Goal: Find specific page/section: Find specific page/section

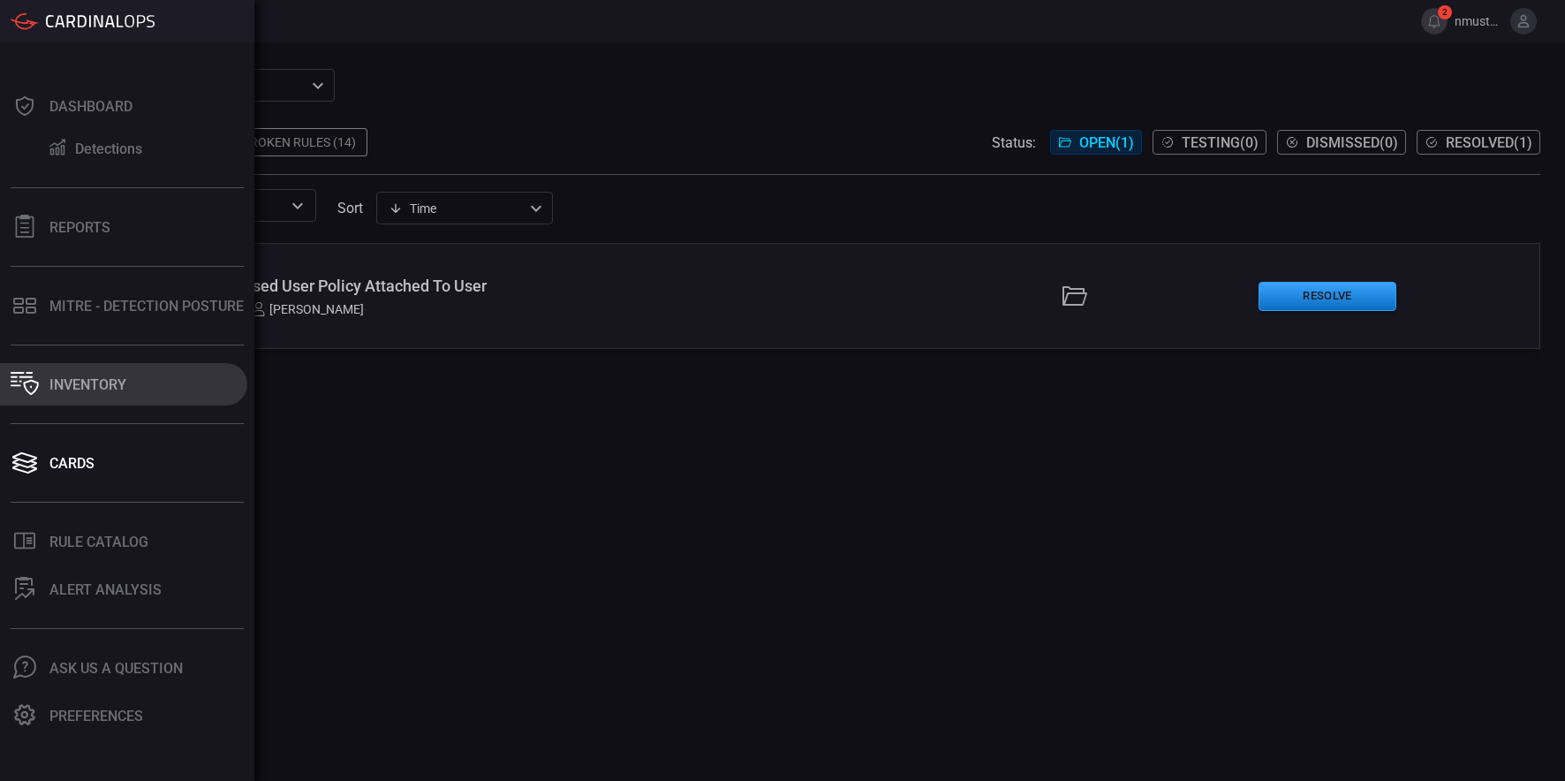
click at [78, 388] on div "Inventory" at bounding box center [87, 384] width 77 height 17
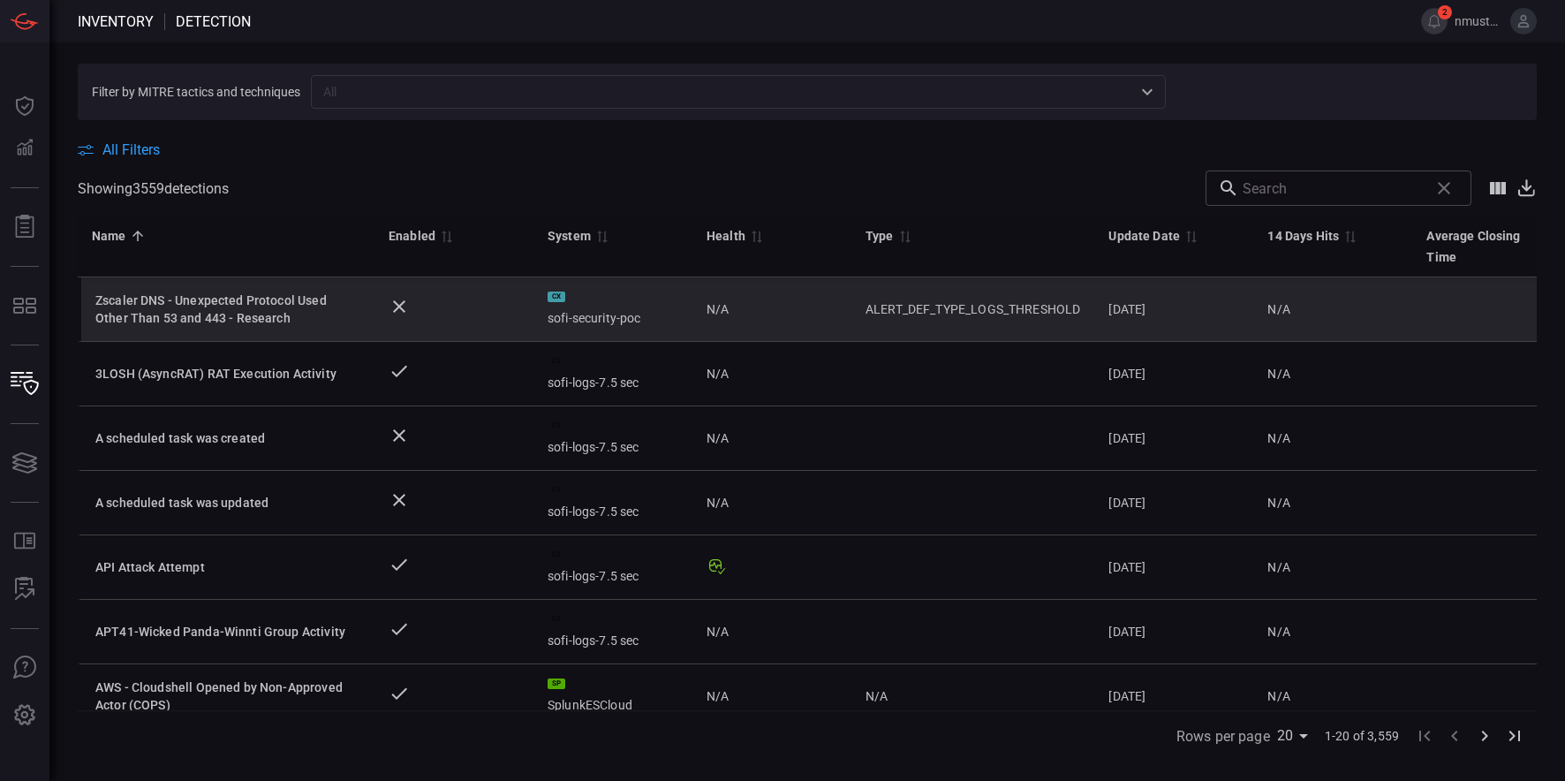
click at [208, 300] on div "Zscaler DNS - Unexpected Protocol Used Other Than 53 and 443 - Research" at bounding box center [227, 308] width 265 height 35
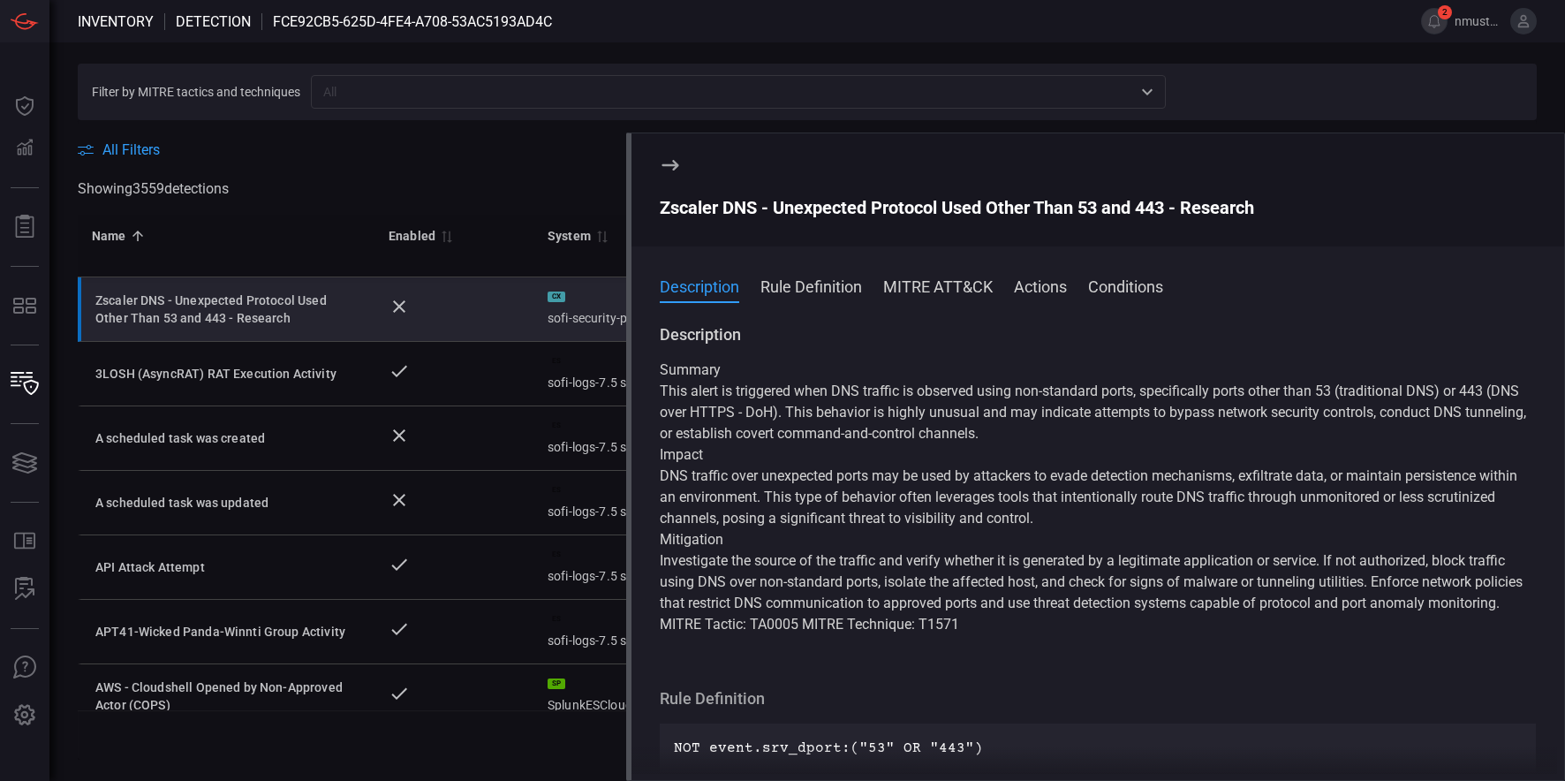
click at [859, 286] on button "Rule Definition" at bounding box center [811, 285] width 102 height 21
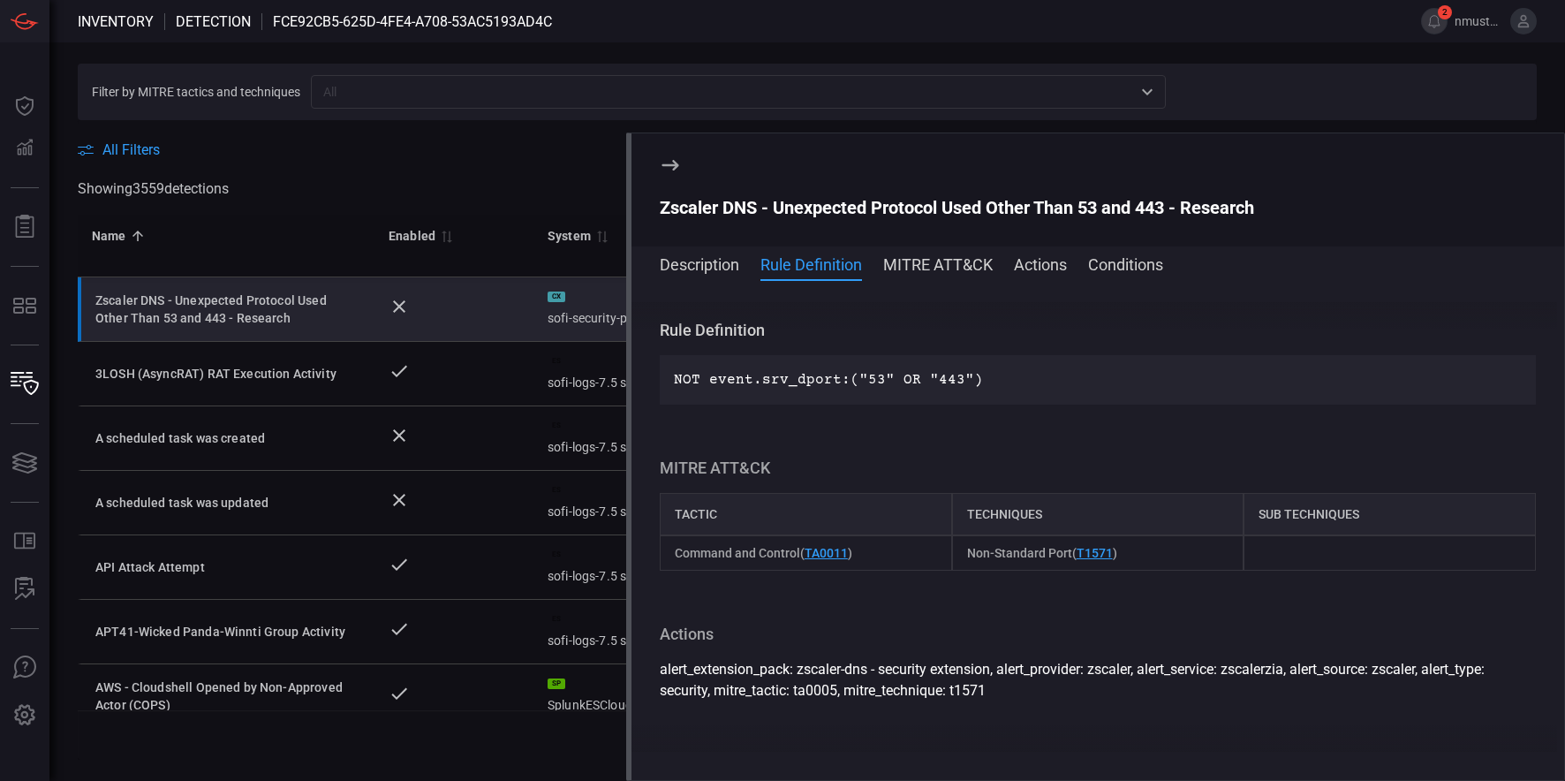
click at [1119, 267] on button "Conditions" at bounding box center [1125, 263] width 75 height 21
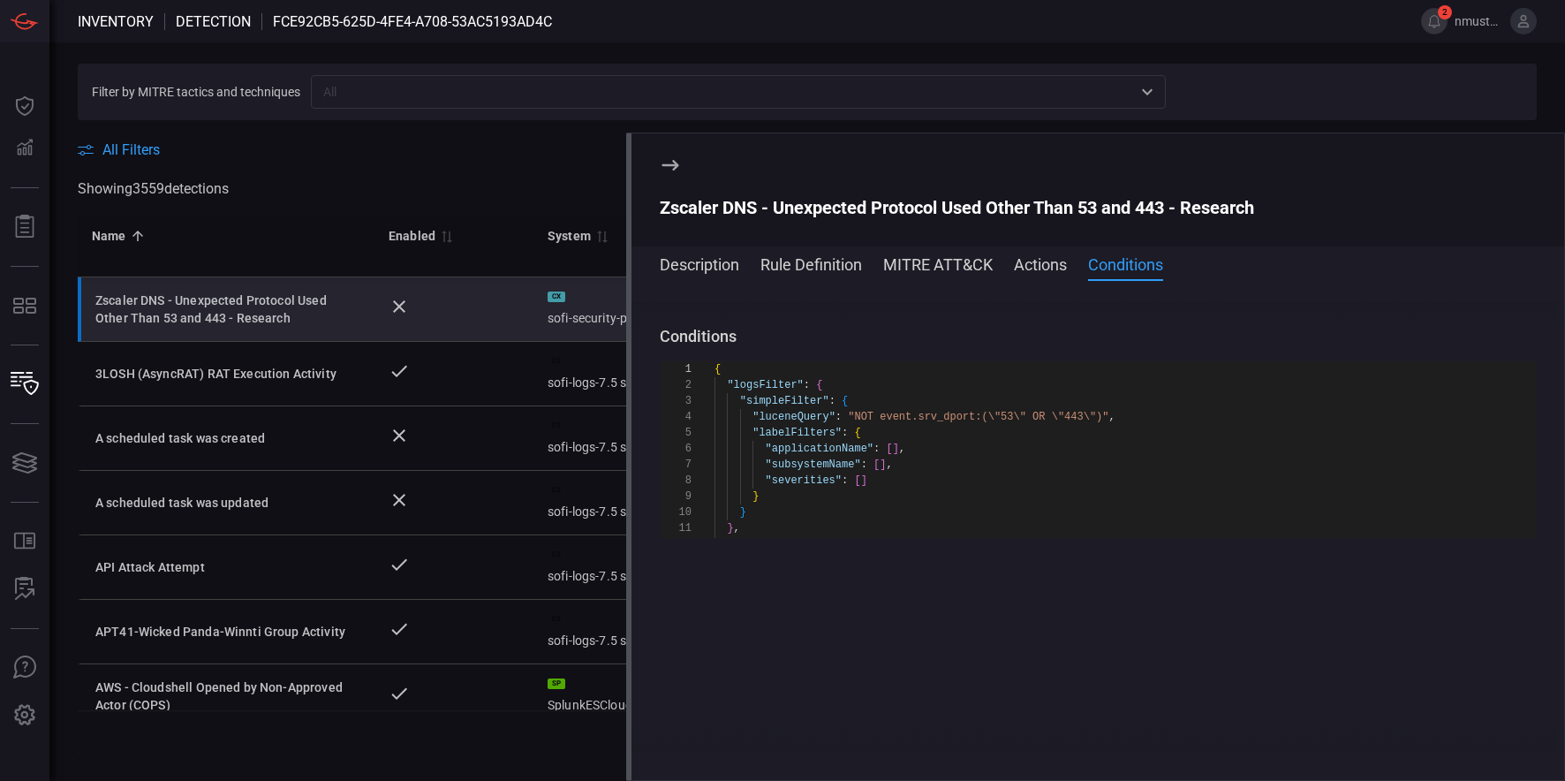
scroll to position [781, 0]
click at [1050, 262] on button "Actions" at bounding box center [1040, 263] width 53 height 21
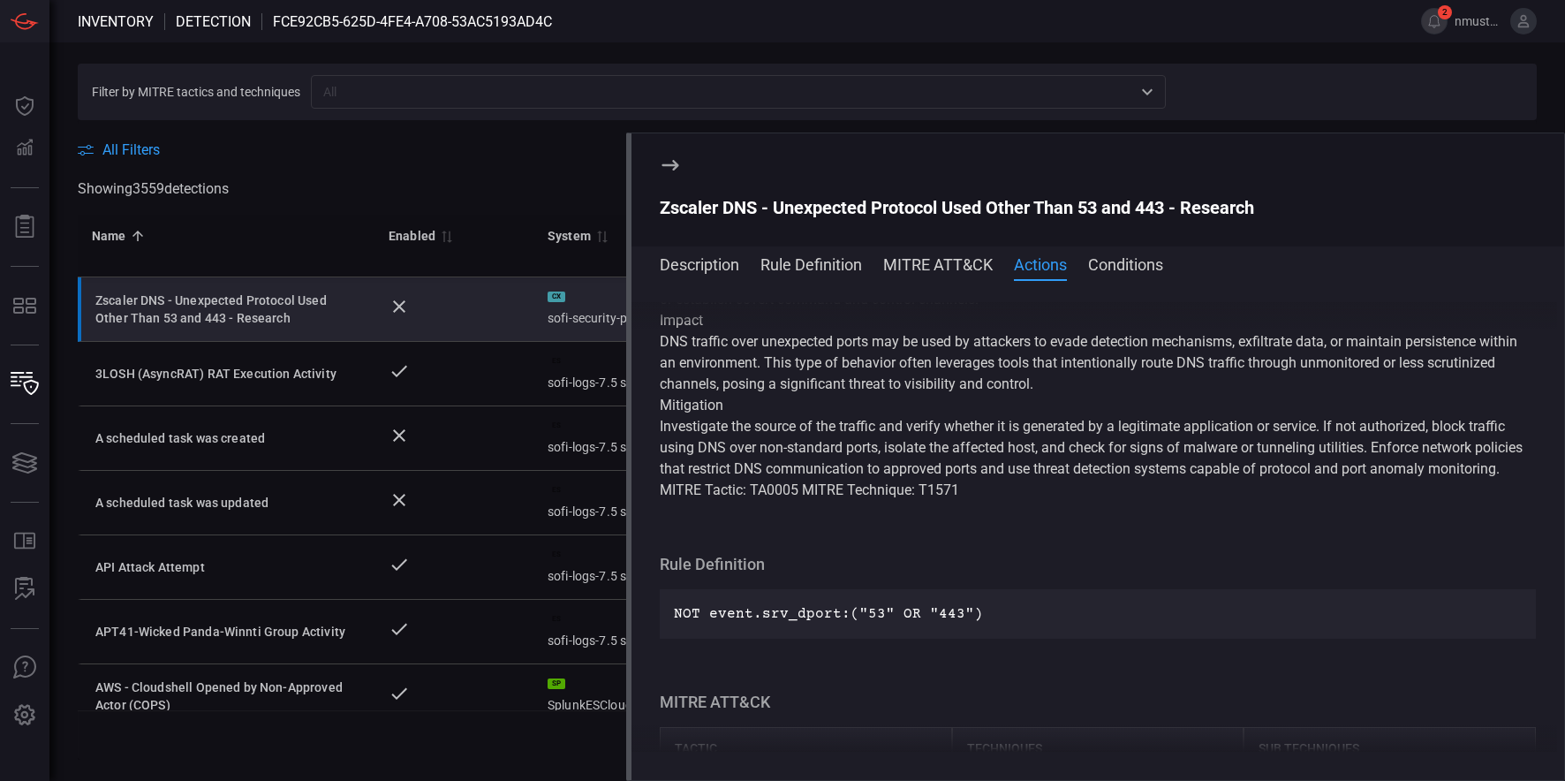
scroll to position [0, 0]
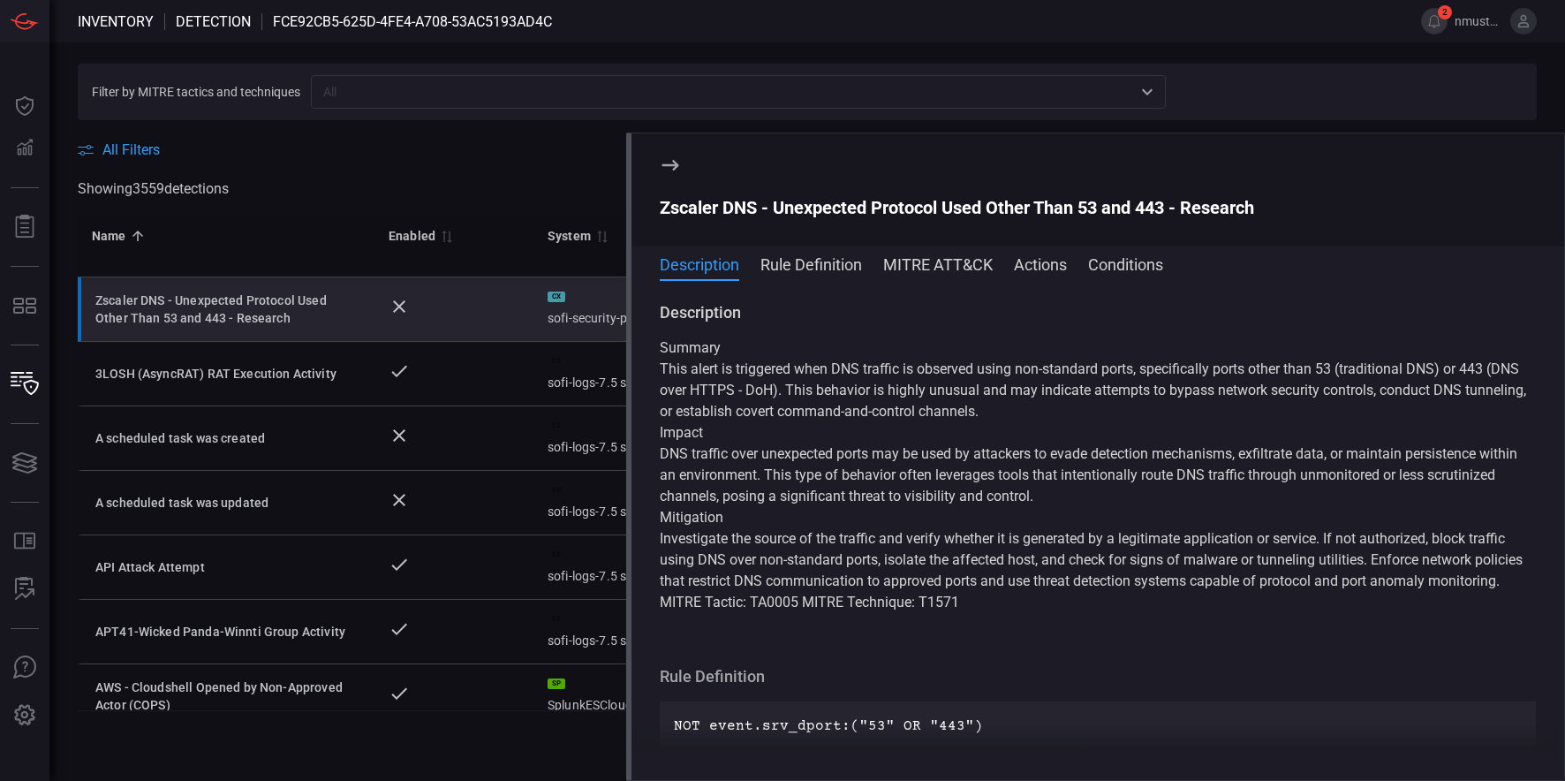
click at [957, 261] on button "MITRE ATT&CK" at bounding box center [938, 263] width 110 height 21
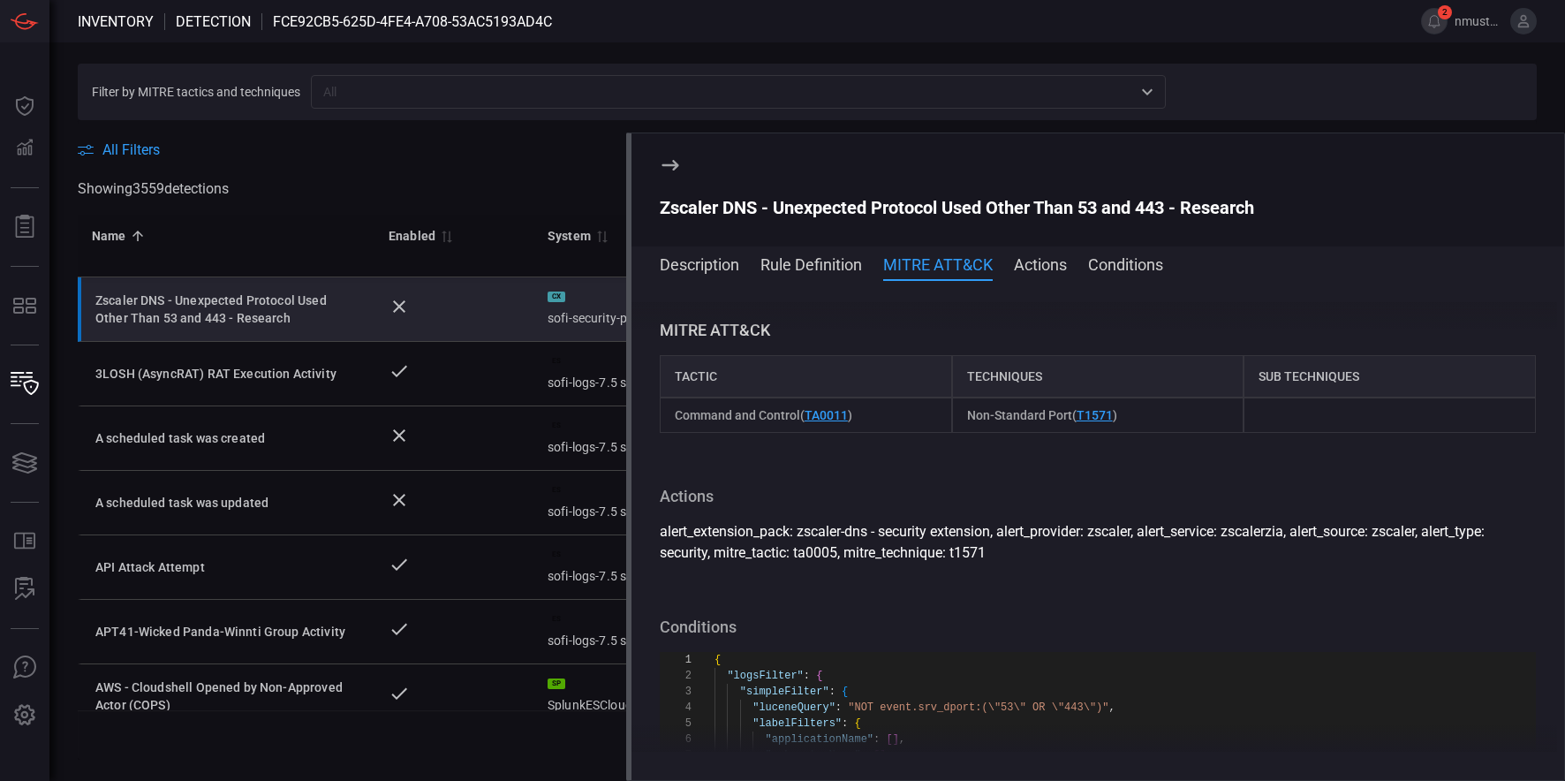
click at [797, 268] on button "Rule Definition" at bounding box center [811, 263] width 102 height 21
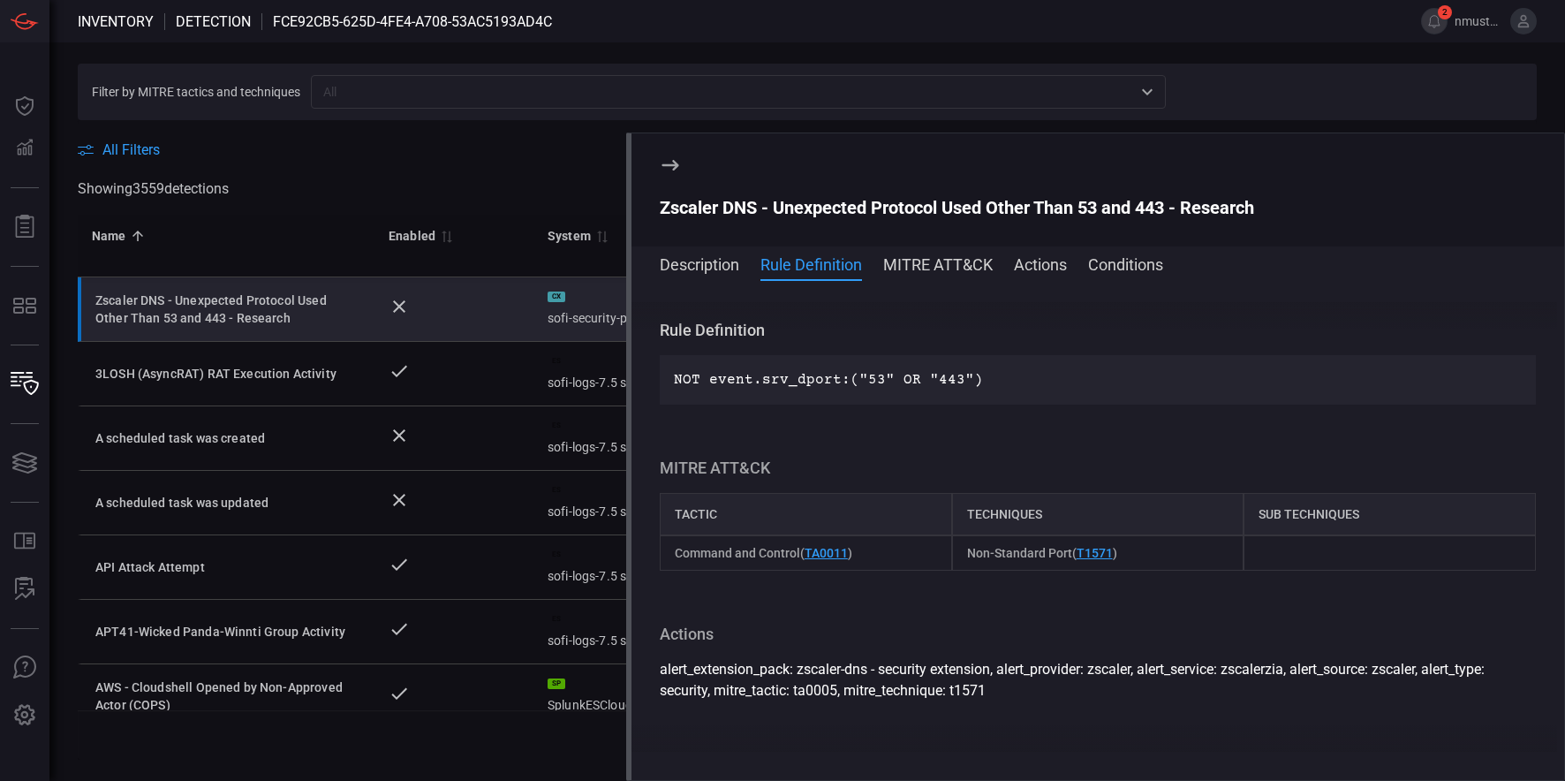
click at [939, 269] on button "MITRE ATT&CK" at bounding box center [938, 263] width 110 height 21
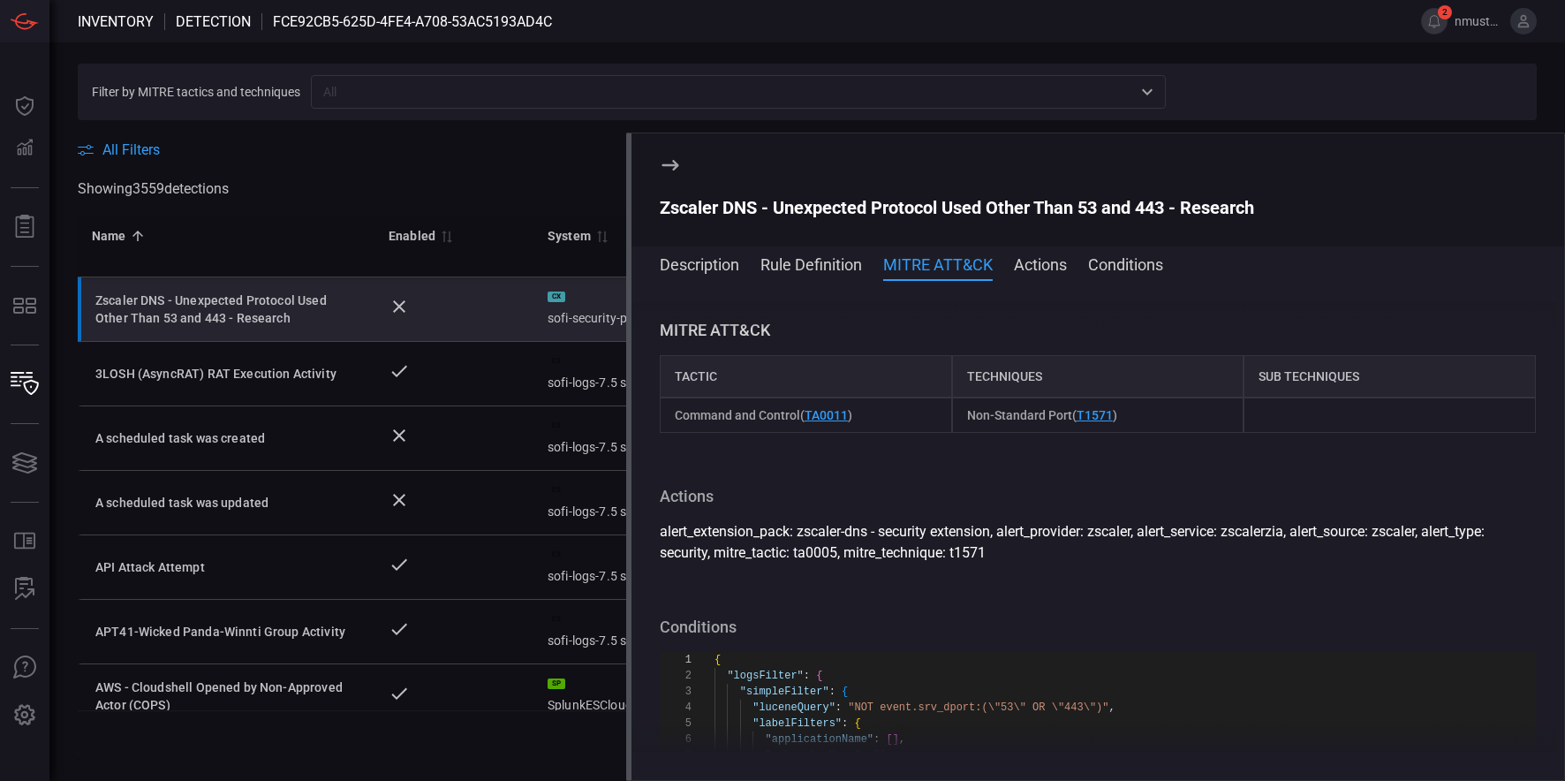
click at [1042, 270] on button "Actions" at bounding box center [1040, 263] width 53 height 21
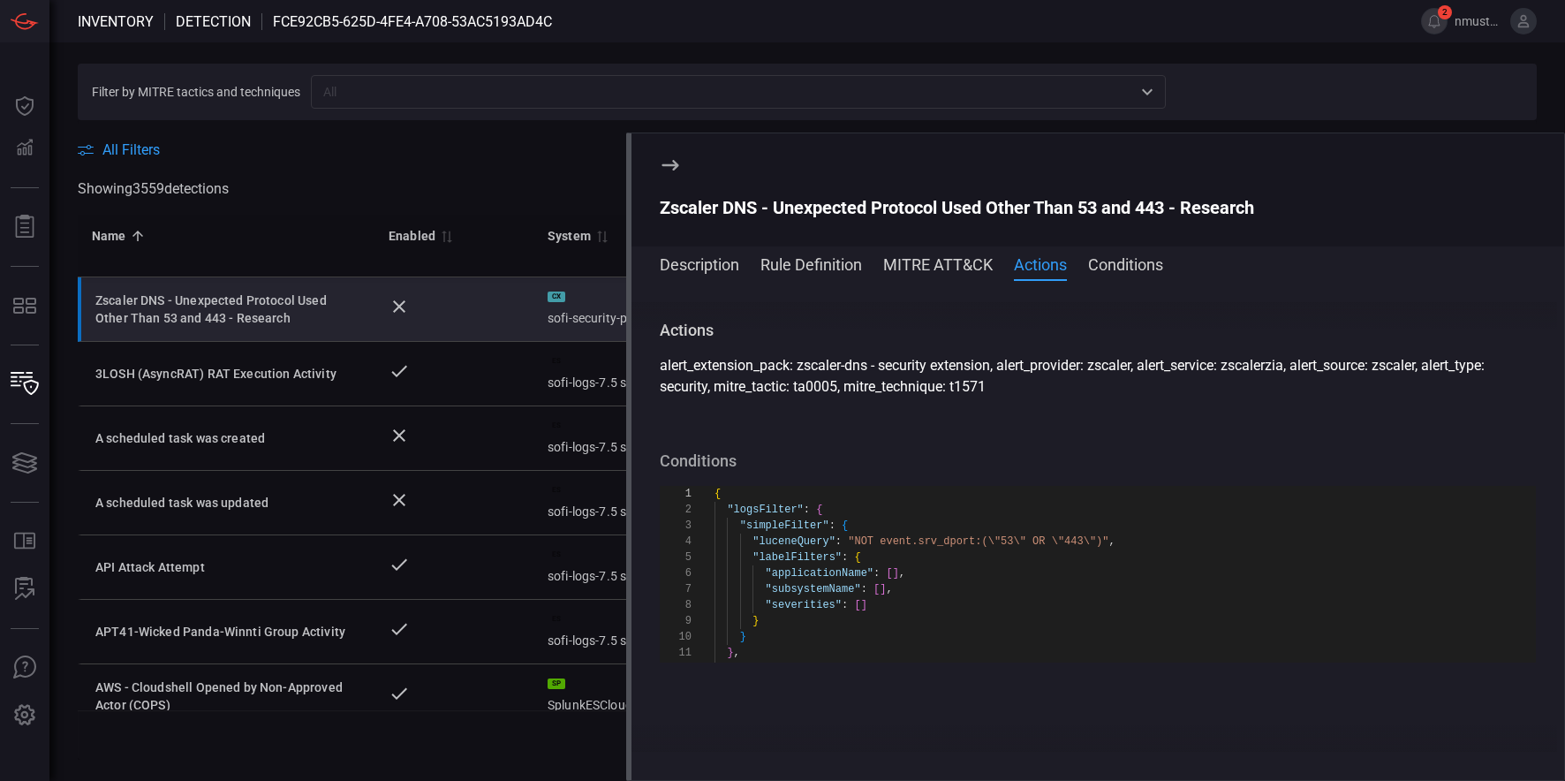
click at [1131, 271] on button "Conditions" at bounding box center [1125, 263] width 75 height 21
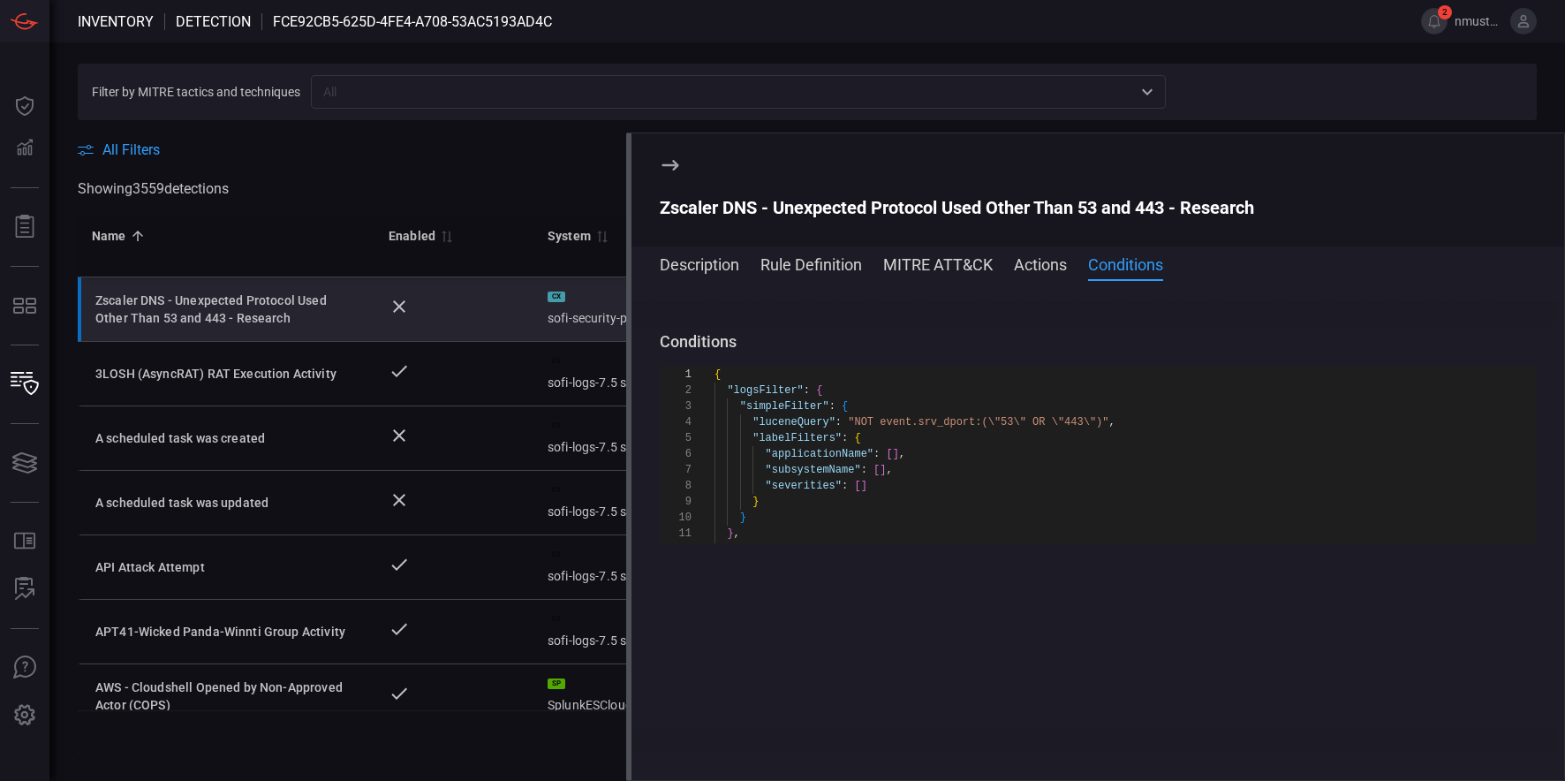
scroll to position [781, 0]
click at [1040, 257] on button "Actions" at bounding box center [1040, 263] width 53 height 21
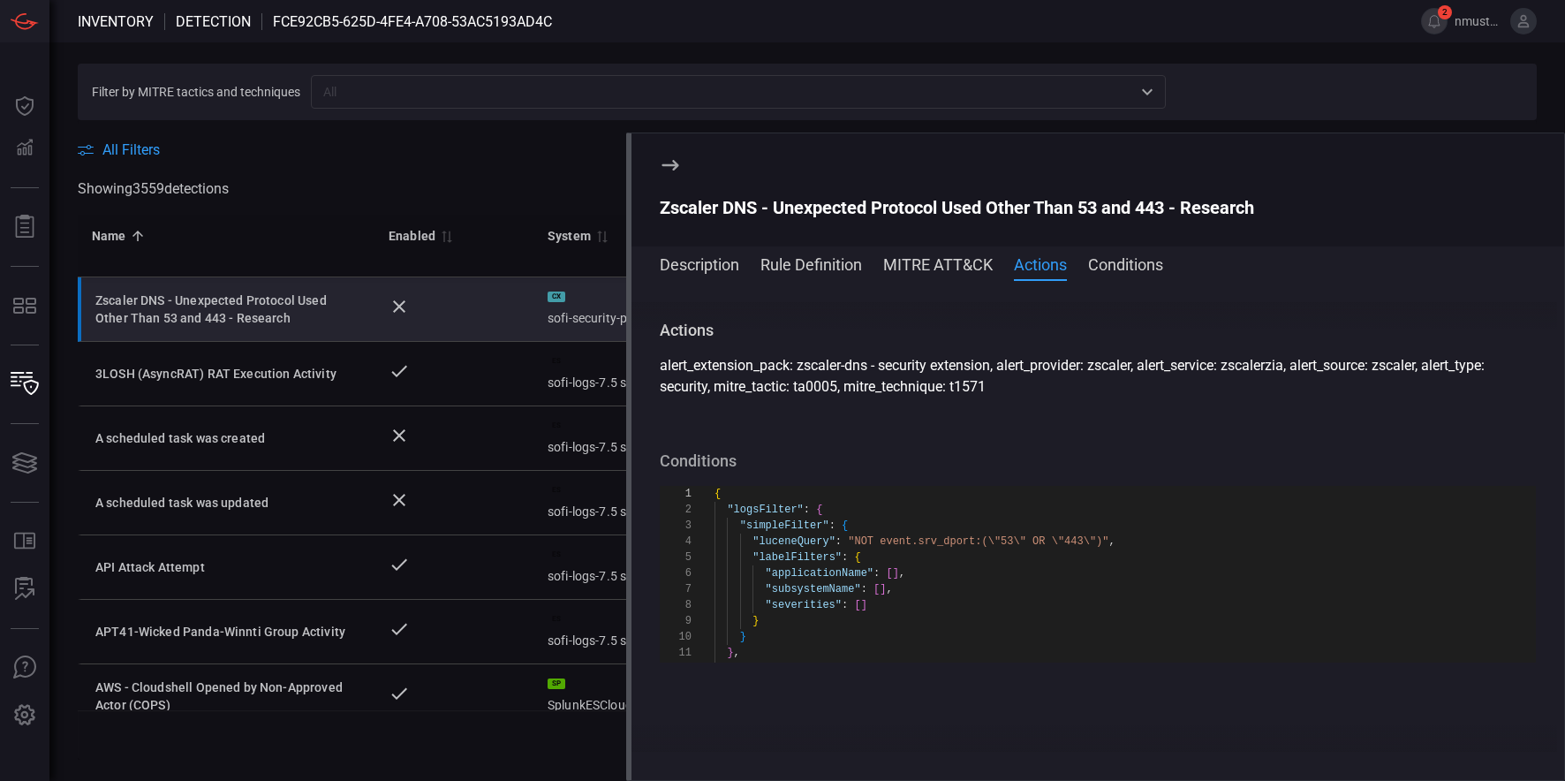
click at [677, 163] on icon at bounding box center [670, 165] width 21 height 21
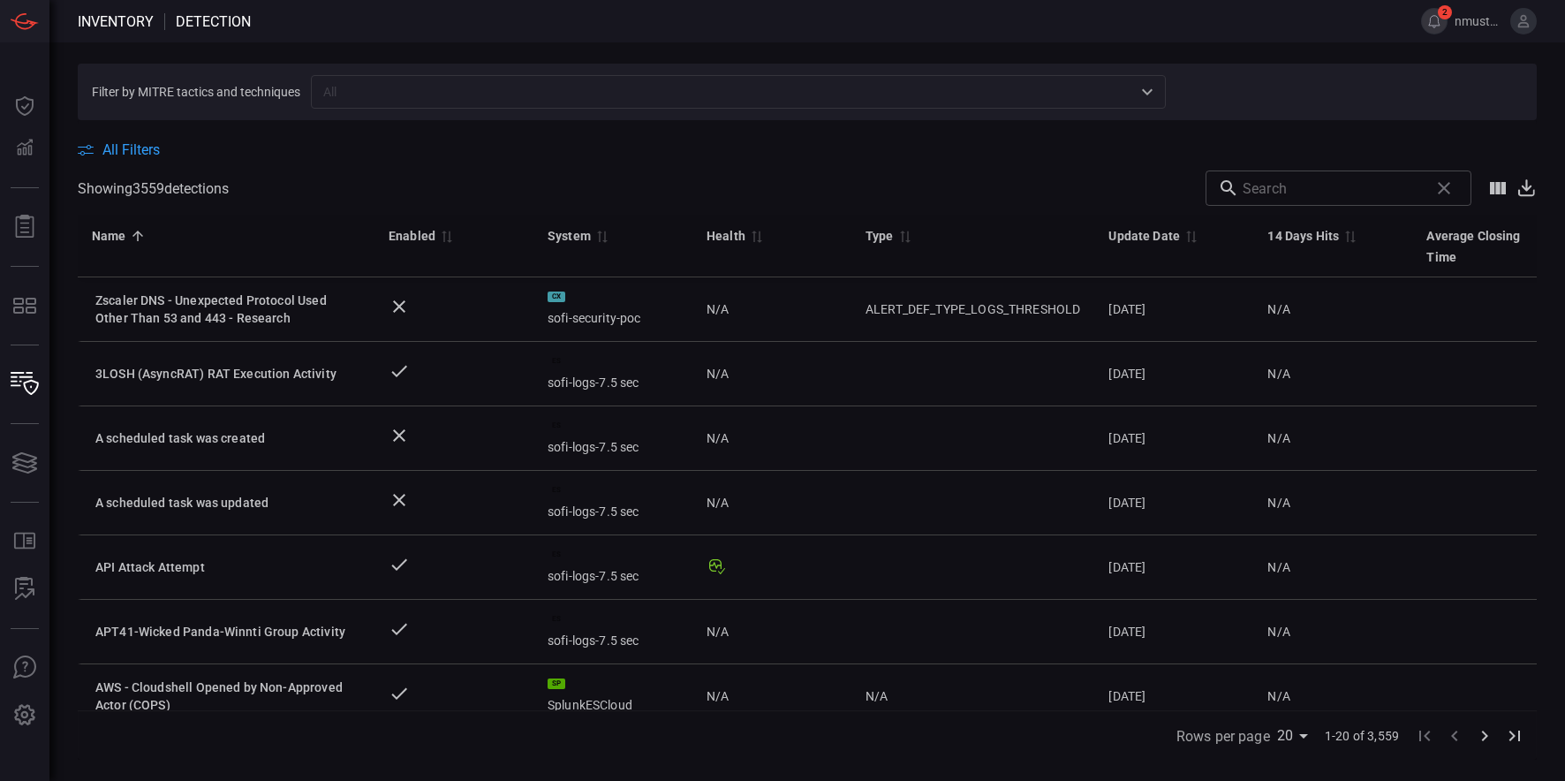
click at [1430, 21] on button "2" at bounding box center [1434, 21] width 26 height 26
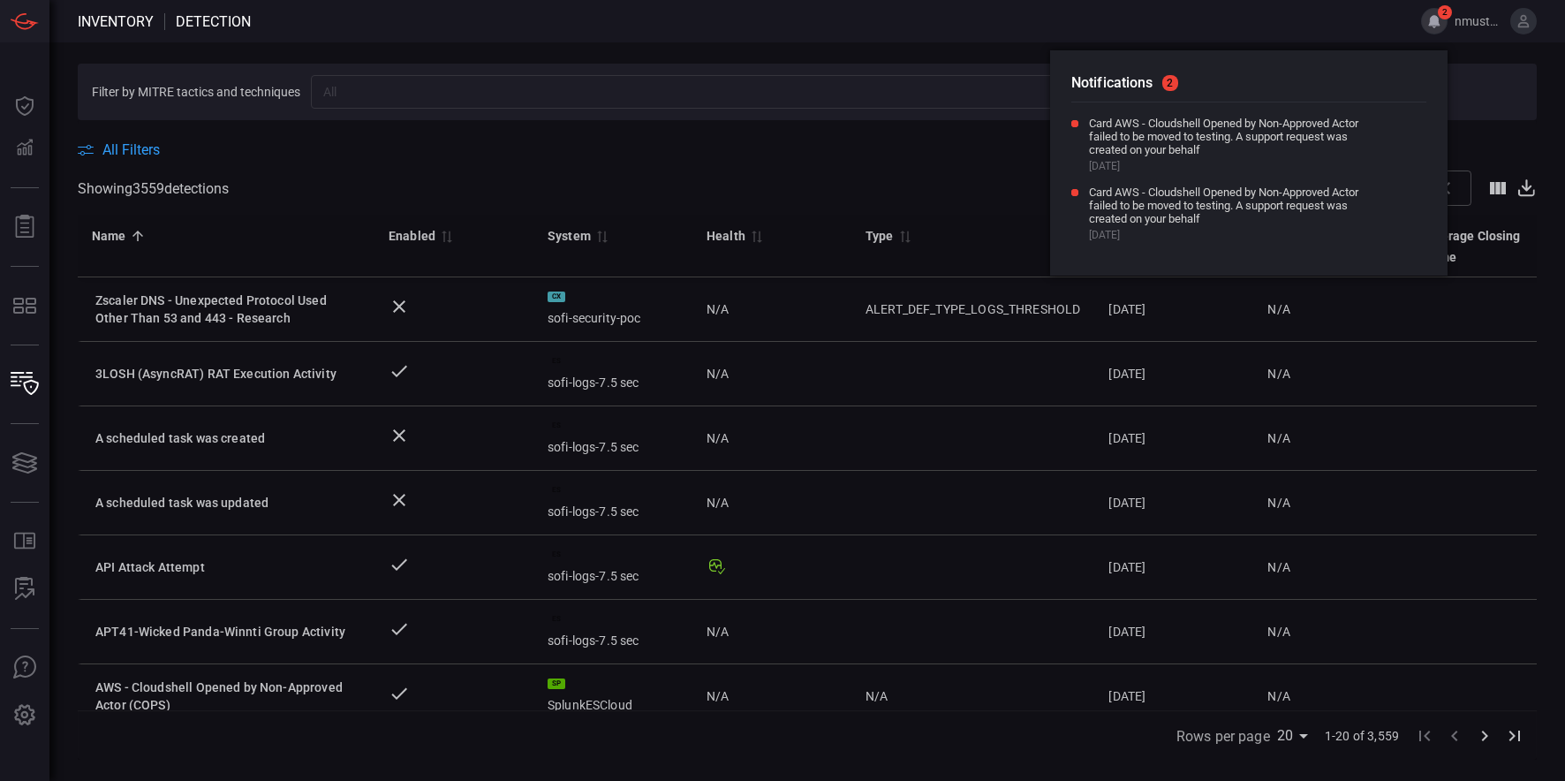
click at [1430, 21] on button "2" at bounding box center [1434, 21] width 26 height 26
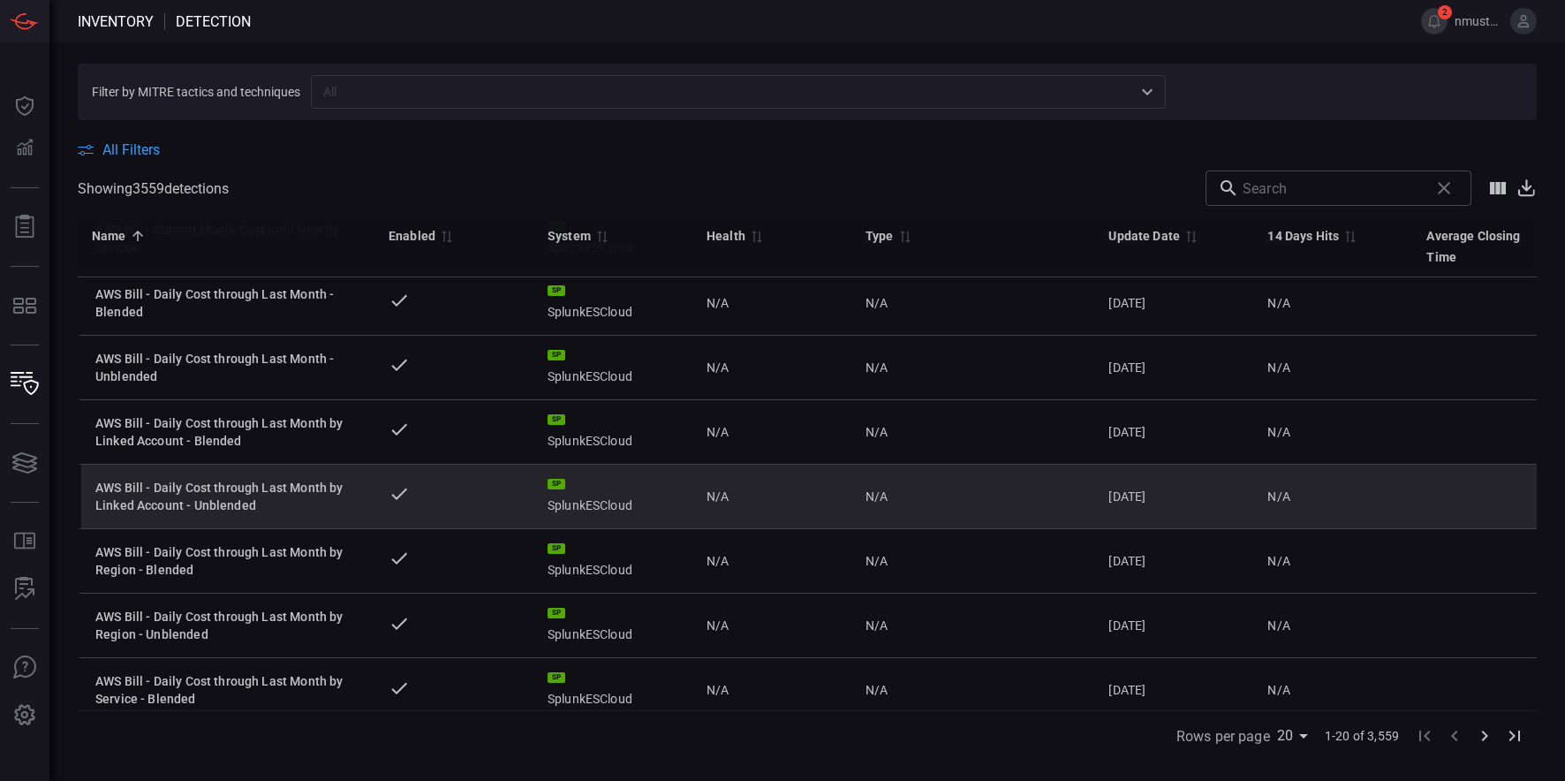
scroll to position [857, 0]
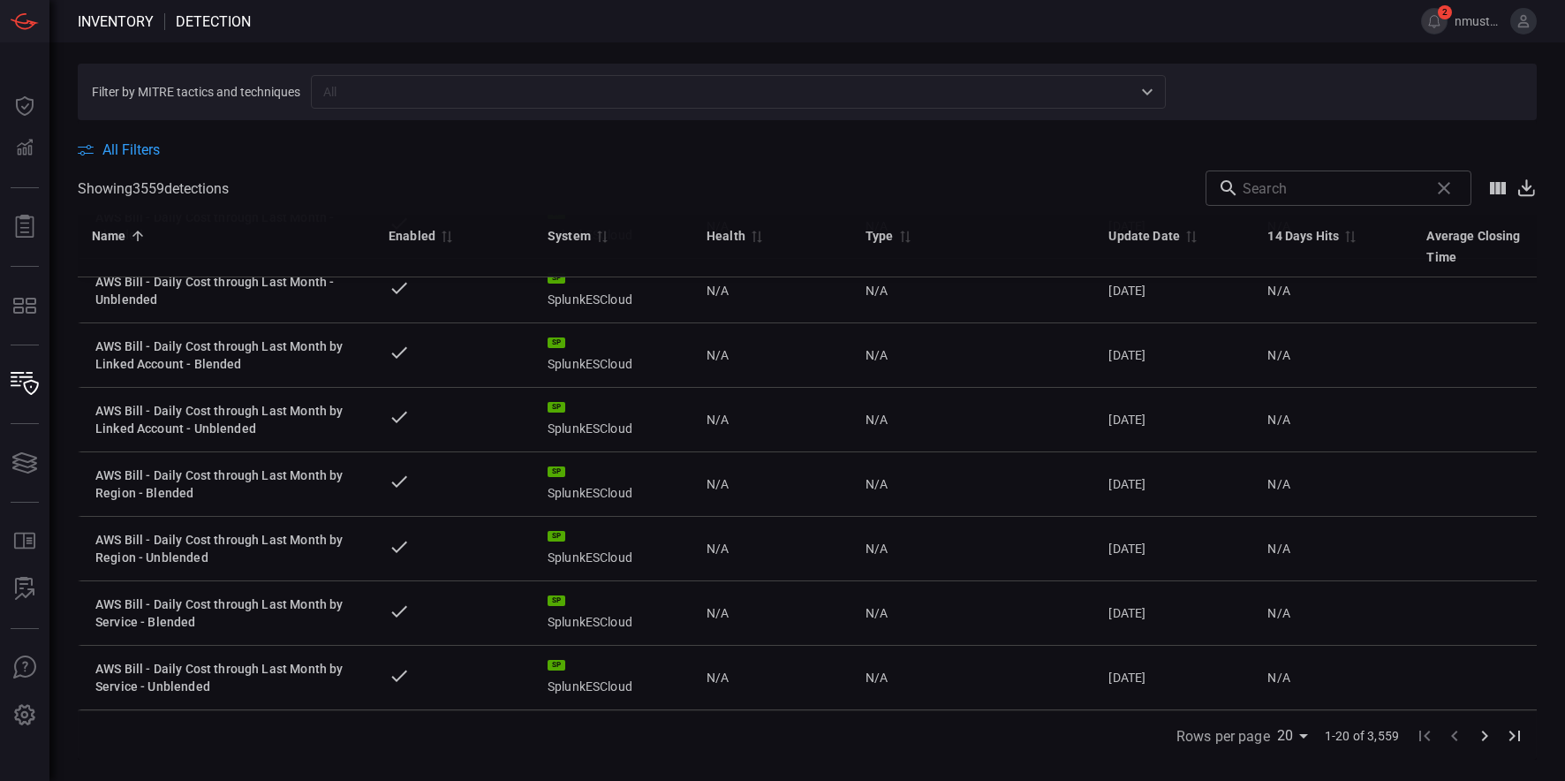
click at [1490, 734] on icon "Go to next page" at bounding box center [1484, 735] width 21 height 21
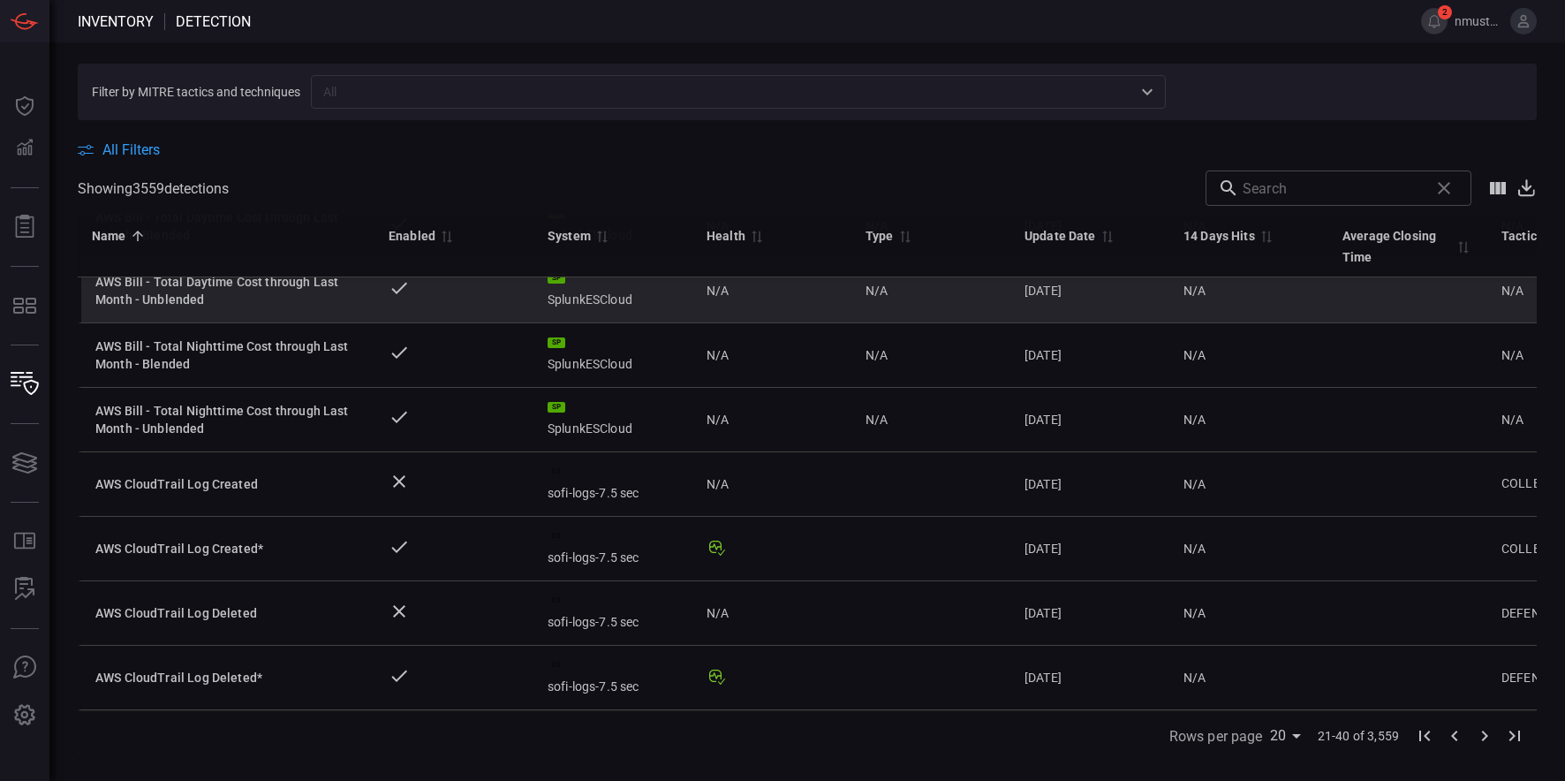
scroll to position [0, 0]
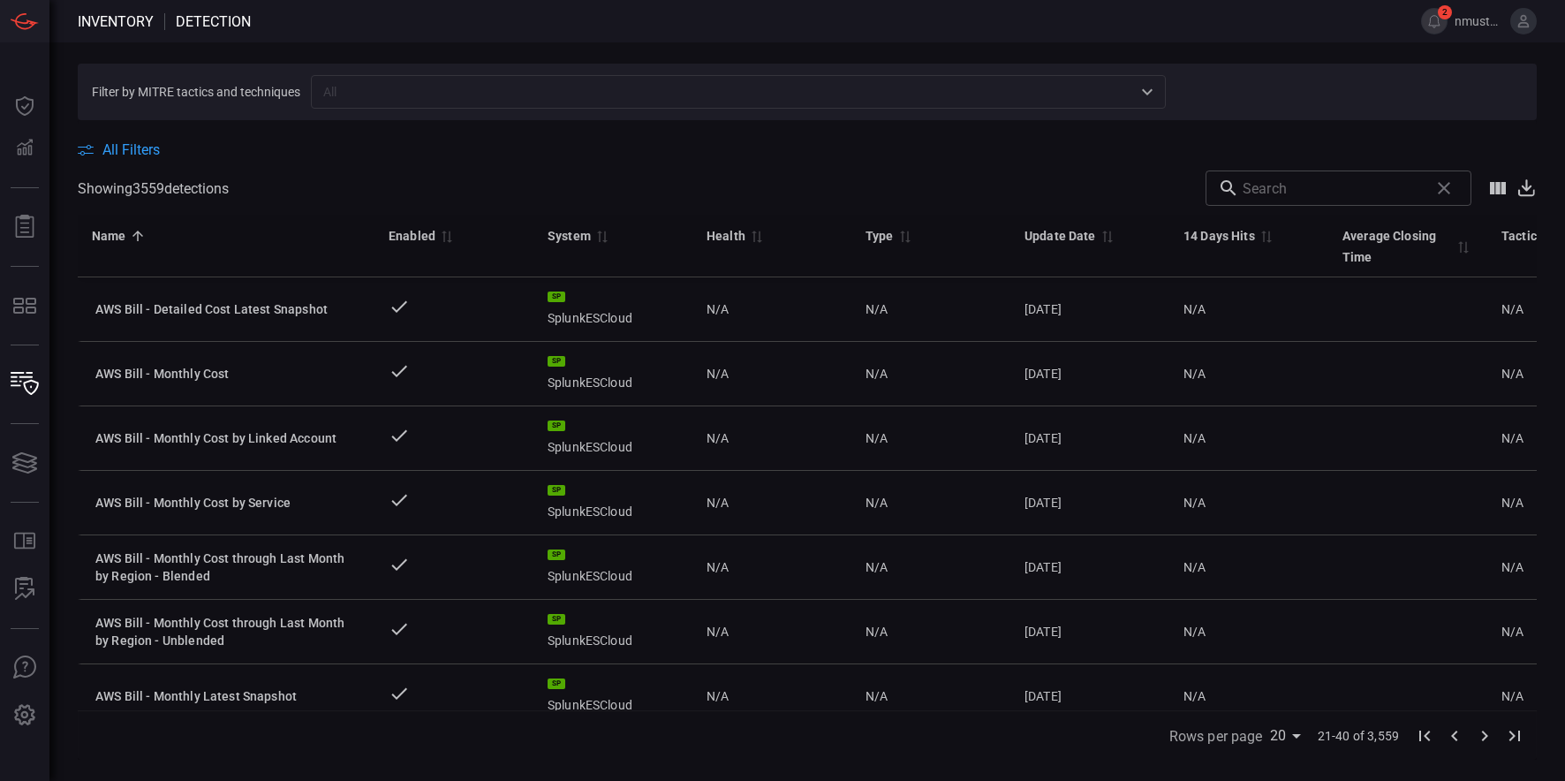
click at [88, 149] on icon at bounding box center [86, 150] width 16 height 11
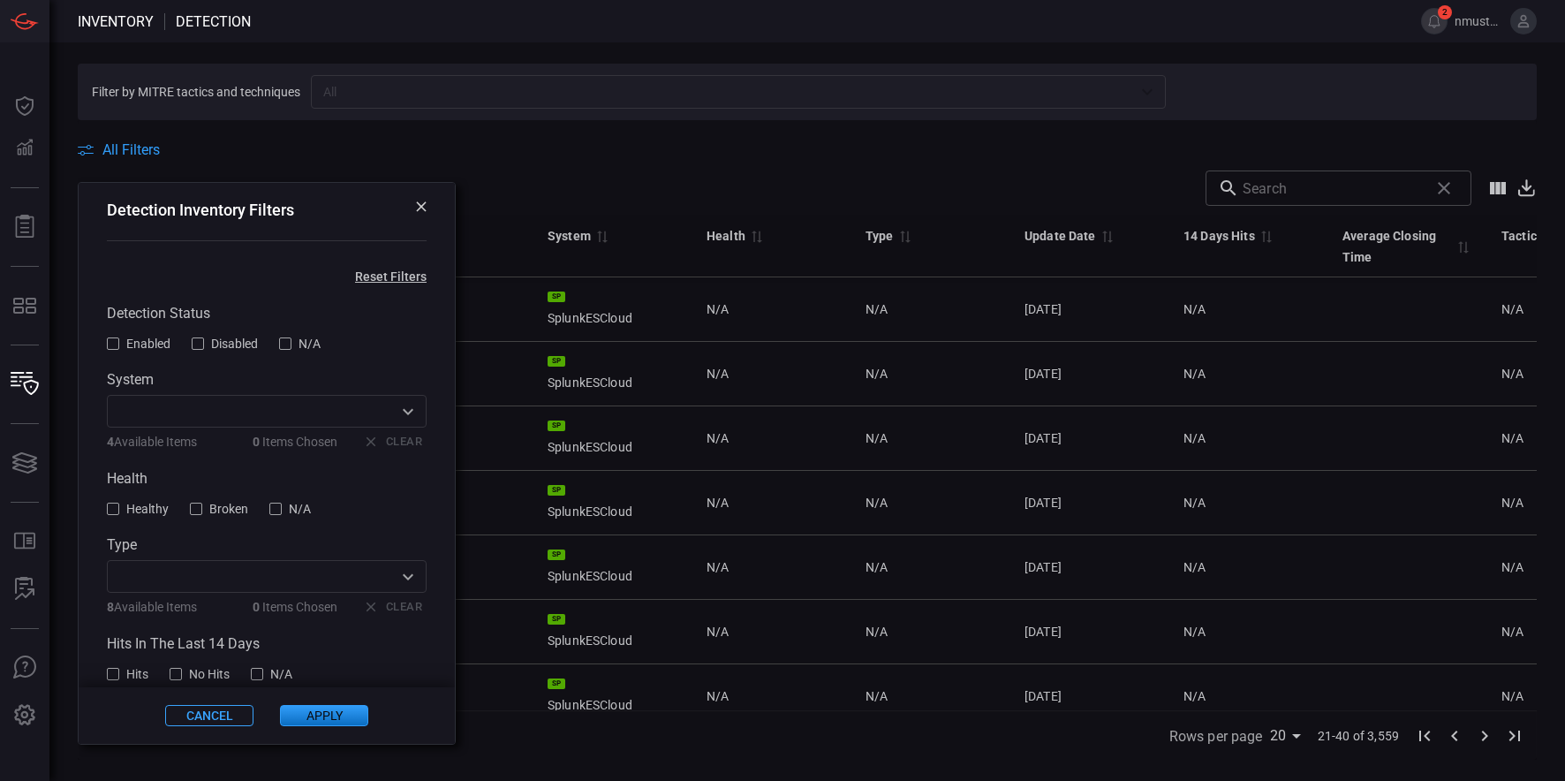
click at [234, 415] on input "text" at bounding box center [252, 411] width 280 height 22
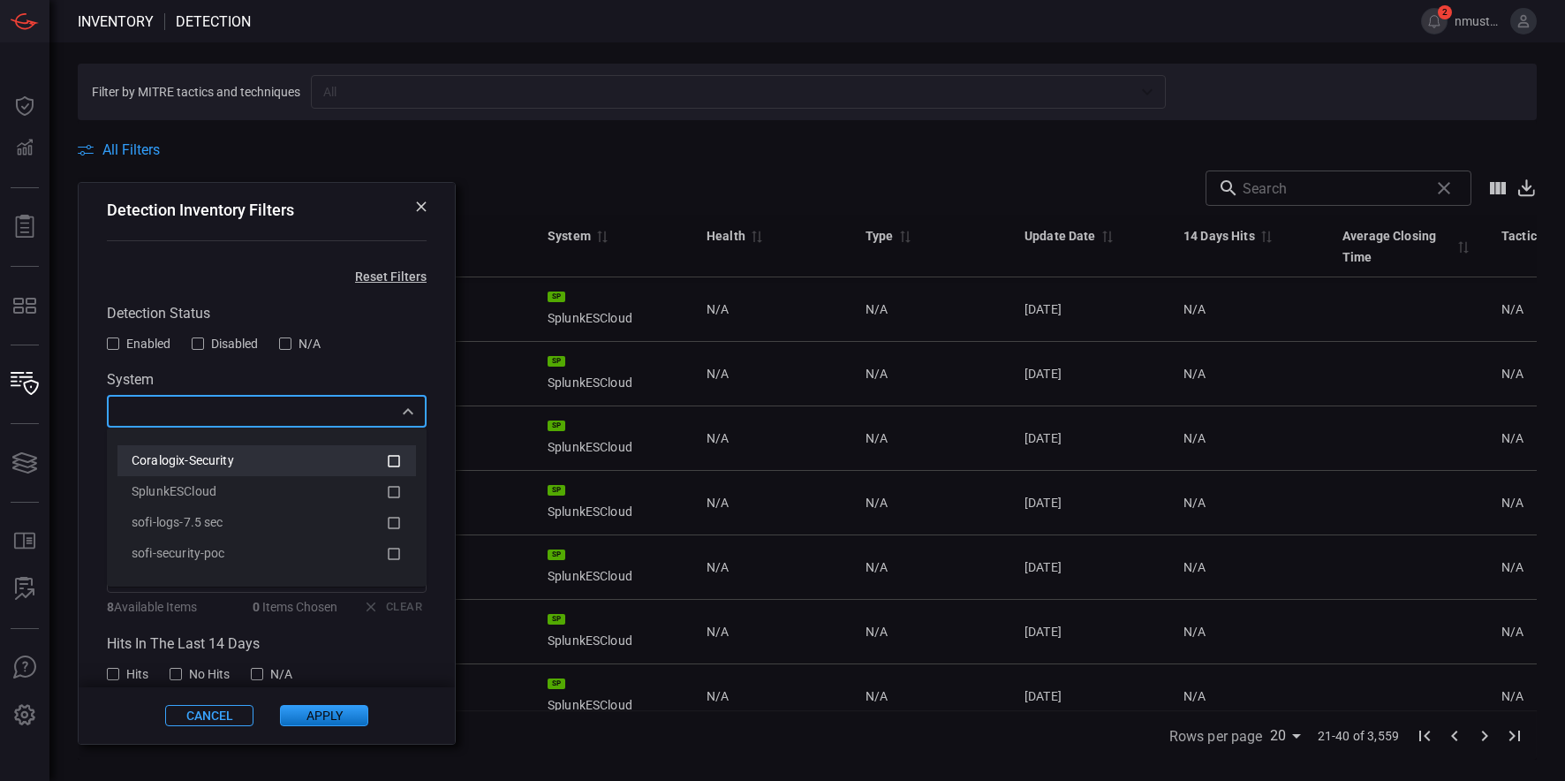
click at [276, 457] on div "Coralogix-Security" at bounding box center [259, 460] width 254 height 19
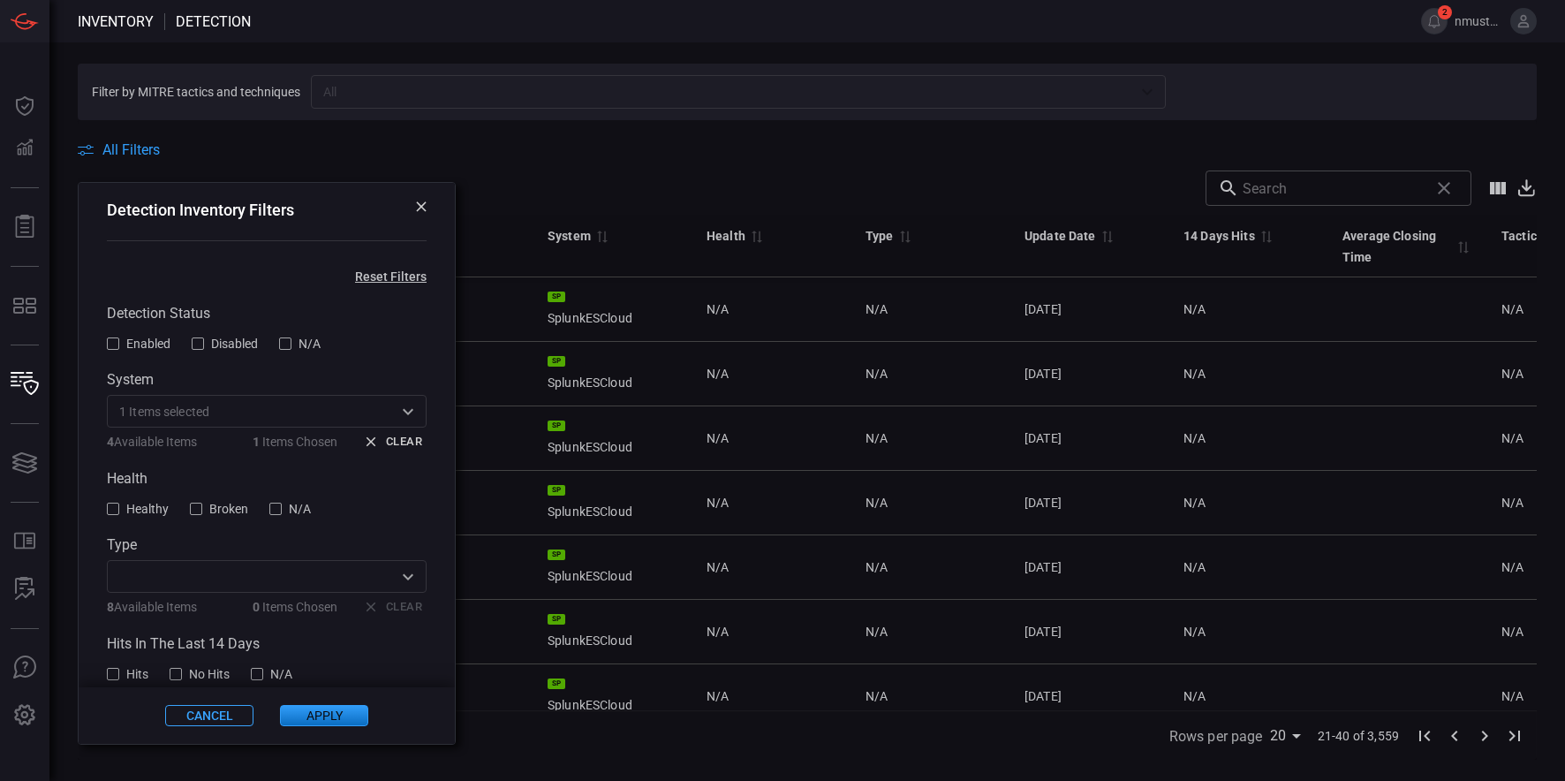
click at [337, 714] on button "Apply" at bounding box center [324, 715] width 88 height 21
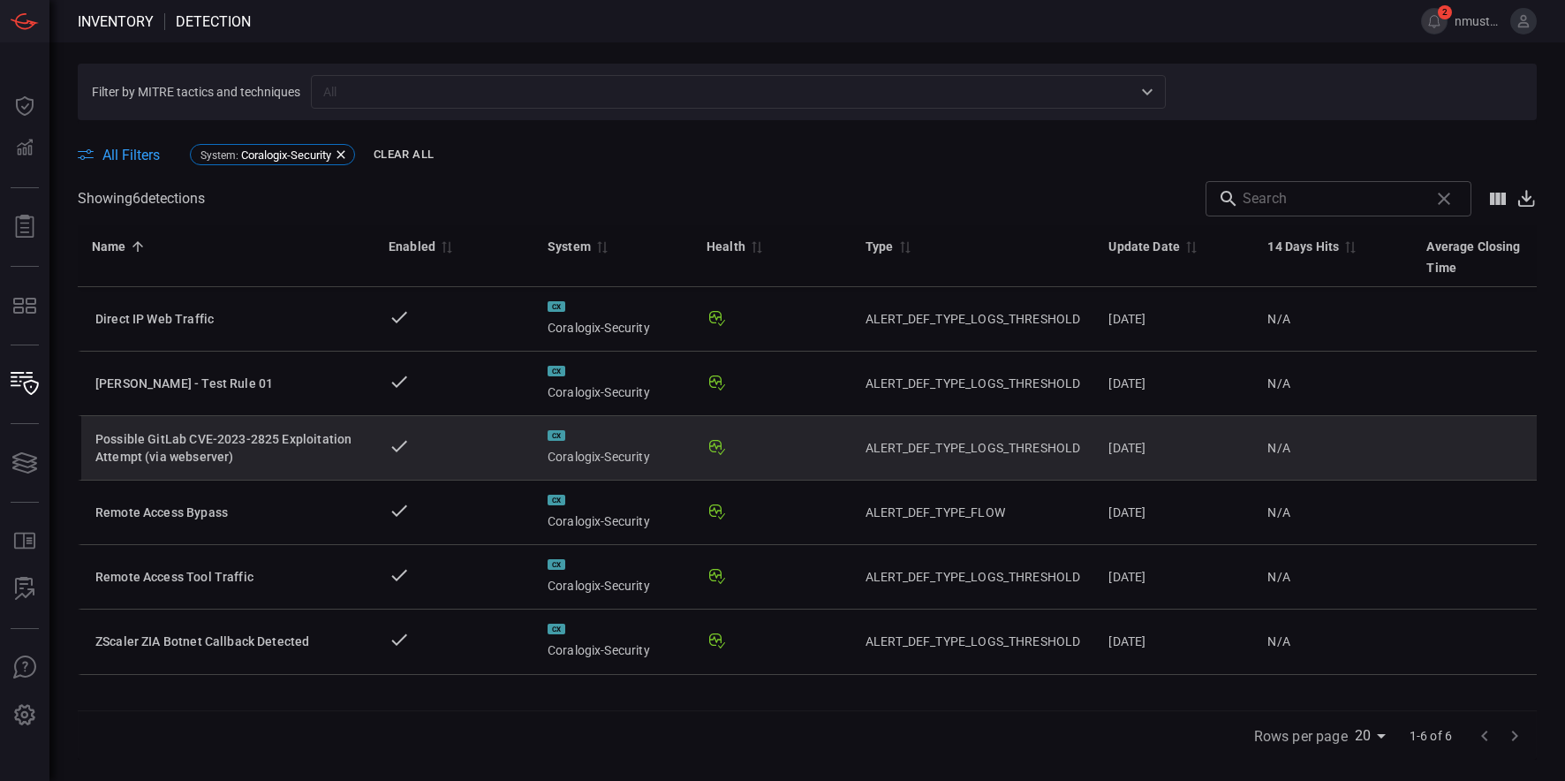
click at [198, 463] on div "Possible GitLab CVE-2023-2825 Exploitation Attempt (via webserver)" at bounding box center [227, 447] width 265 height 35
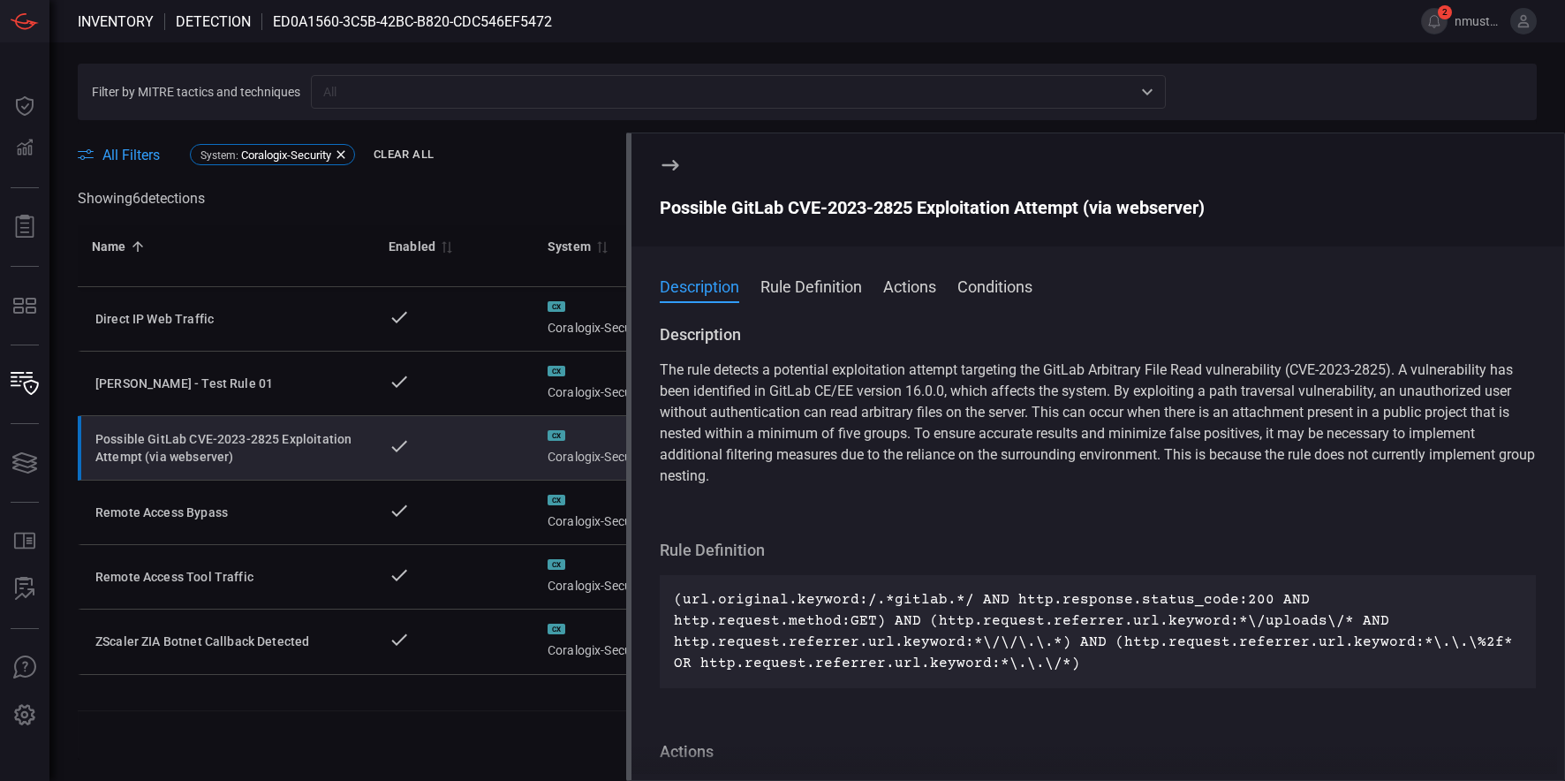
click at [1004, 286] on button "Conditions" at bounding box center [994, 285] width 75 height 21
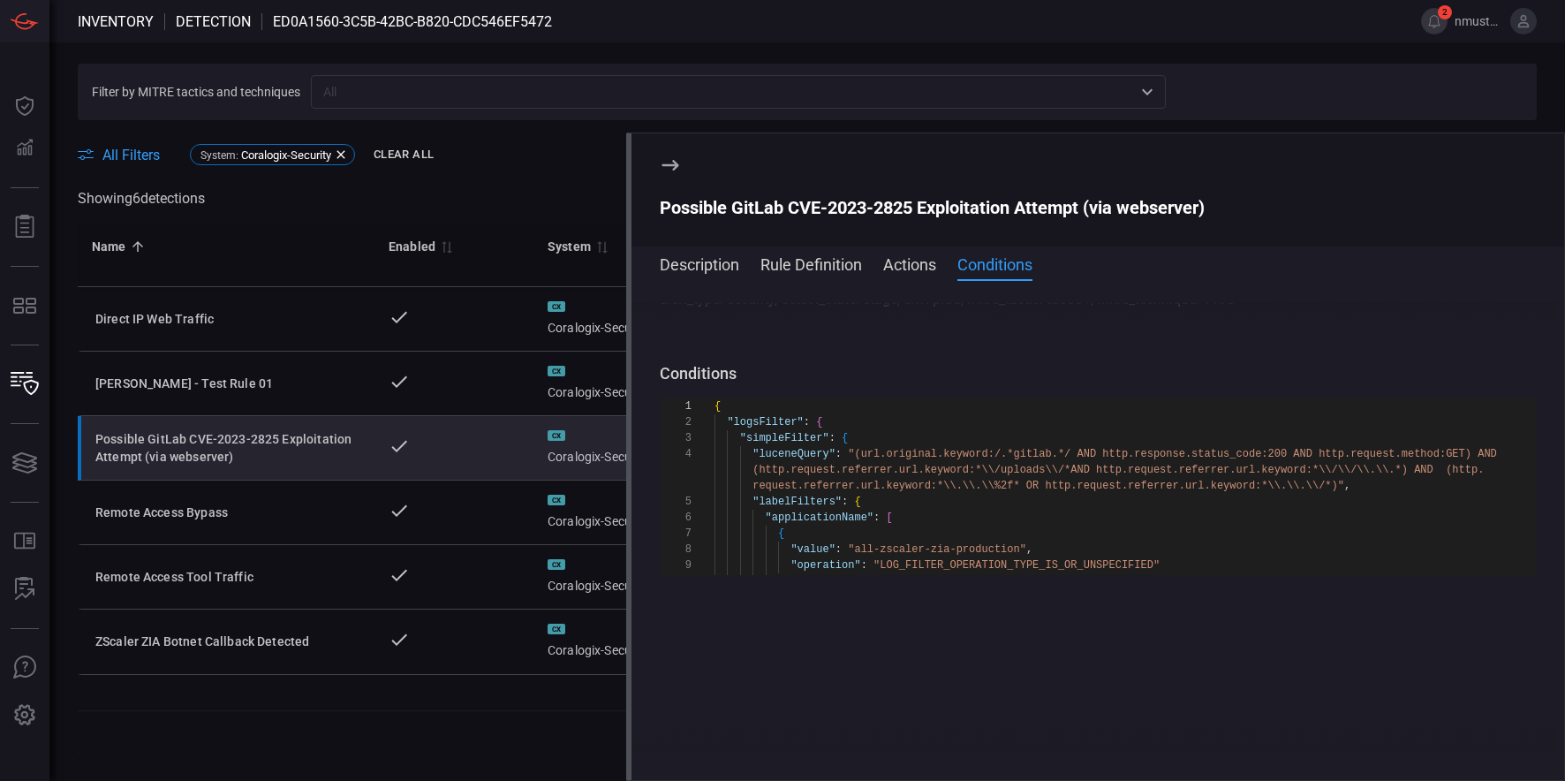
scroll to position [509, 0]
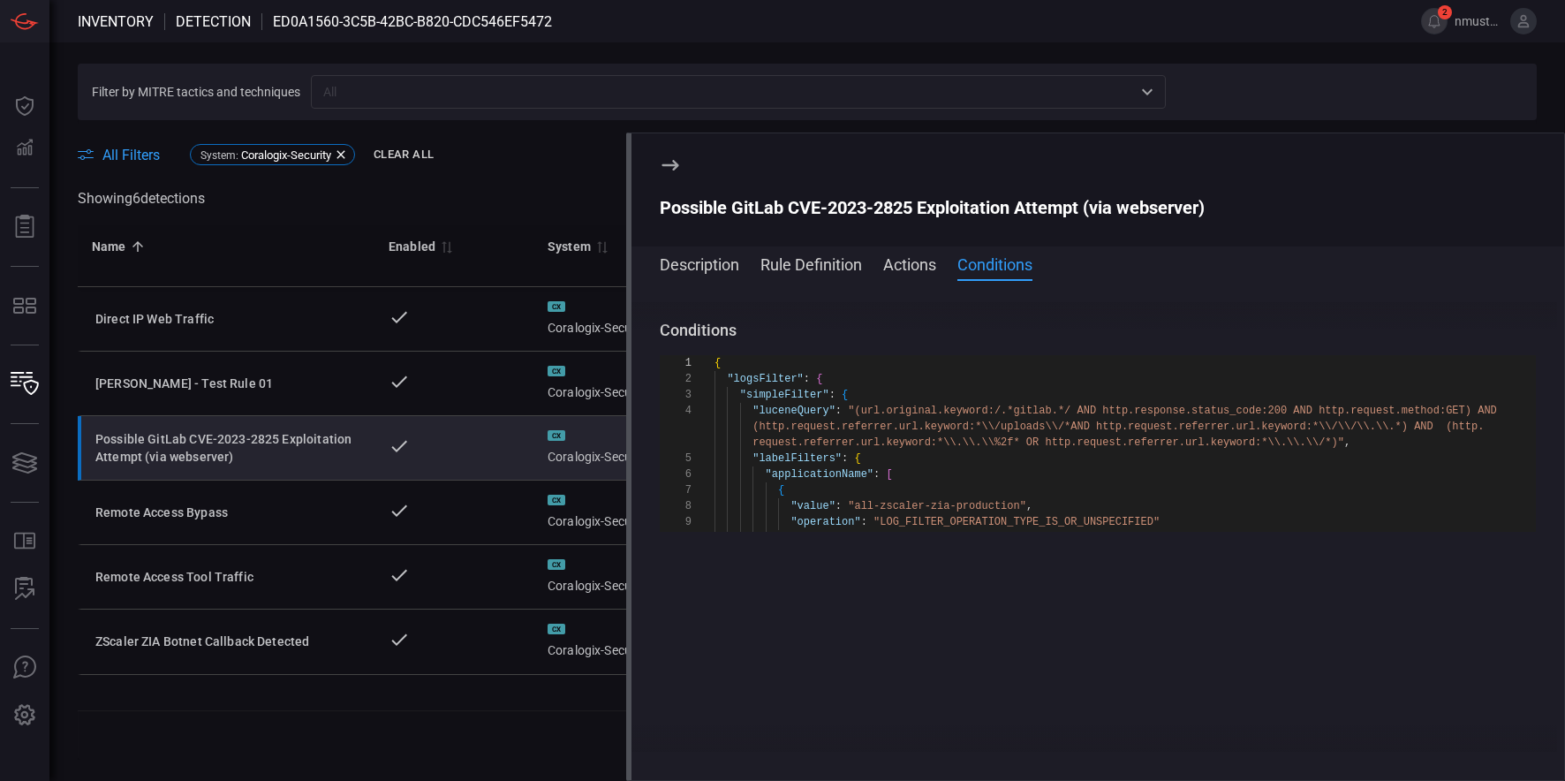
click at [916, 261] on button "Actions" at bounding box center [909, 263] width 53 height 21
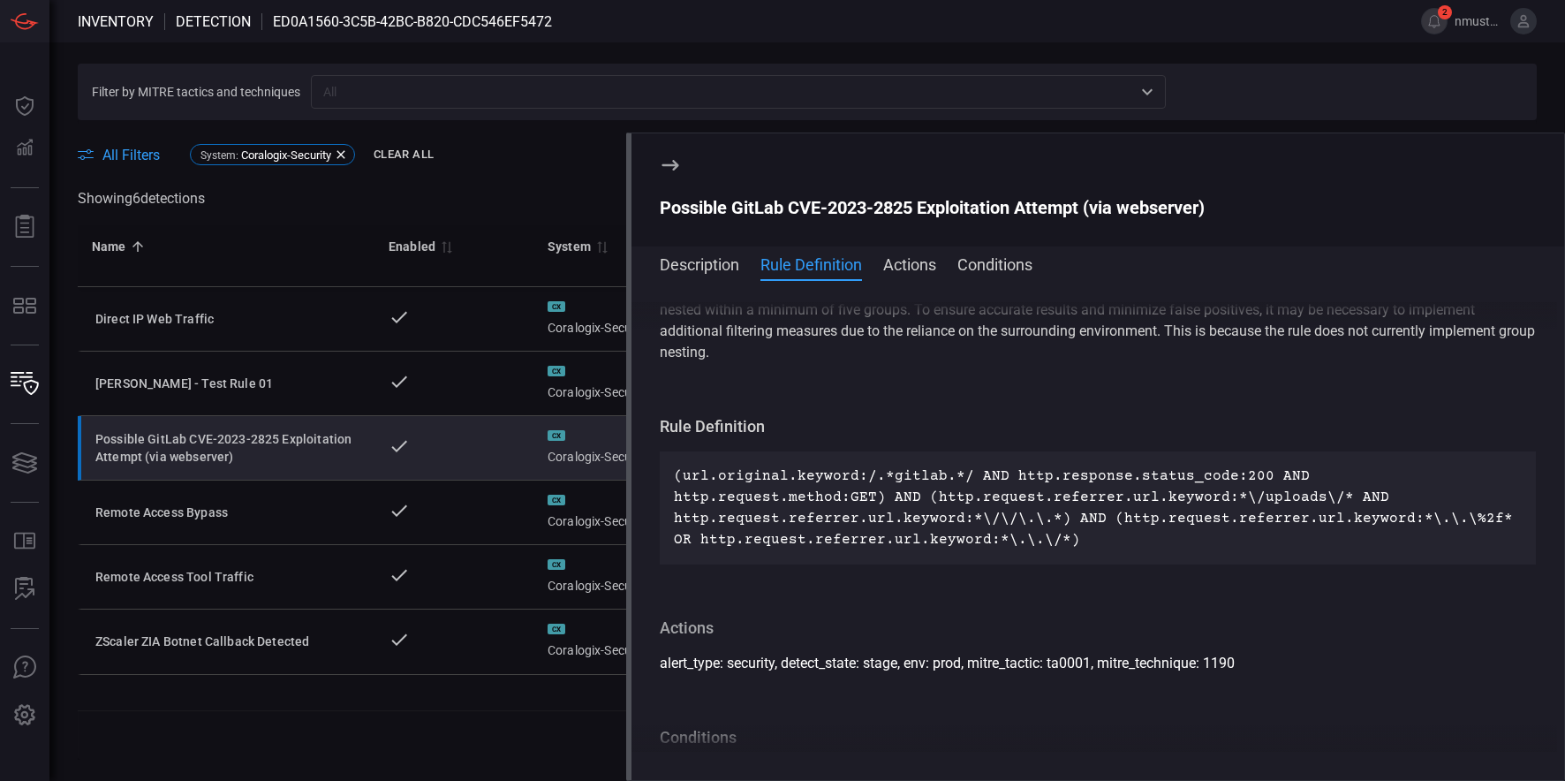
scroll to position [95, 0]
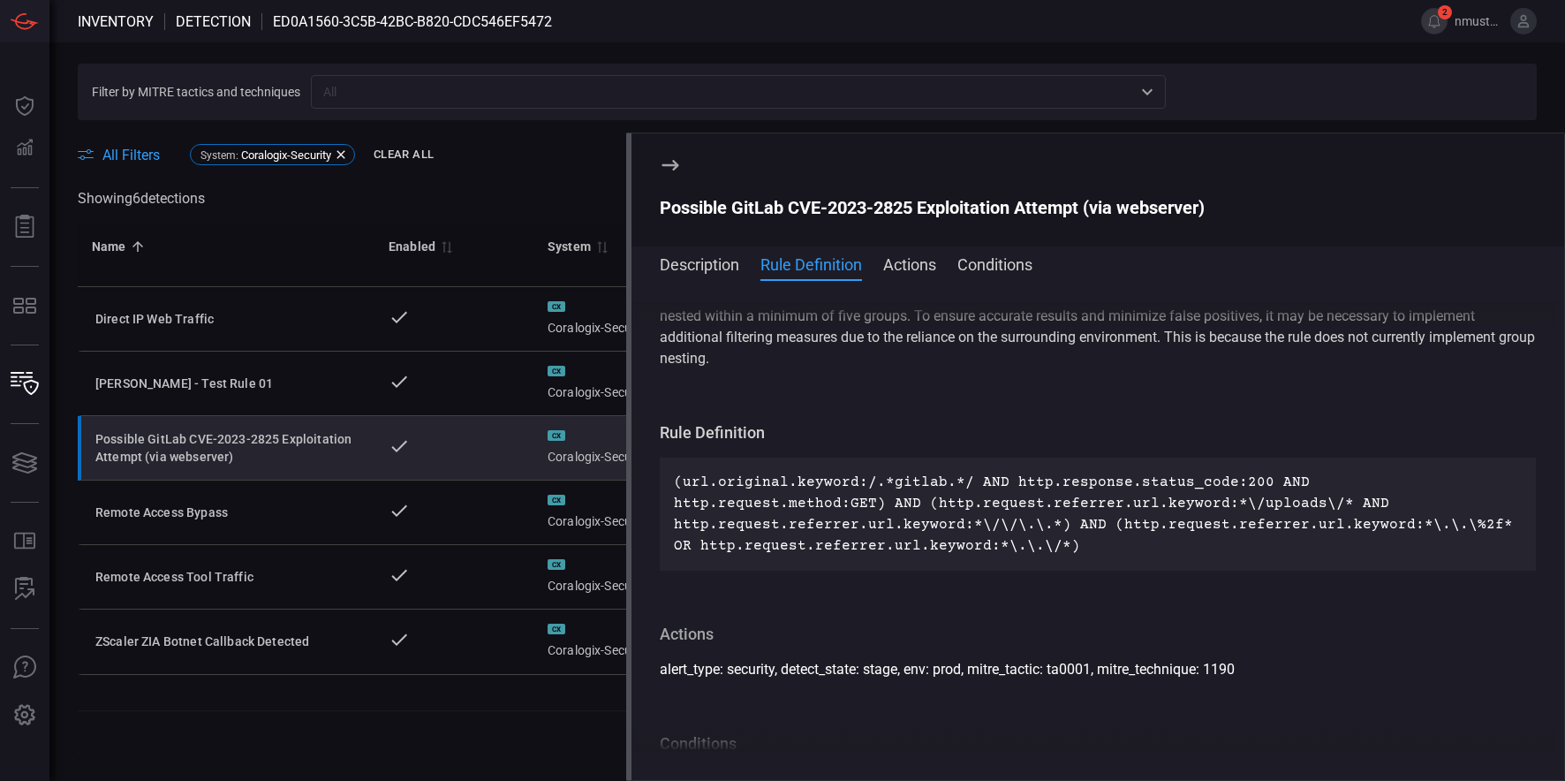
click at [672, 172] on icon at bounding box center [670, 165] width 21 height 21
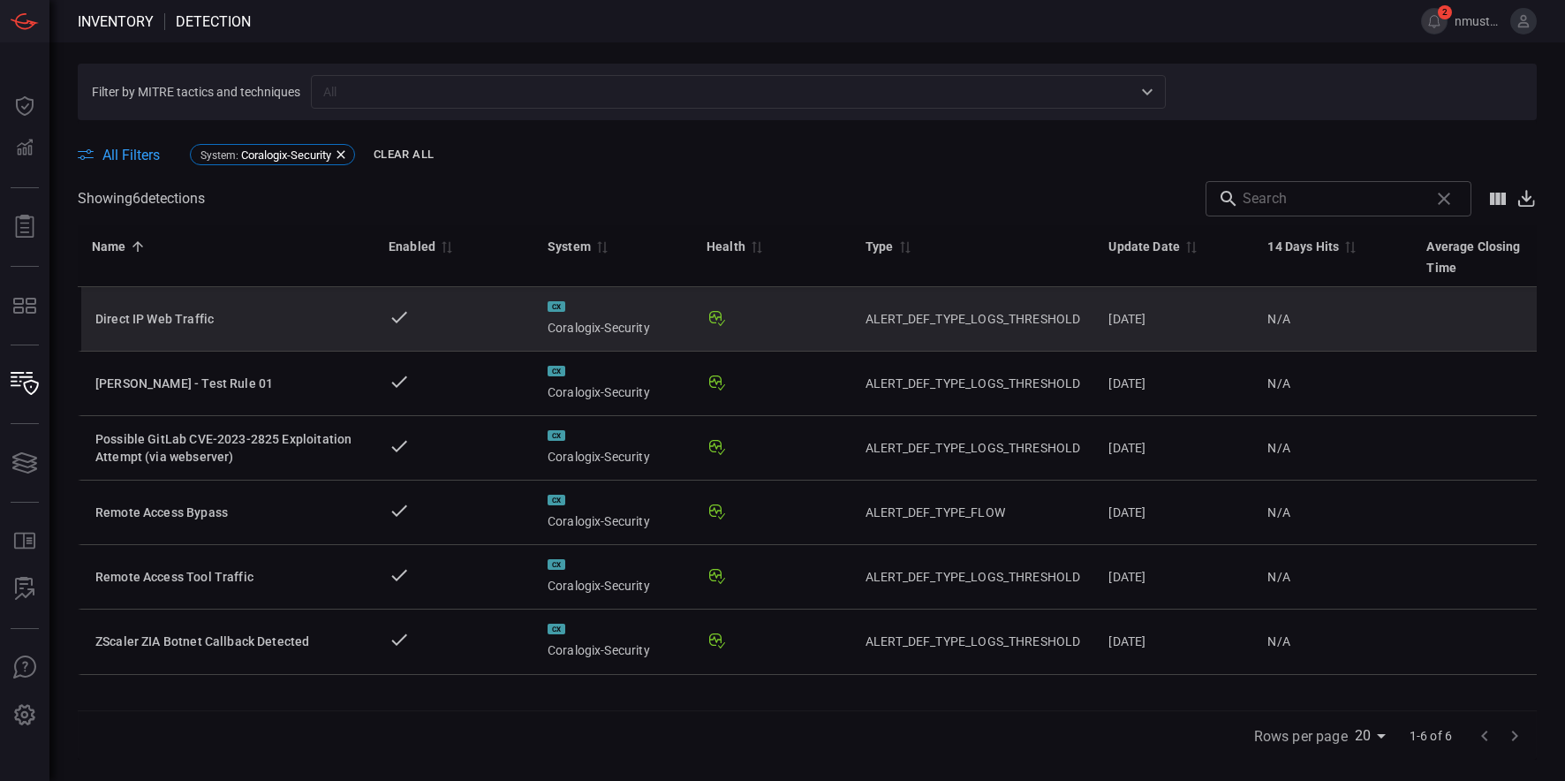
click at [230, 326] on div "Direct IP Web Traffic" at bounding box center [227, 319] width 265 height 18
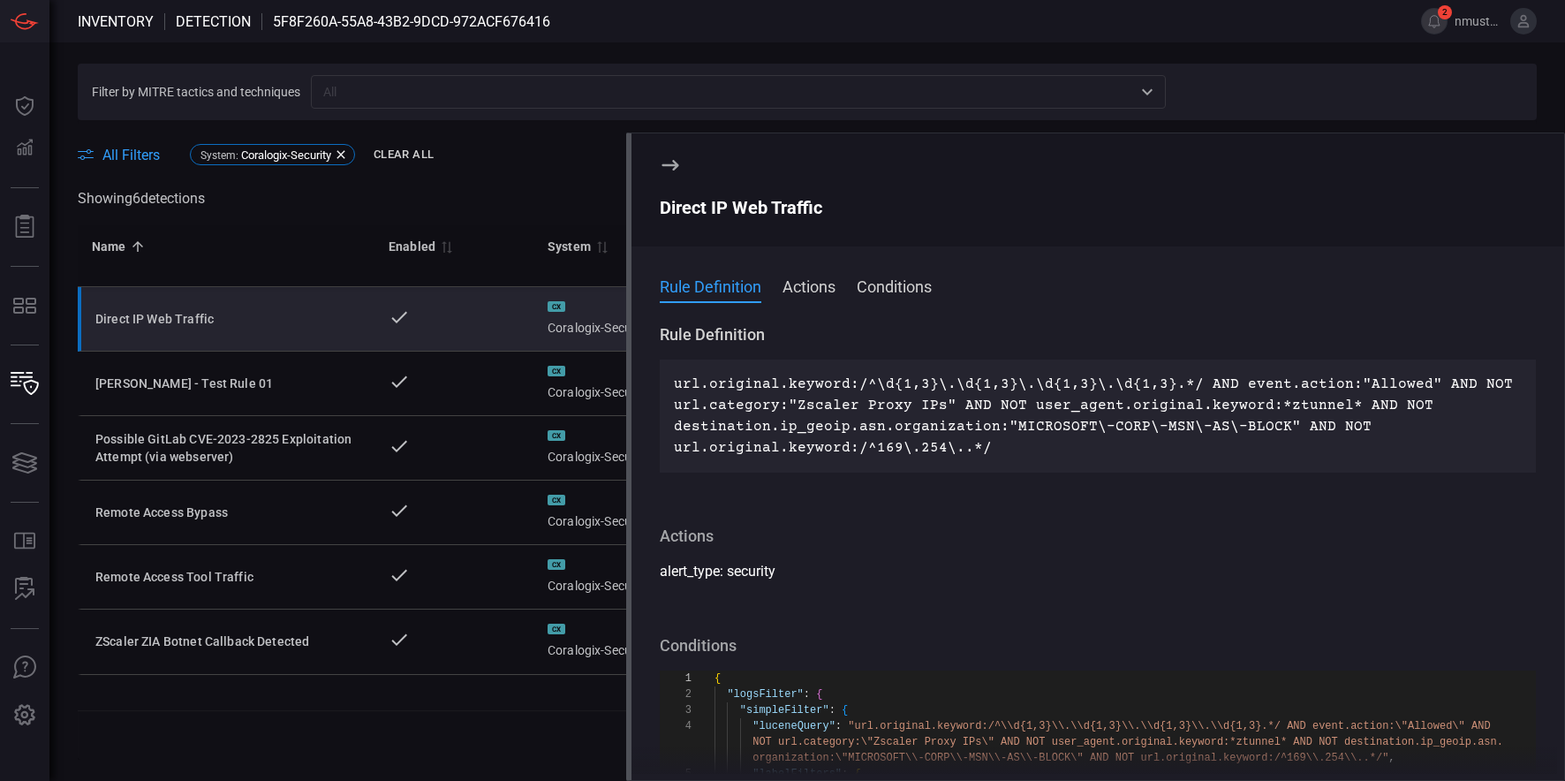
click at [672, 169] on icon at bounding box center [670, 165] width 21 height 21
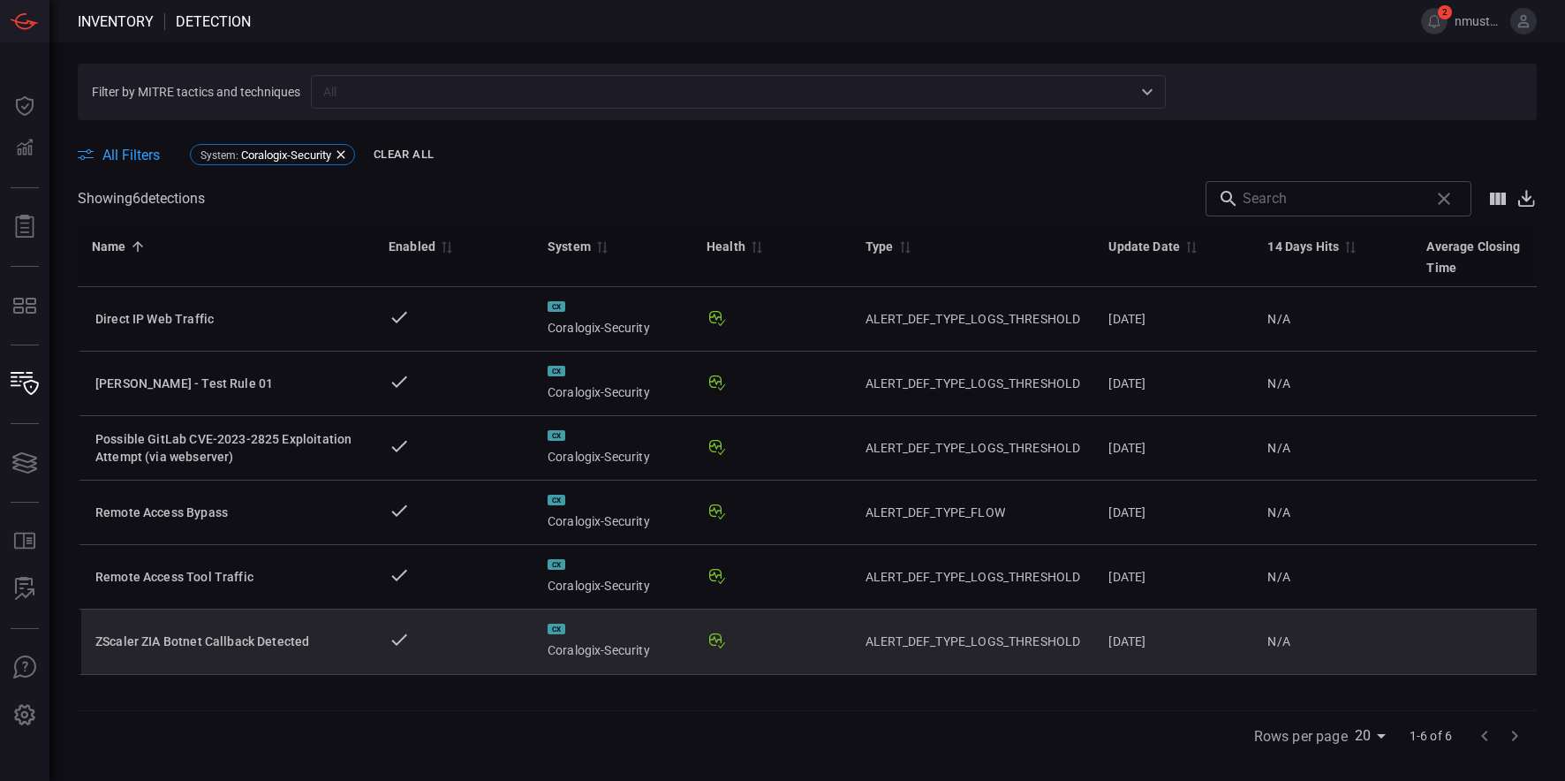
click at [261, 656] on td "ZScaler ZIA Botnet Callback Detected" at bounding box center [226, 641] width 297 height 64
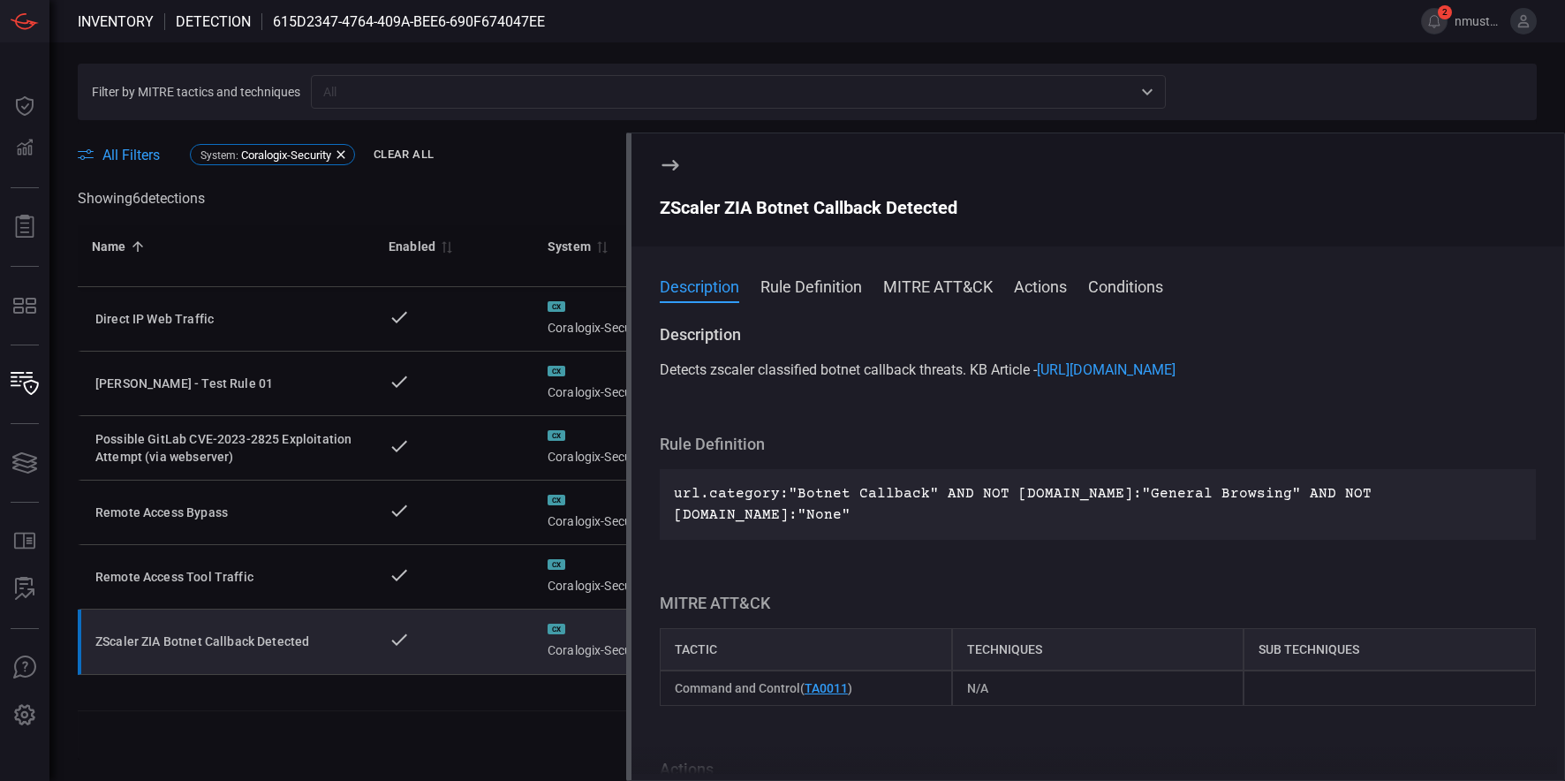
click at [668, 165] on icon at bounding box center [670, 165] width 17 height 11
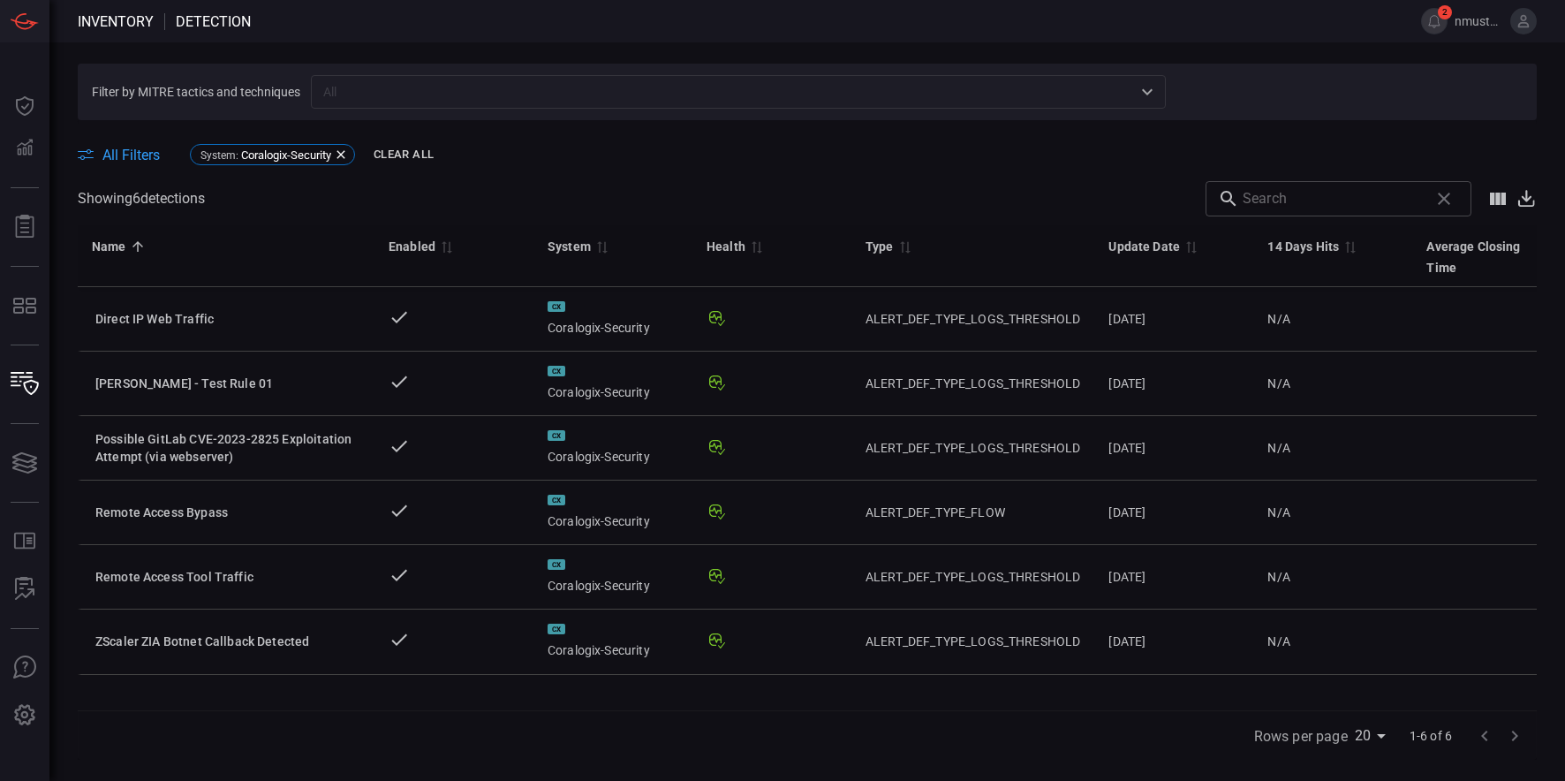
click at [1530, 193] on icon at bounding box center [1526, 198] width 21 height 20
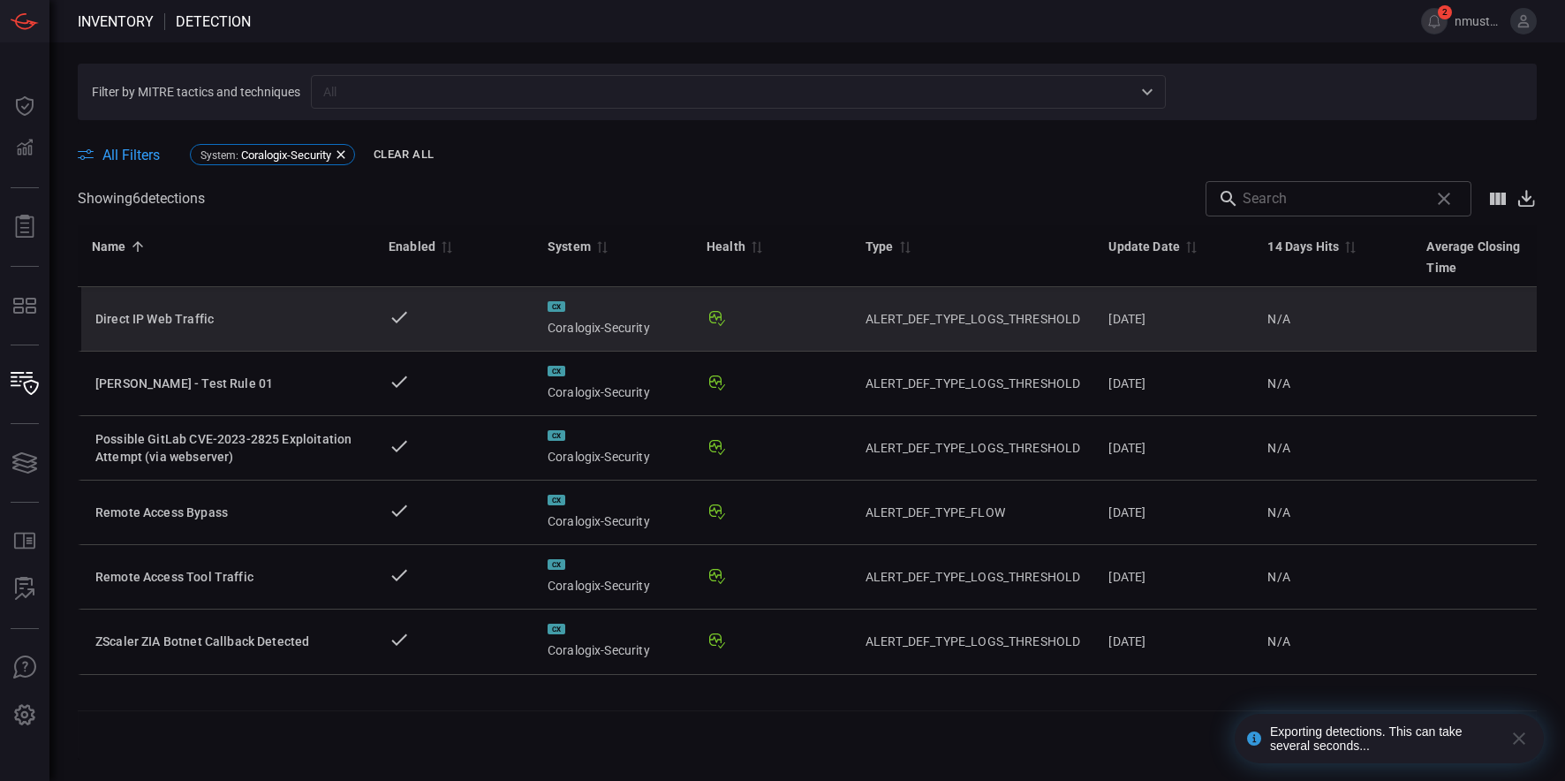
click at [188, 320] on div "Direct IP Web Traffic" at bounding box center [227, 319] width 265 height 18
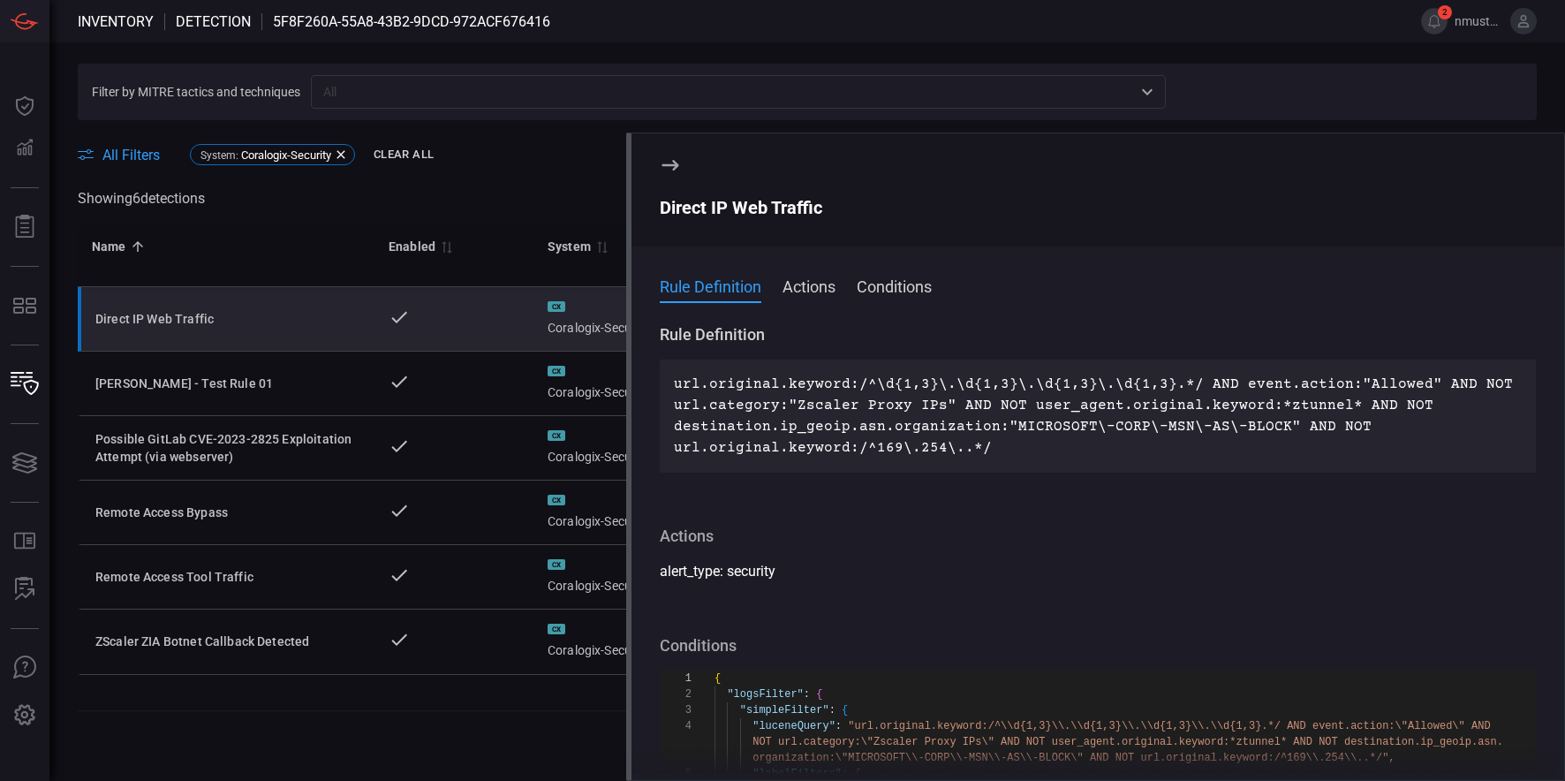
click at [819, 288] on button "Actions" at bounding box center [809, 285] width 53 height 21
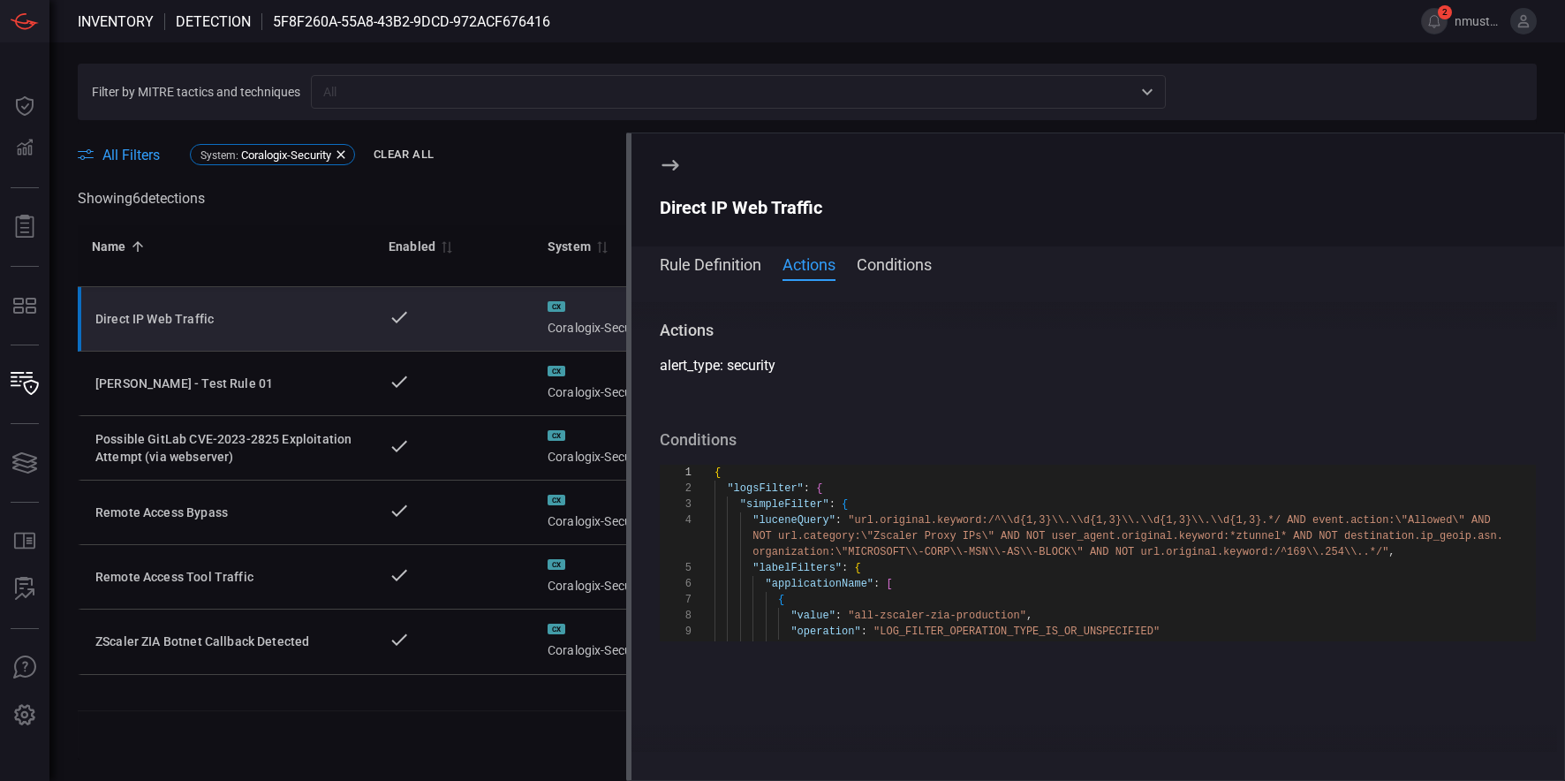
click at [904, 277] on span at bounding box center [1098, 288] width 933 height 28
click at [910, 248] on div "Rule Definition Actions Conditions Rule Definition url.original.keyword:/^\d{1,…" at bounding box center [1098, 512] width 933 height 533
click at [902, 259] on button "Conditions" at bounding box center [894, 263] width 75 height 21
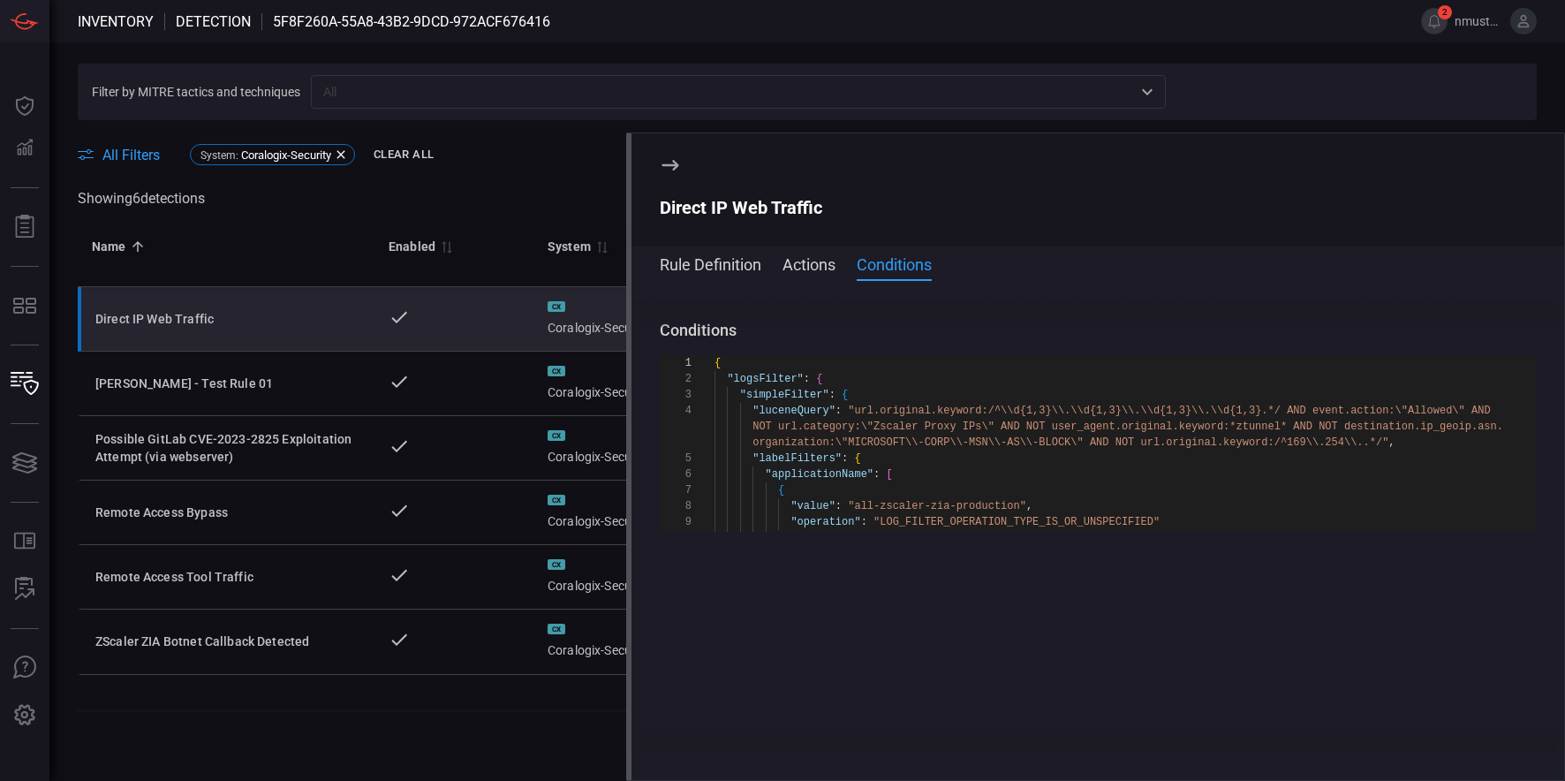
click at [814, 266] on button "Actions" at bounding box center [809, 263] width 53 height 21
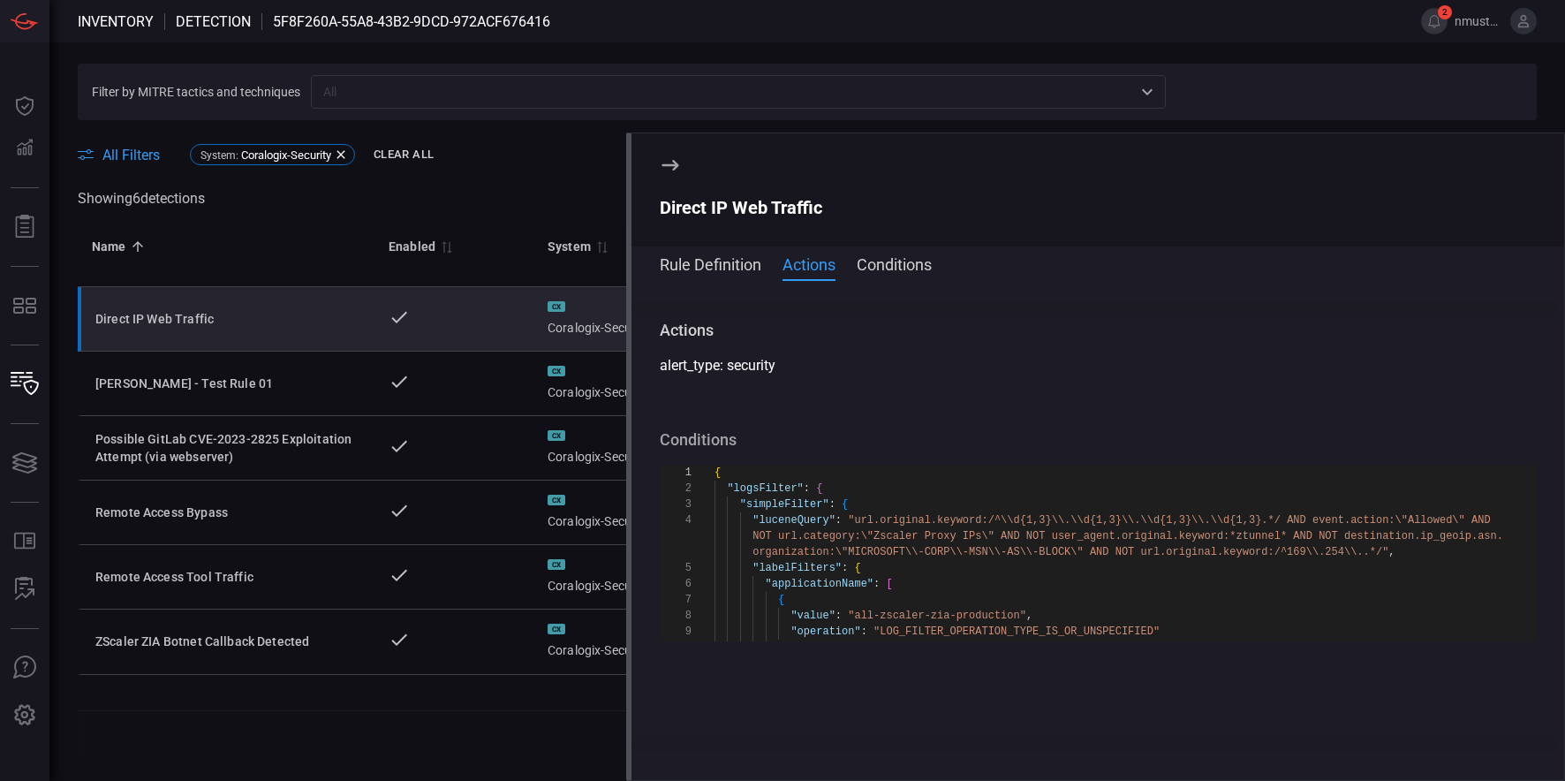
click at [700, 269] on button "Rule Definition" at bounding box center [711, 263] width 102 height 21
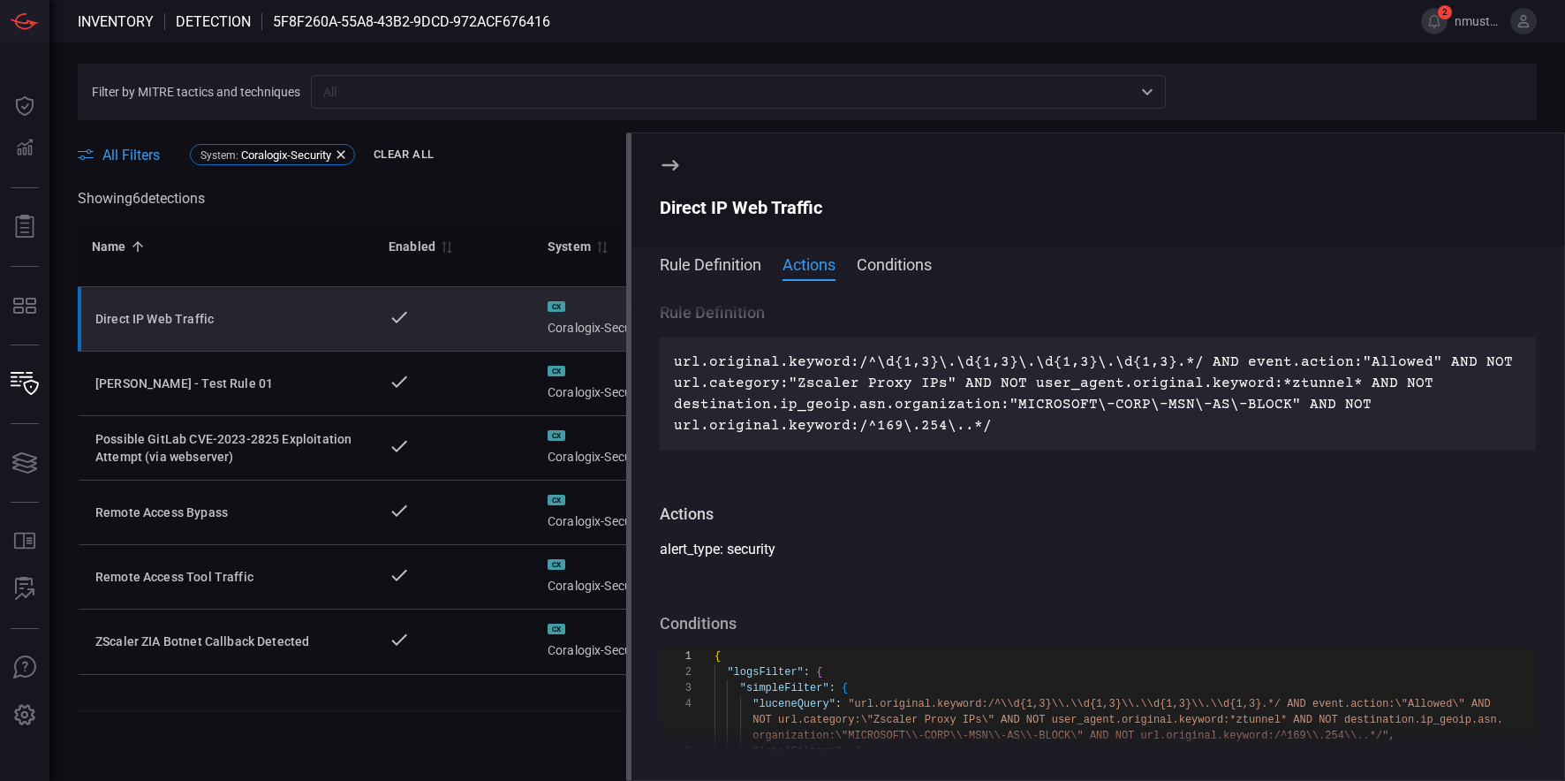
scroll to position [319, 0]
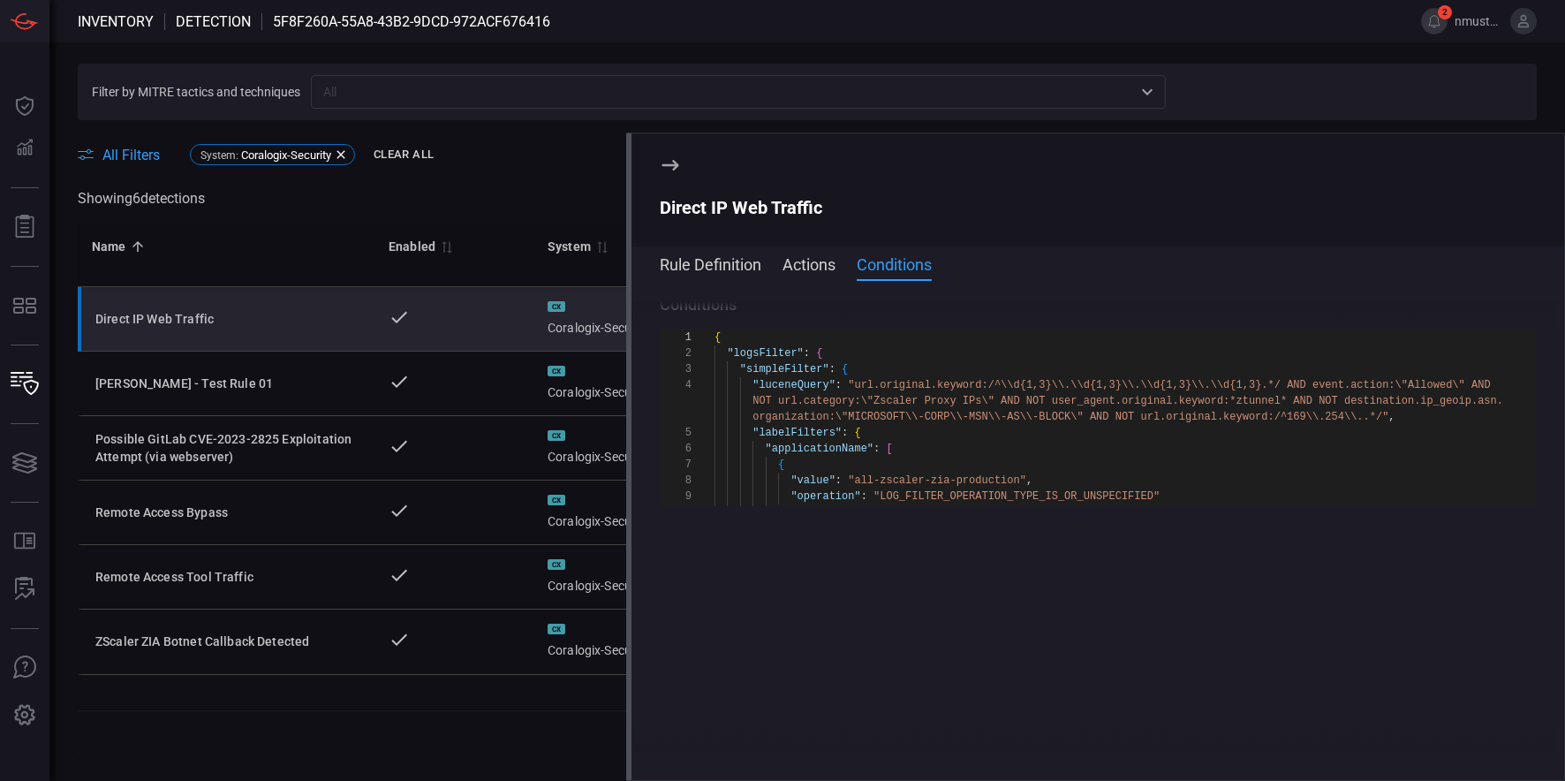
click at [676, 169] on icon at bounding box center [670, 165] width 21 height 21
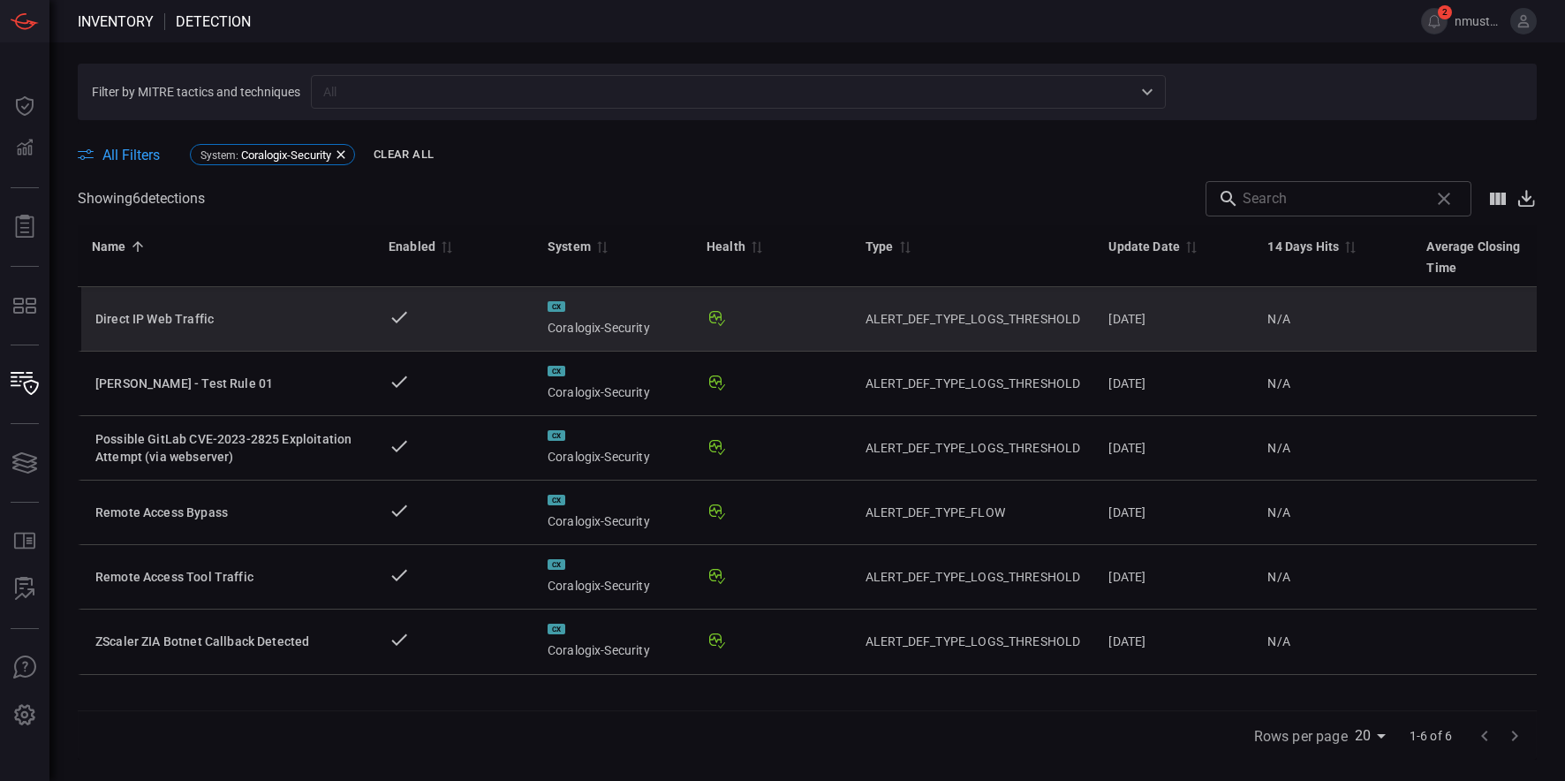
click at [148, 319] on div "Direct IP Web Traffic" at bounding box center [227, 319] width 265 height 18
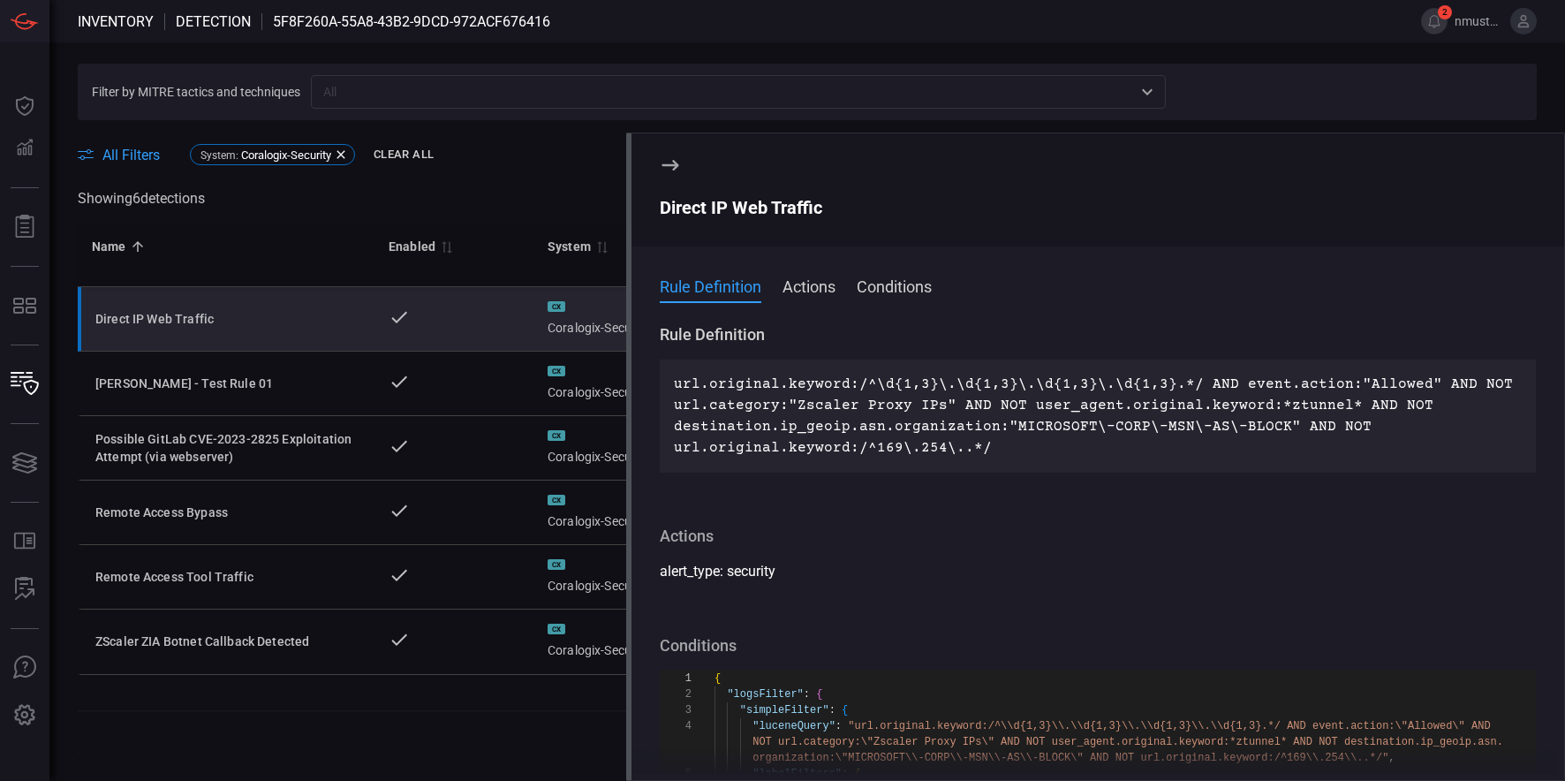
click at [675, 162] on icon at bounding box center [670, 165] width 17 height 11
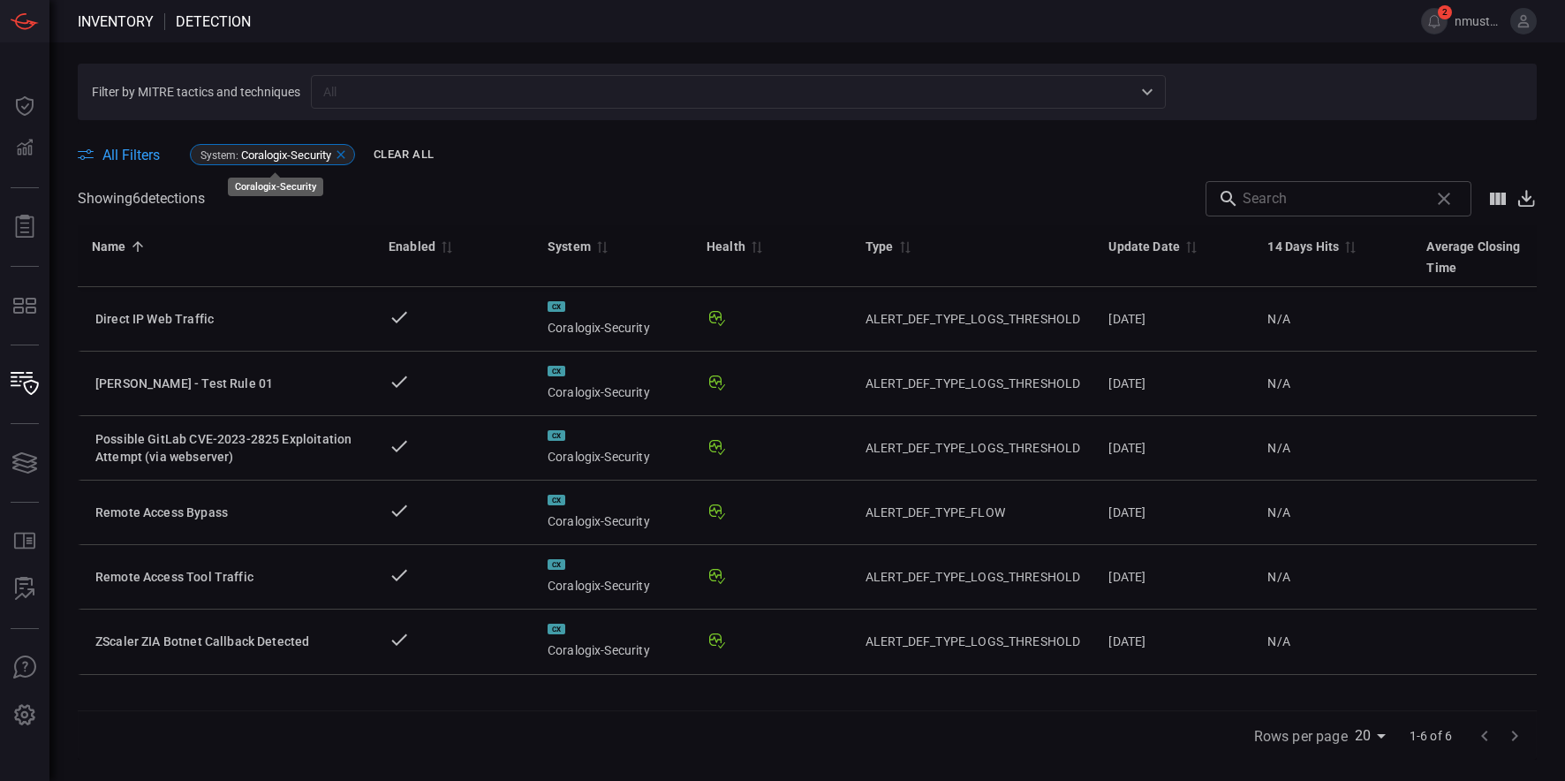
click at [344, 156] on icon at bounding box center [341, 155] width 8 height 8
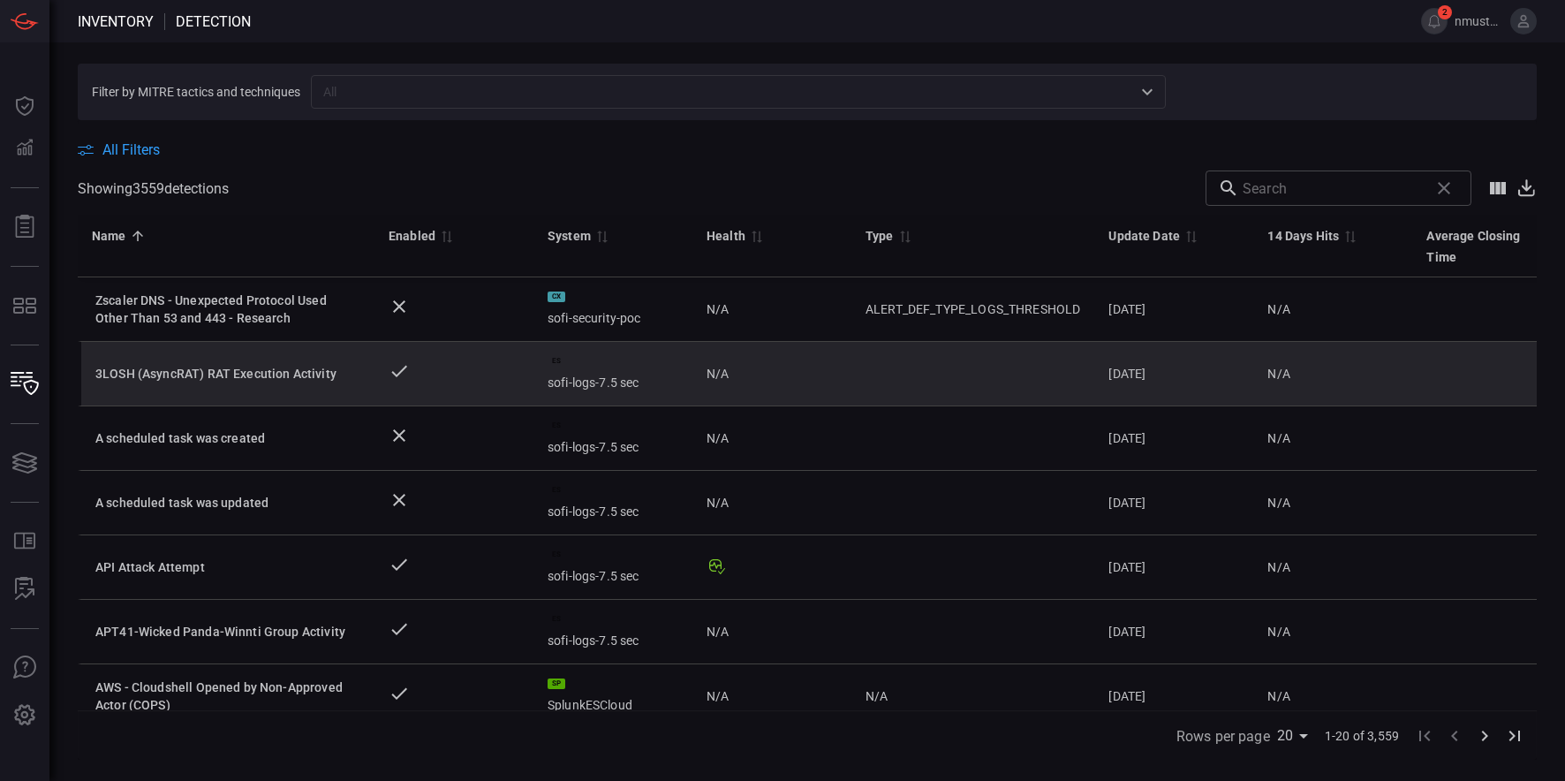
click at [229, 365] on div "3LOSH (AsyncRAT) RAT Execution Activity" at bounding box center [227, 374] width 265 height 18
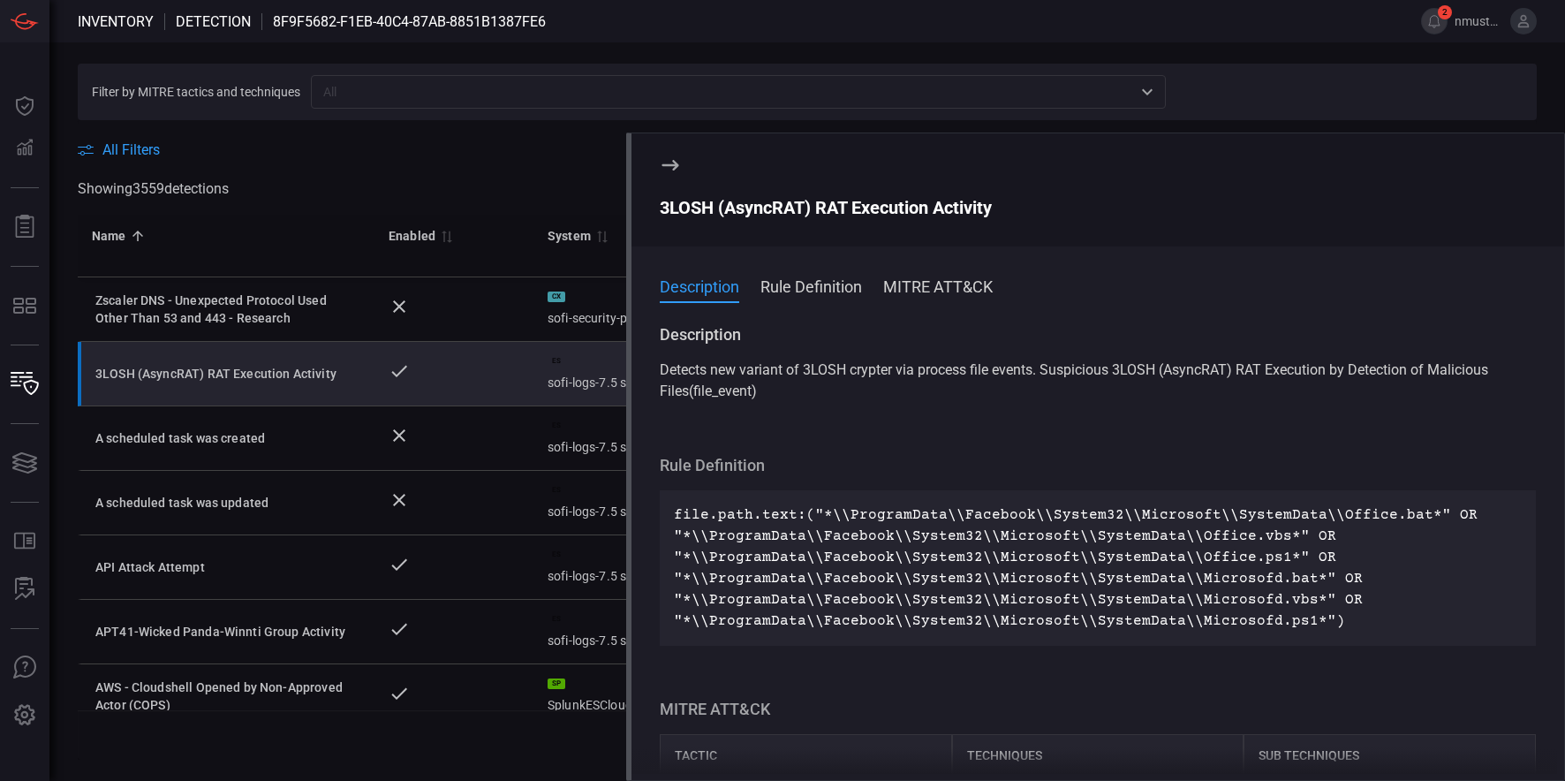
click at [925, 284] on button "MITRE ATT&CK" at bounding box center [938, 285] width 110 height 21
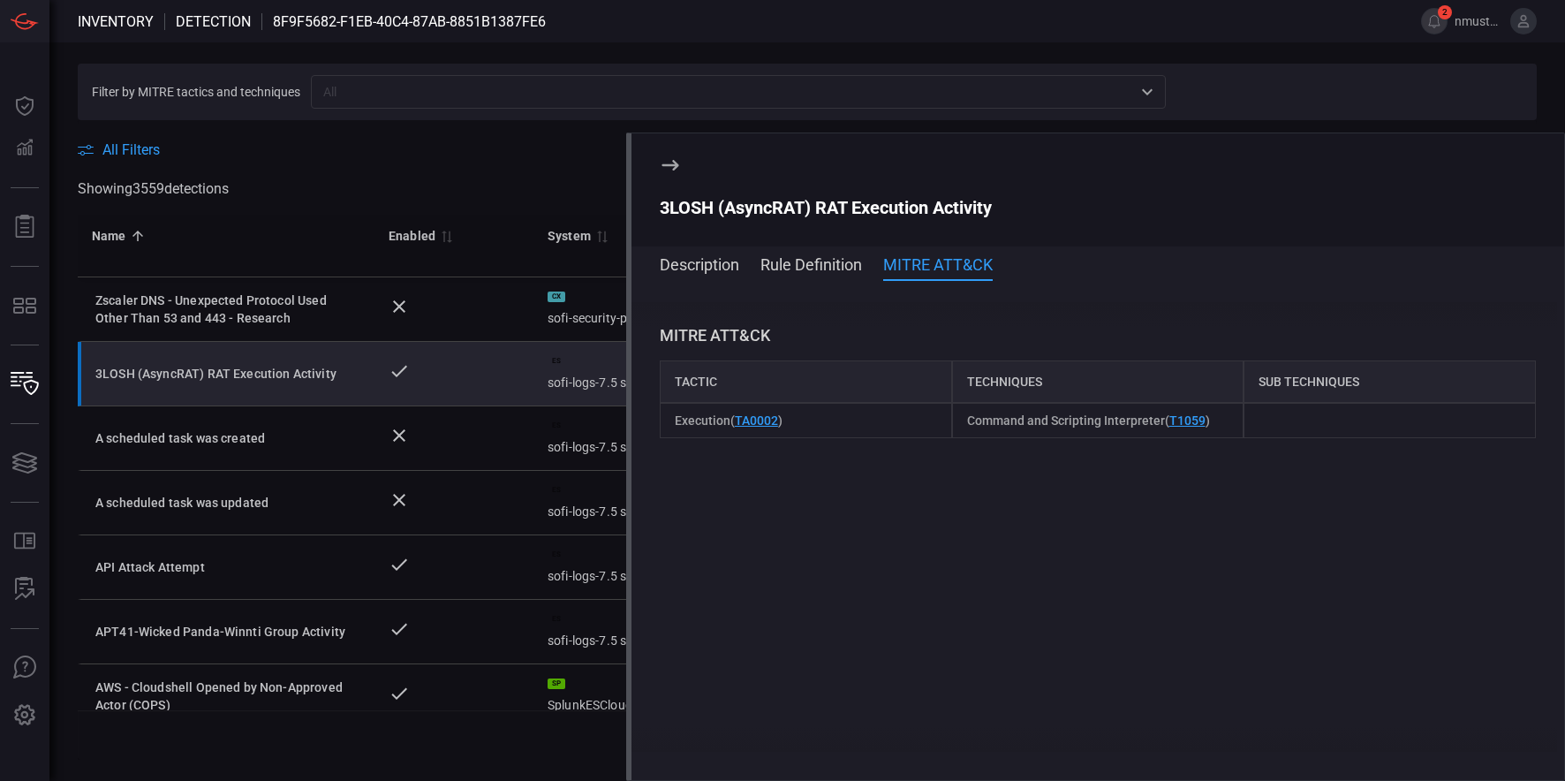
scroll to position [357, 0]
click at [824, 270] on button "Rule Definition" at bounding box center [811, 263] width 102 height 21
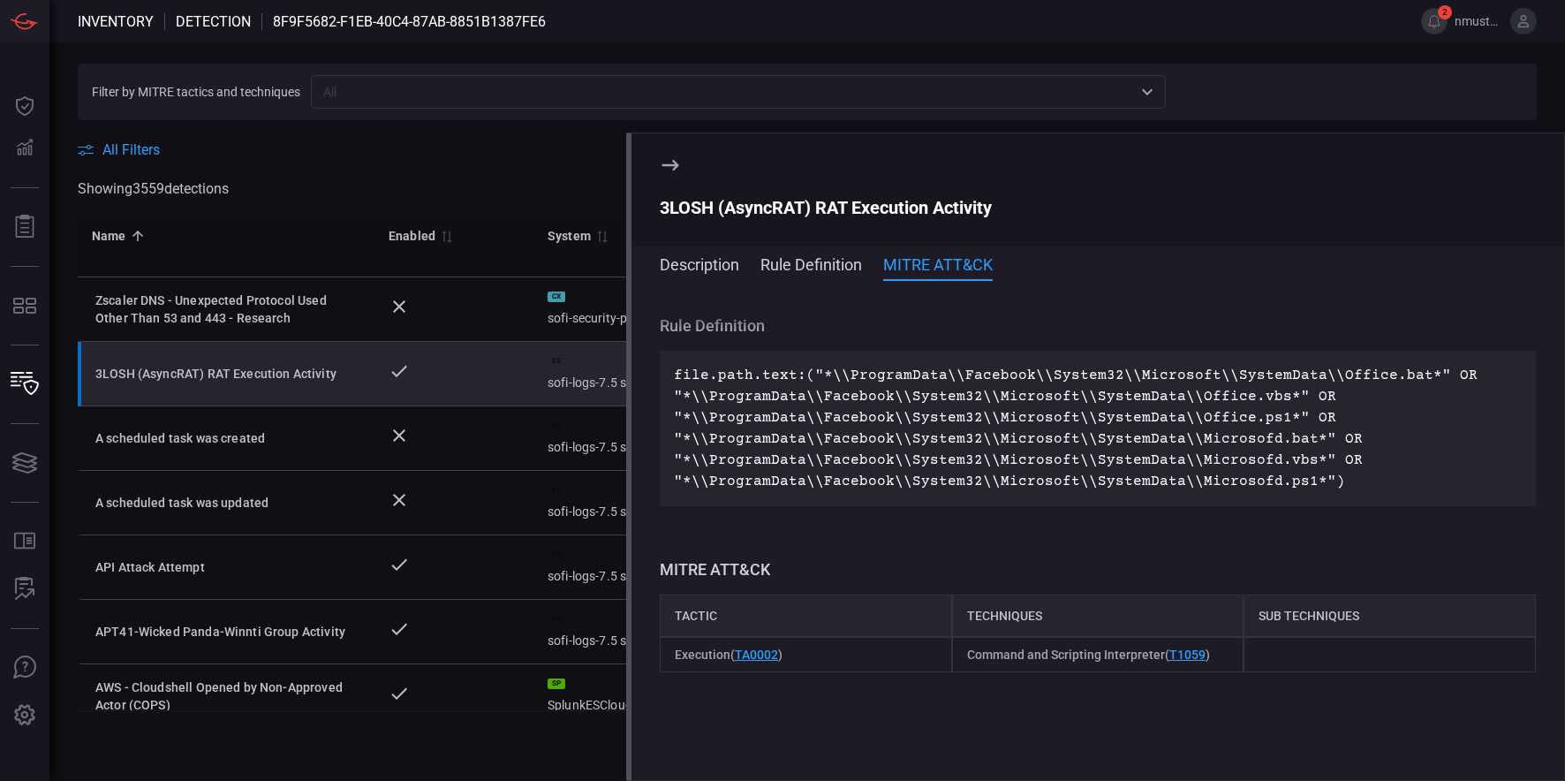
scroll to position [113, 0]
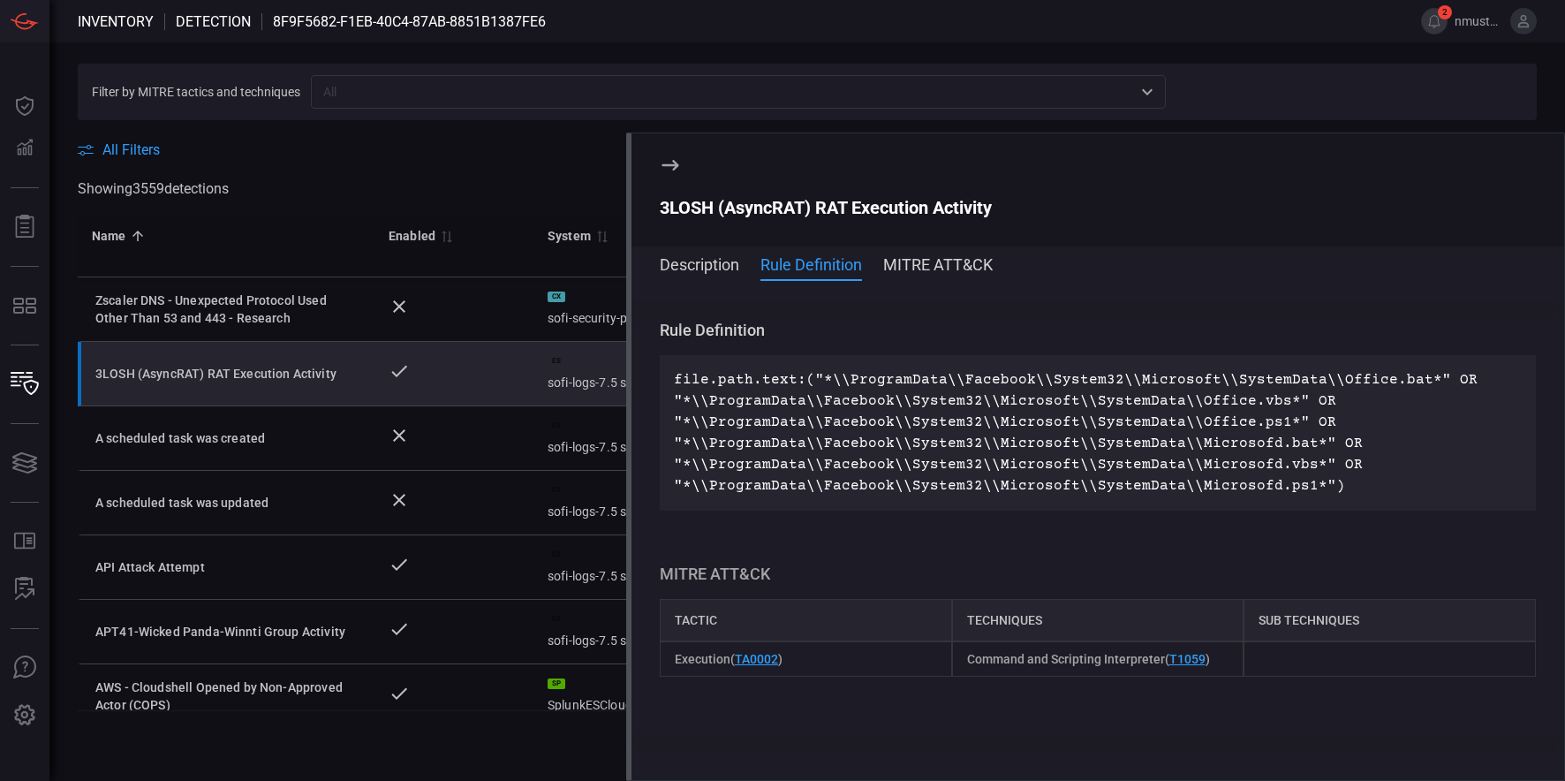
click at [733, 259] on button "Description" at bounding box center [699, 263] width 79 height 21
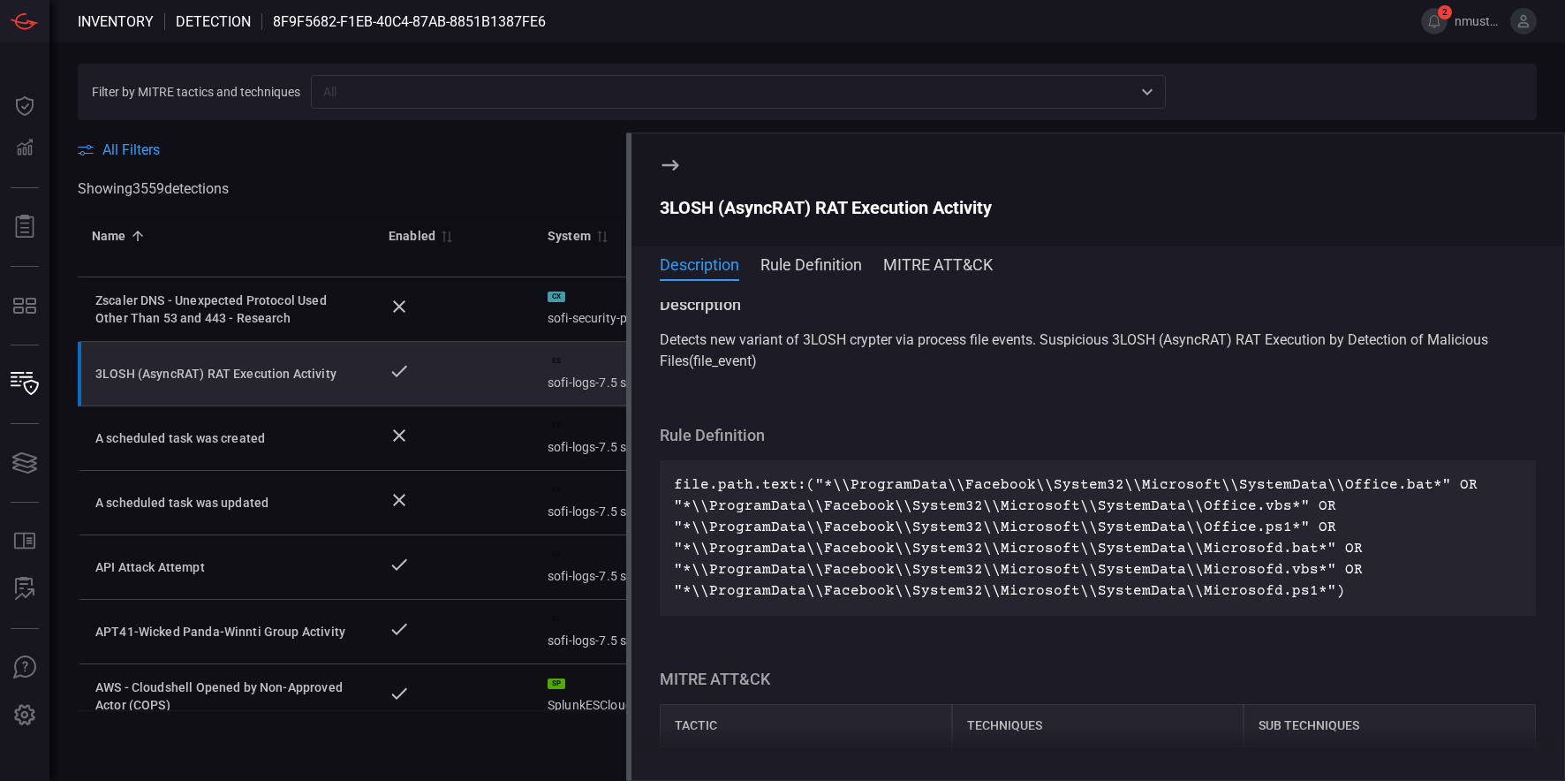
scroll to position [0, 0]
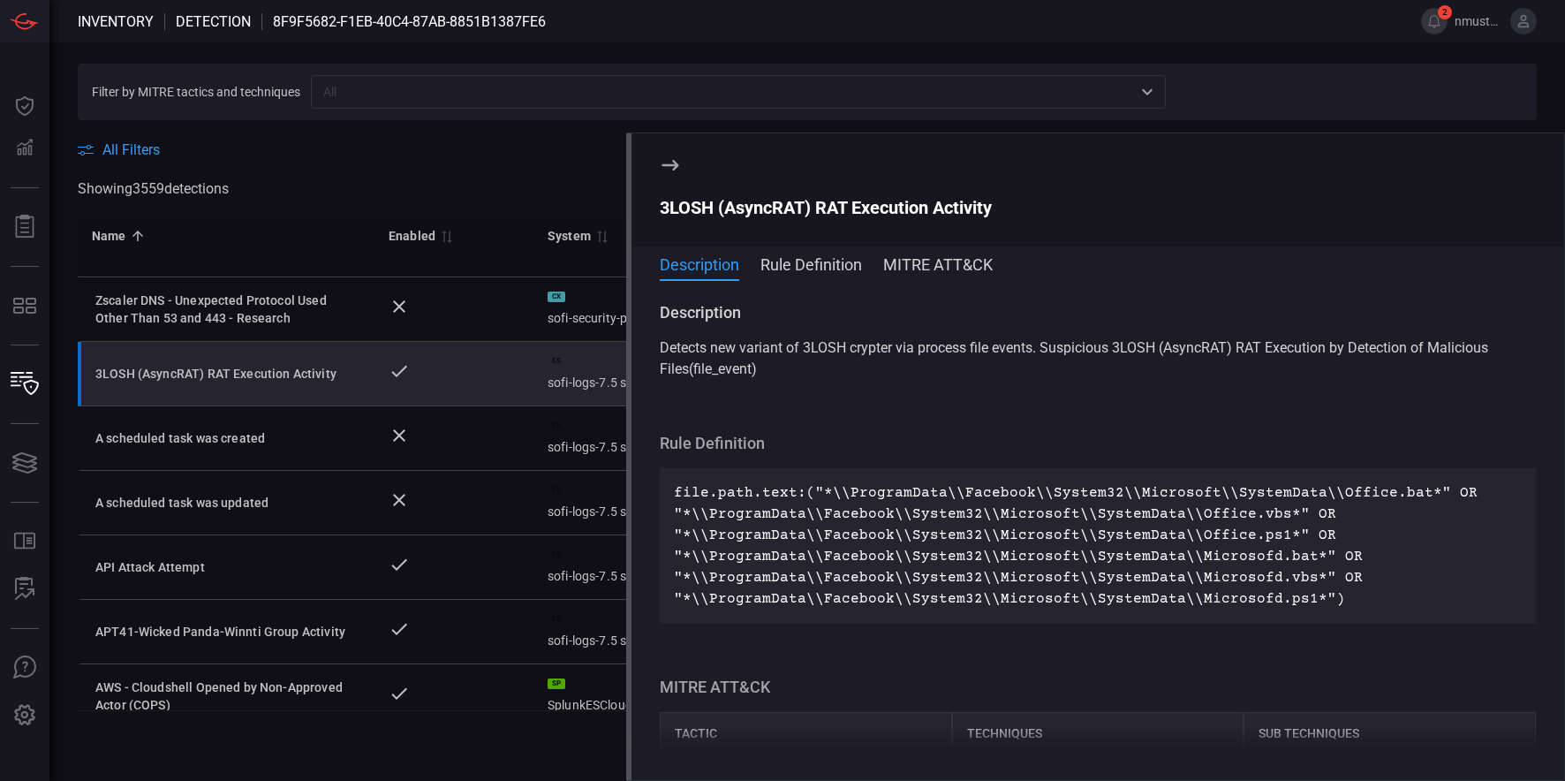
click at [672, 166] on icon at bounding box center [670, 165] width 21 height 21
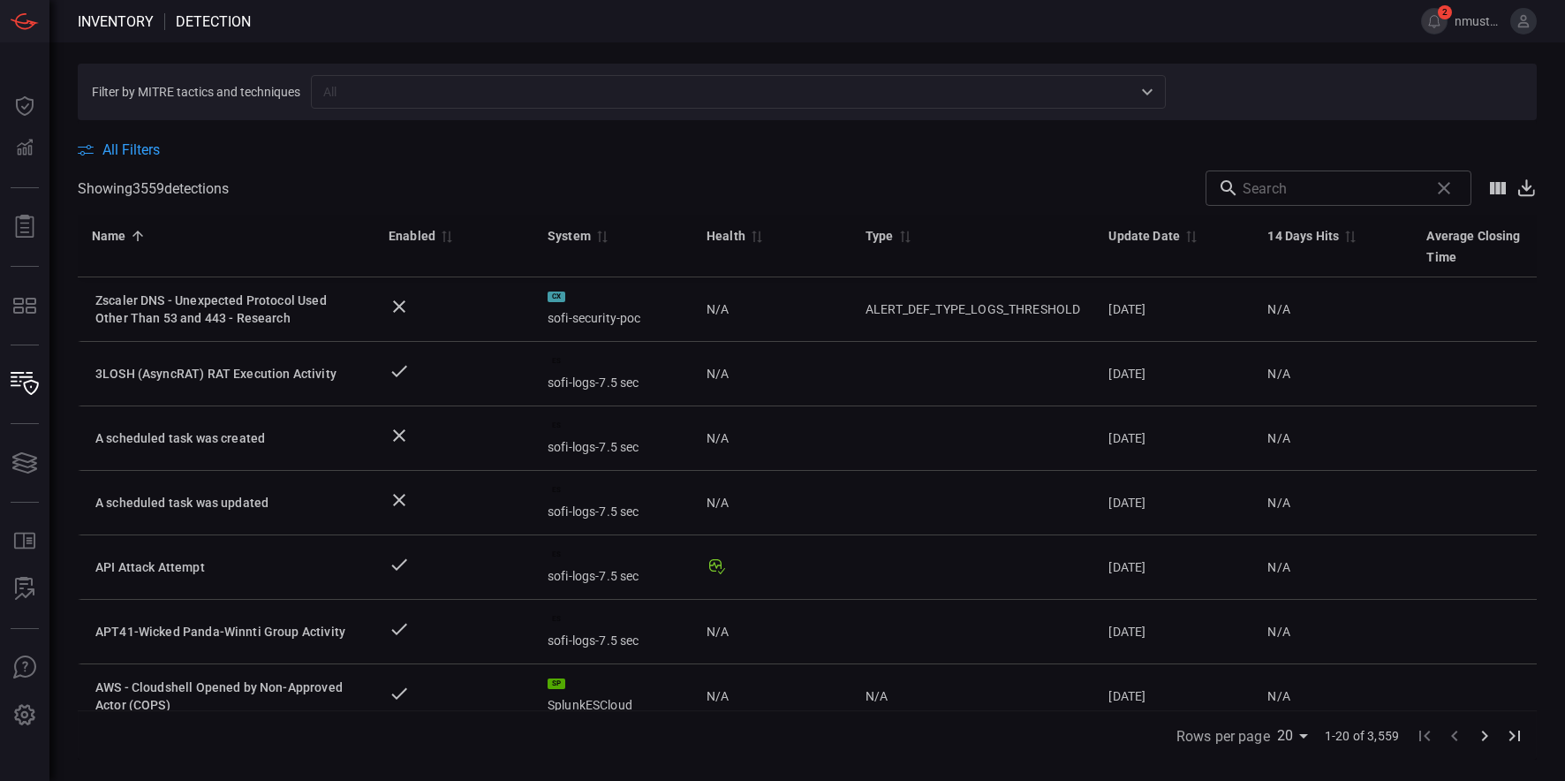
click at [158, 154] on span "All Filters" at bounding box center [130, 149] width 57 height 17
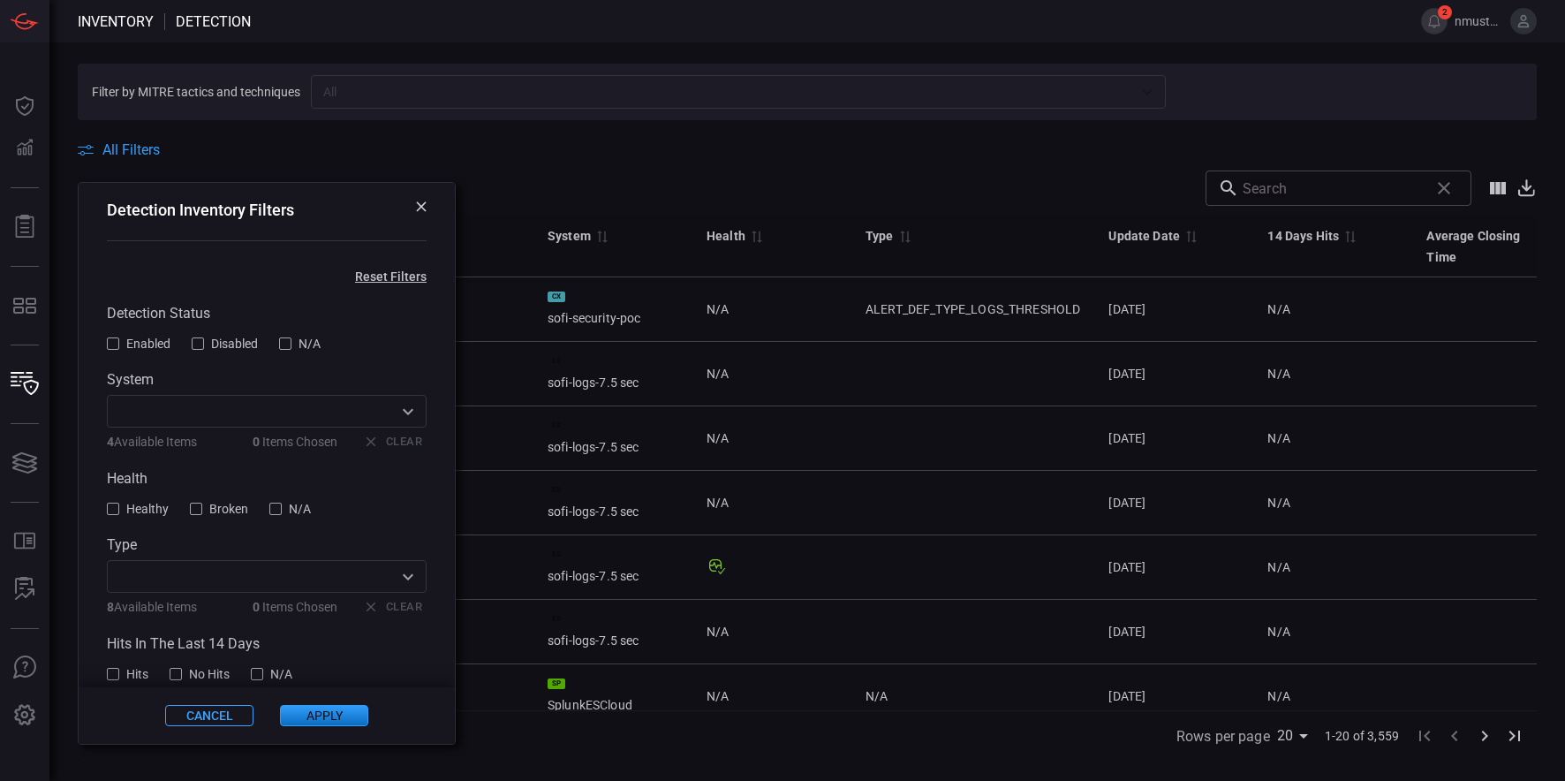
click at [217, 406] on input "text" at bounding box center [252, 411] width 280 height 22
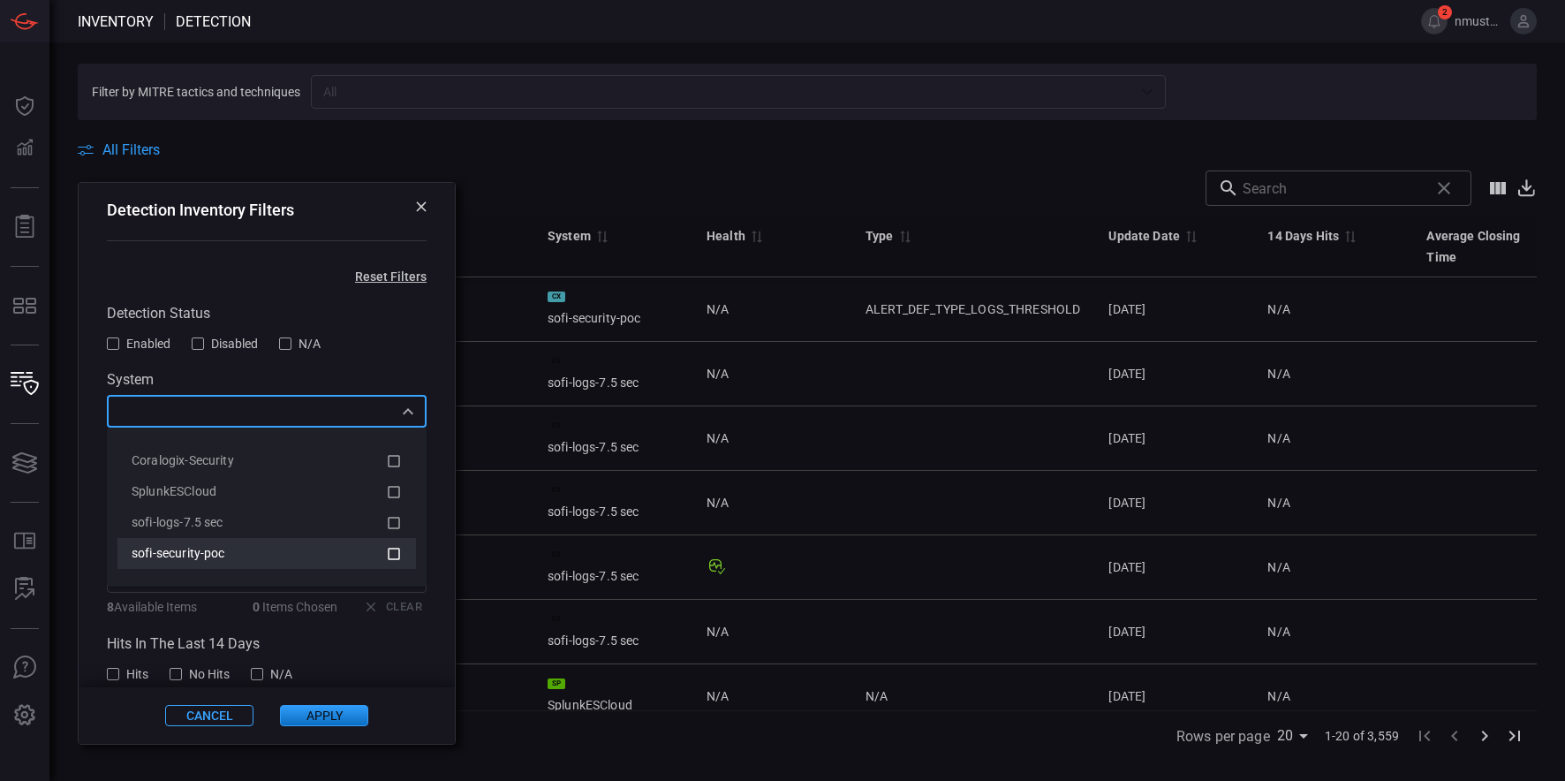
click at [233, 543] on div "sofi-security-poc" at bounding box center [267, 553] width 270 height 21
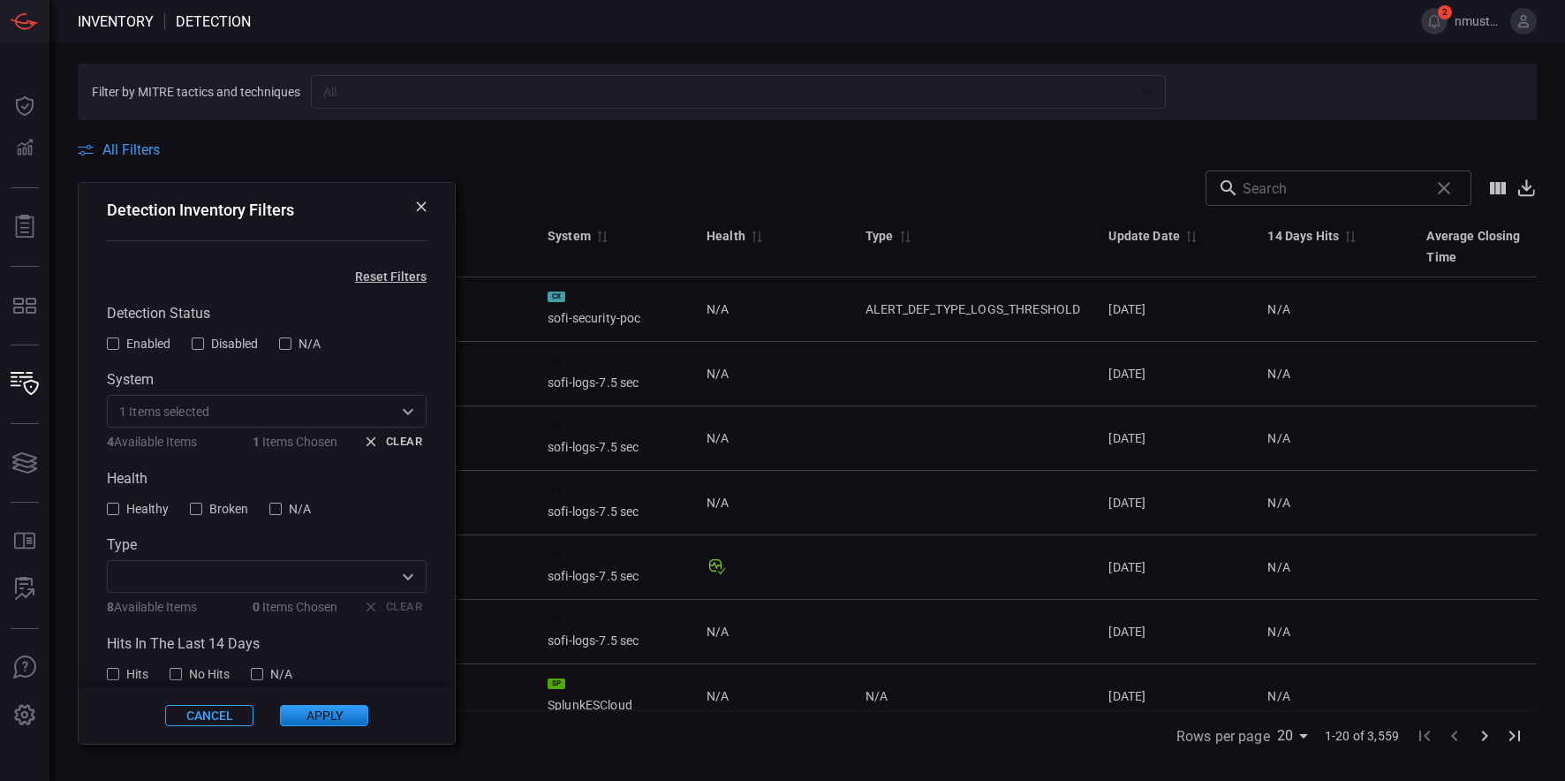
click at [331, 715] on button "Apply" at bounding box center [324, 715] width 88 height 21
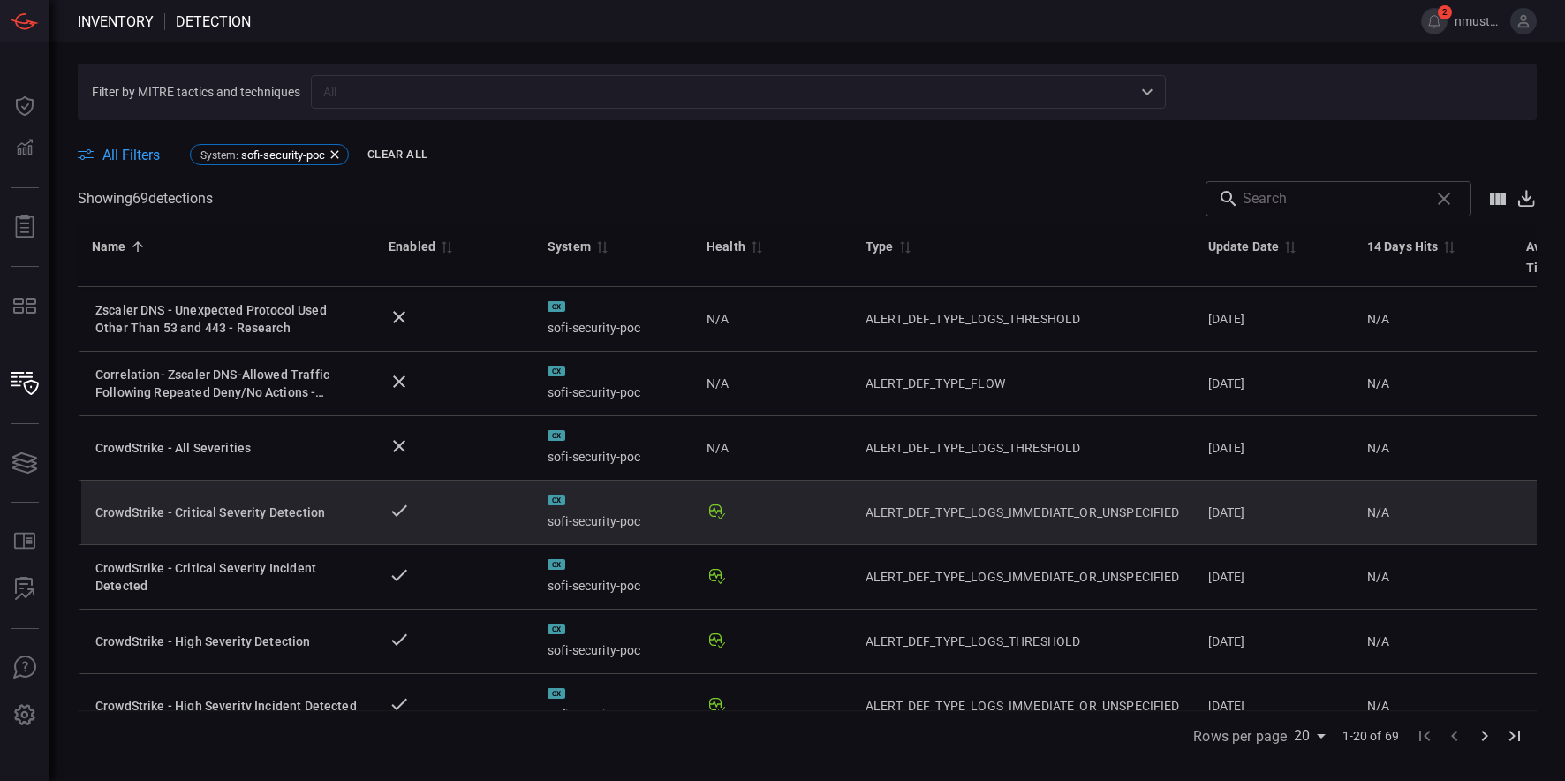
click at [257, 501] on td "CrowdStrike - Critical Severity Detection" at bounding box center [226, 512] width 297 height 64
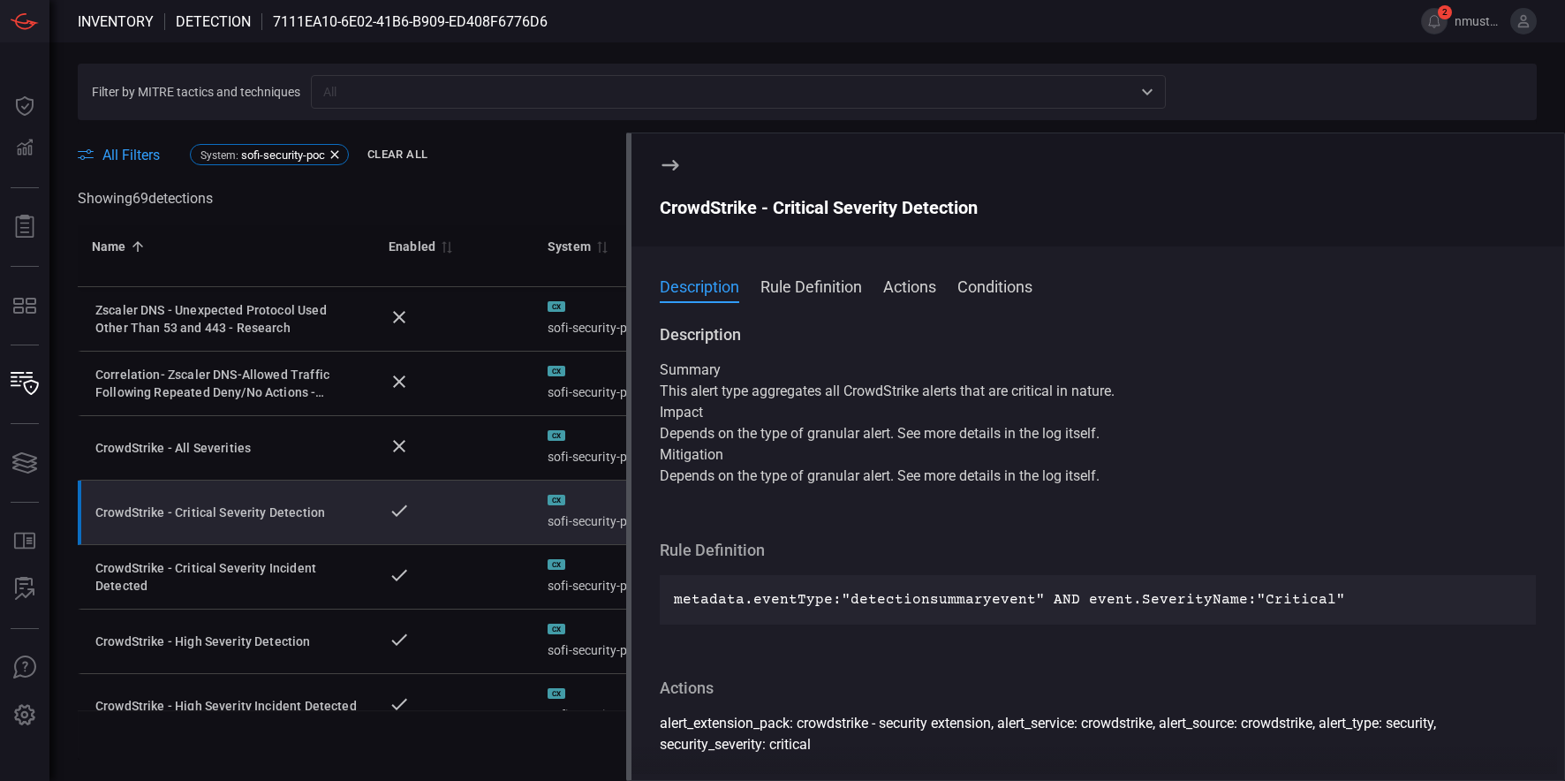
click at [804, 291] on button "Rule Definition" at bounding box center [811, 285] width 102 height 21
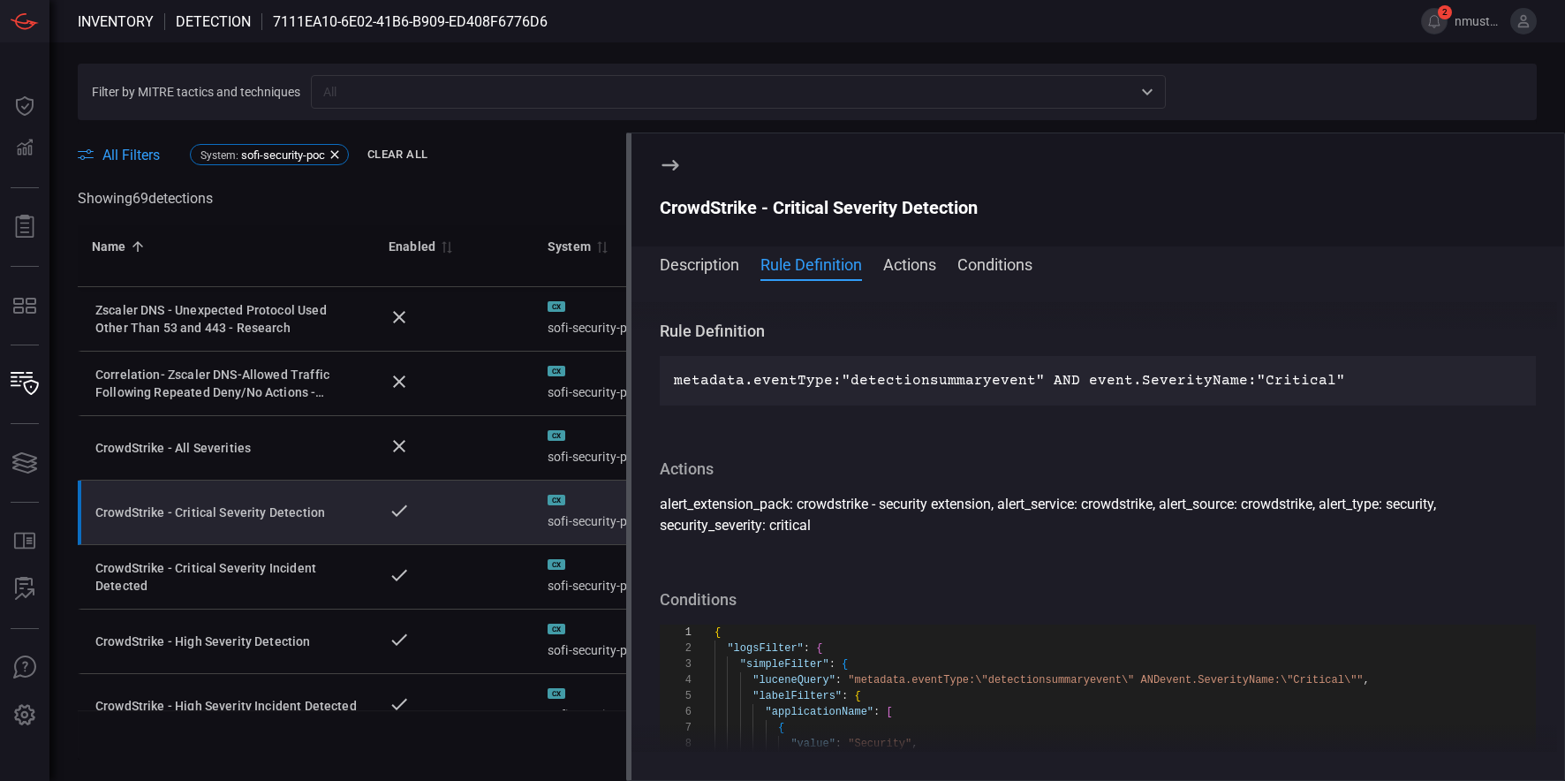
scroll to position [198, 0]
click at [910, 268] on button "Actions" at bounding box center [909, 263] width 53 height 21
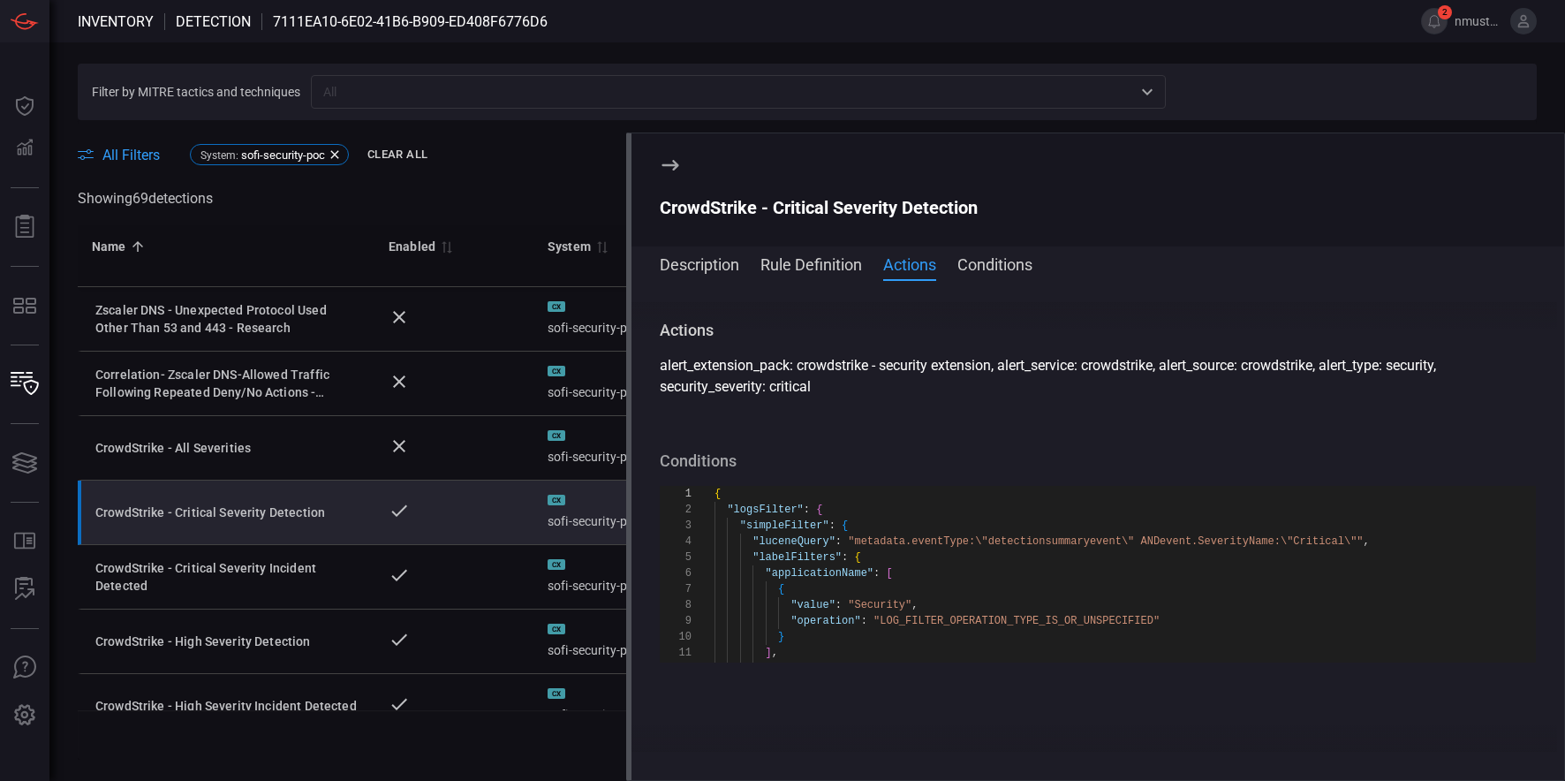
click at [1002, 269] on button "Conditions" at bounding box center [994, 263] width 75 height 21
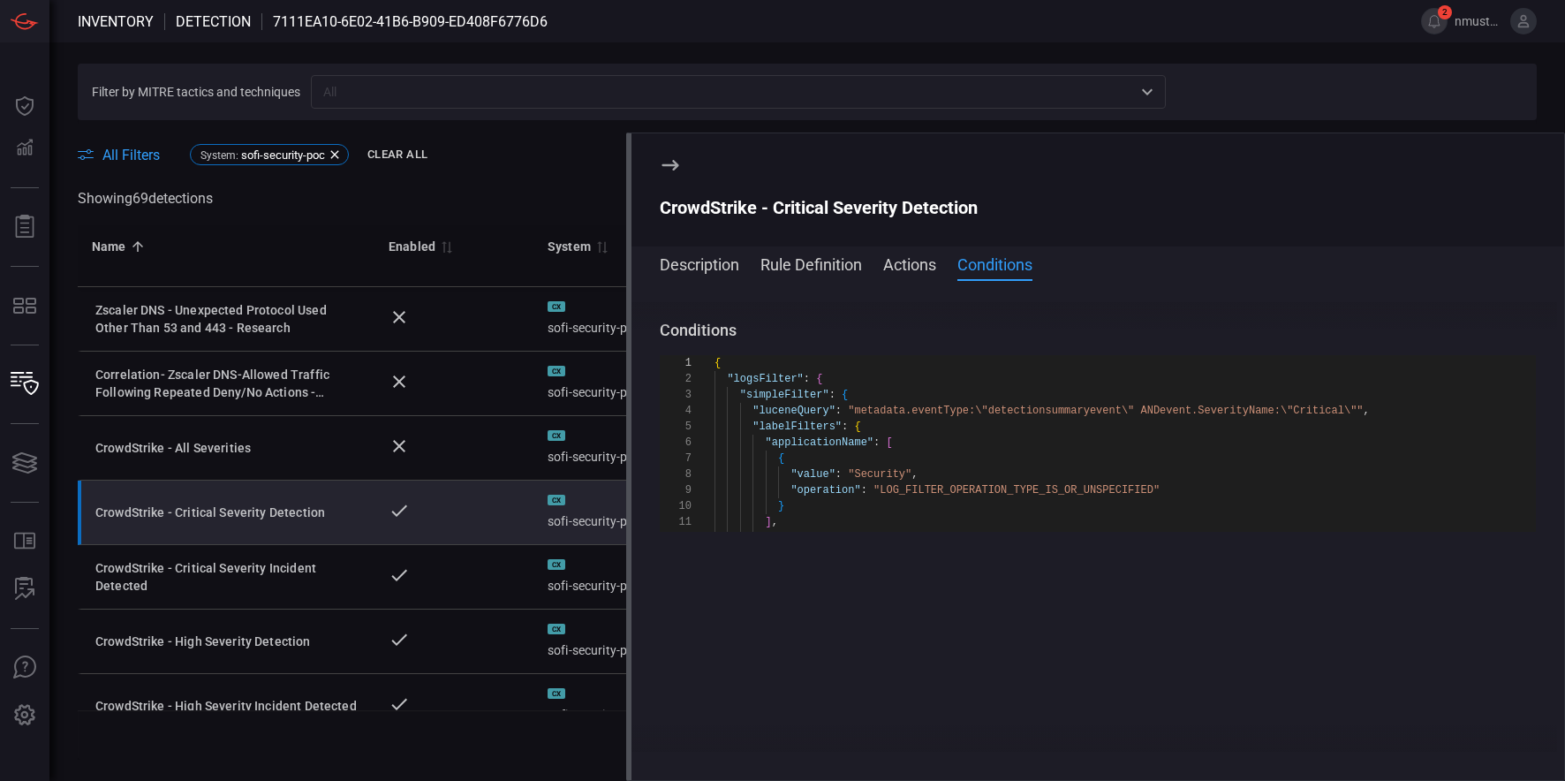
click at [700, 263] on button "Description" at bounding box center [699, 263] width 79 height 21
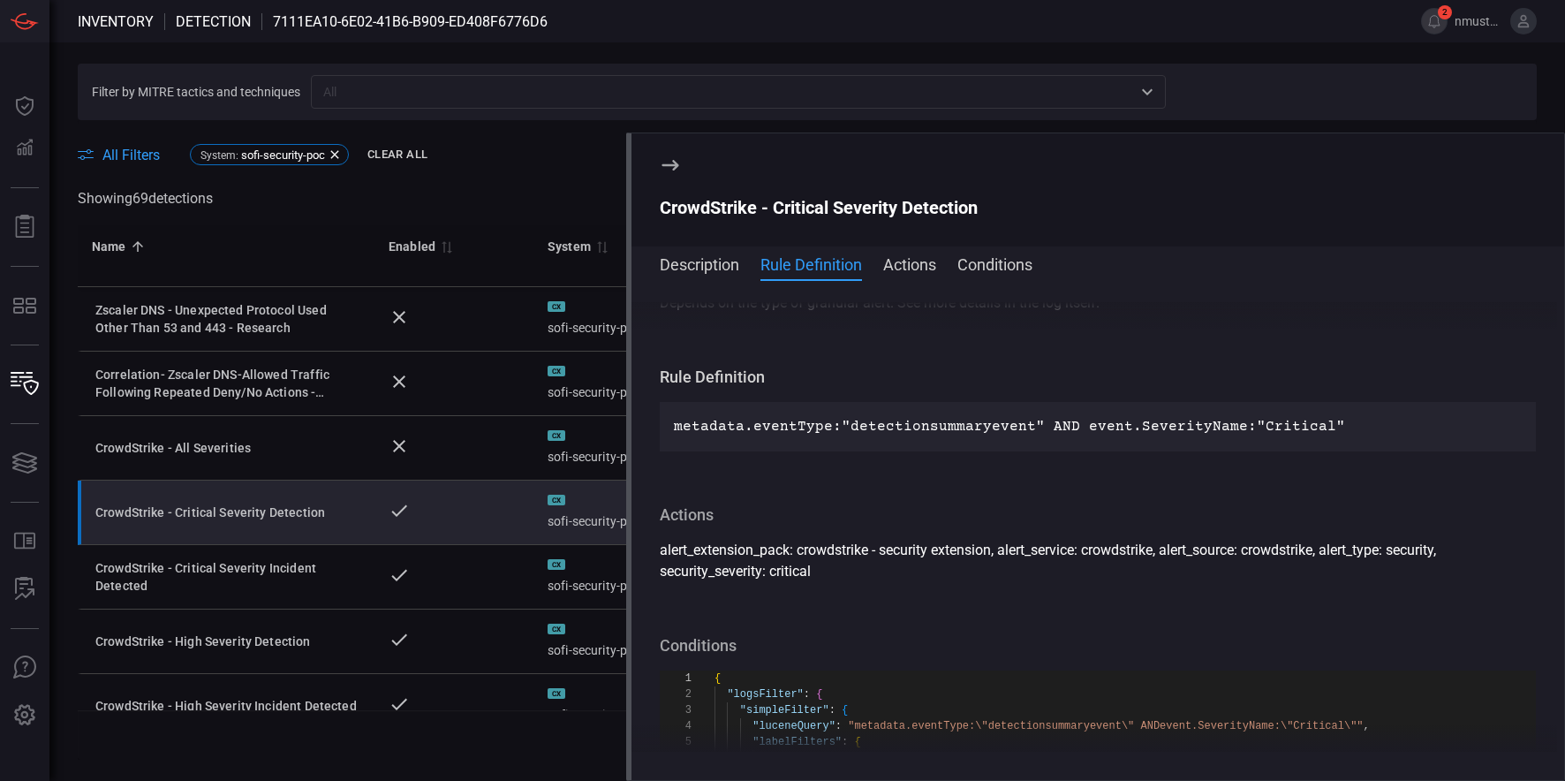
scroll to position [173, 0]
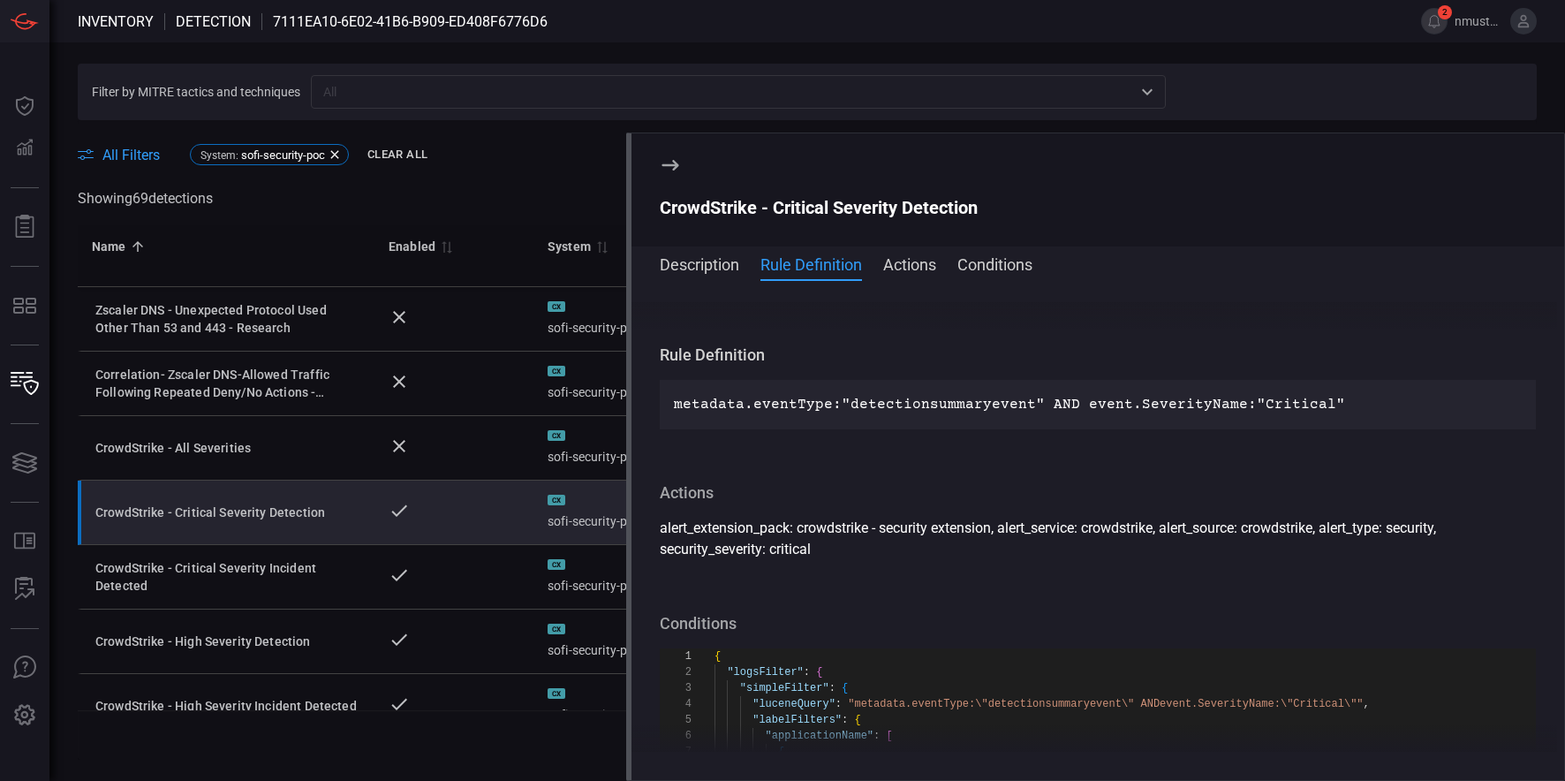
click at [668, 160] on icon at bounding box center [670, 165] width 21 height 21
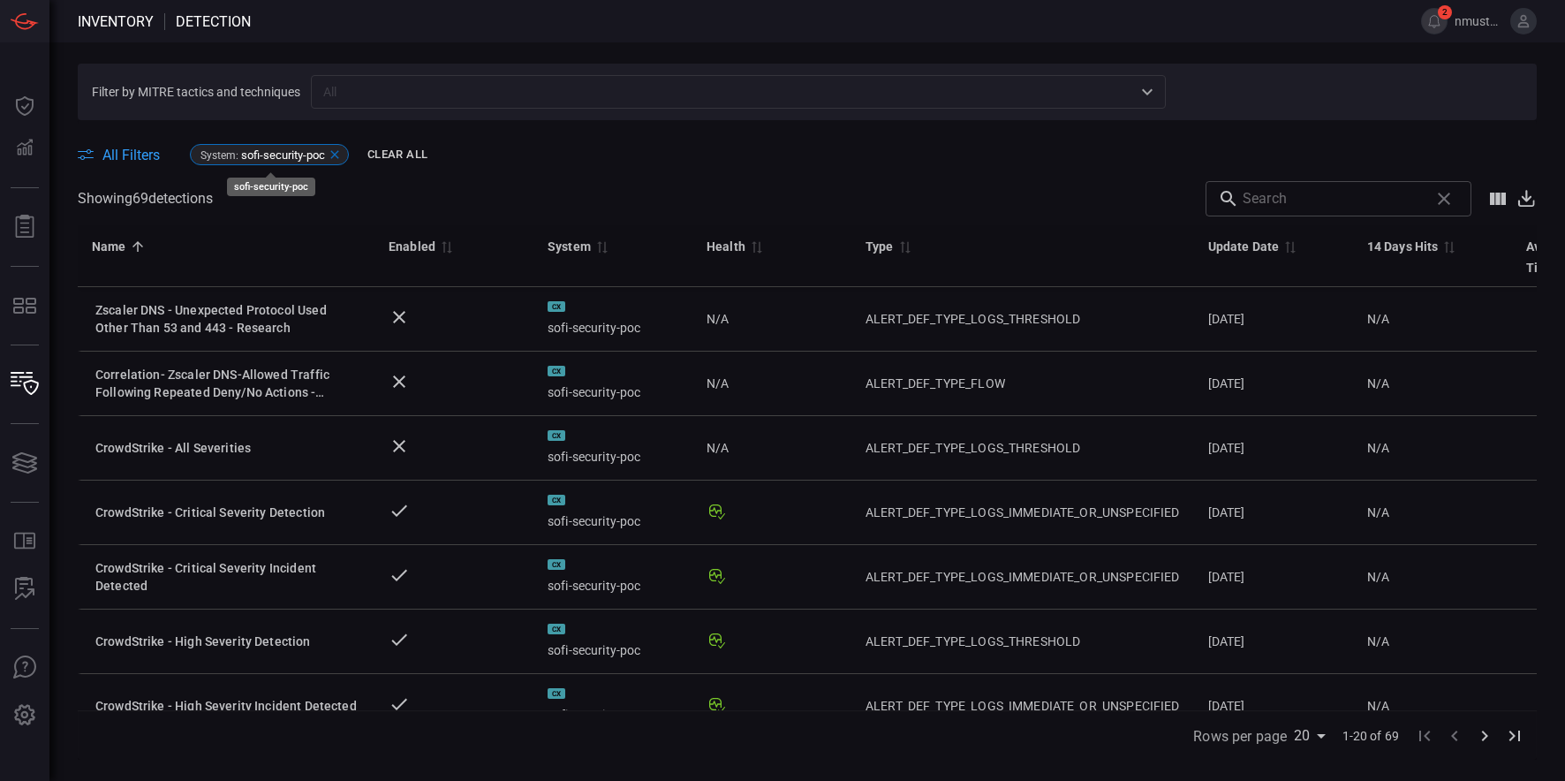
click at [340, 155] on icon at bounding box center [335, 155] width 14 height 14
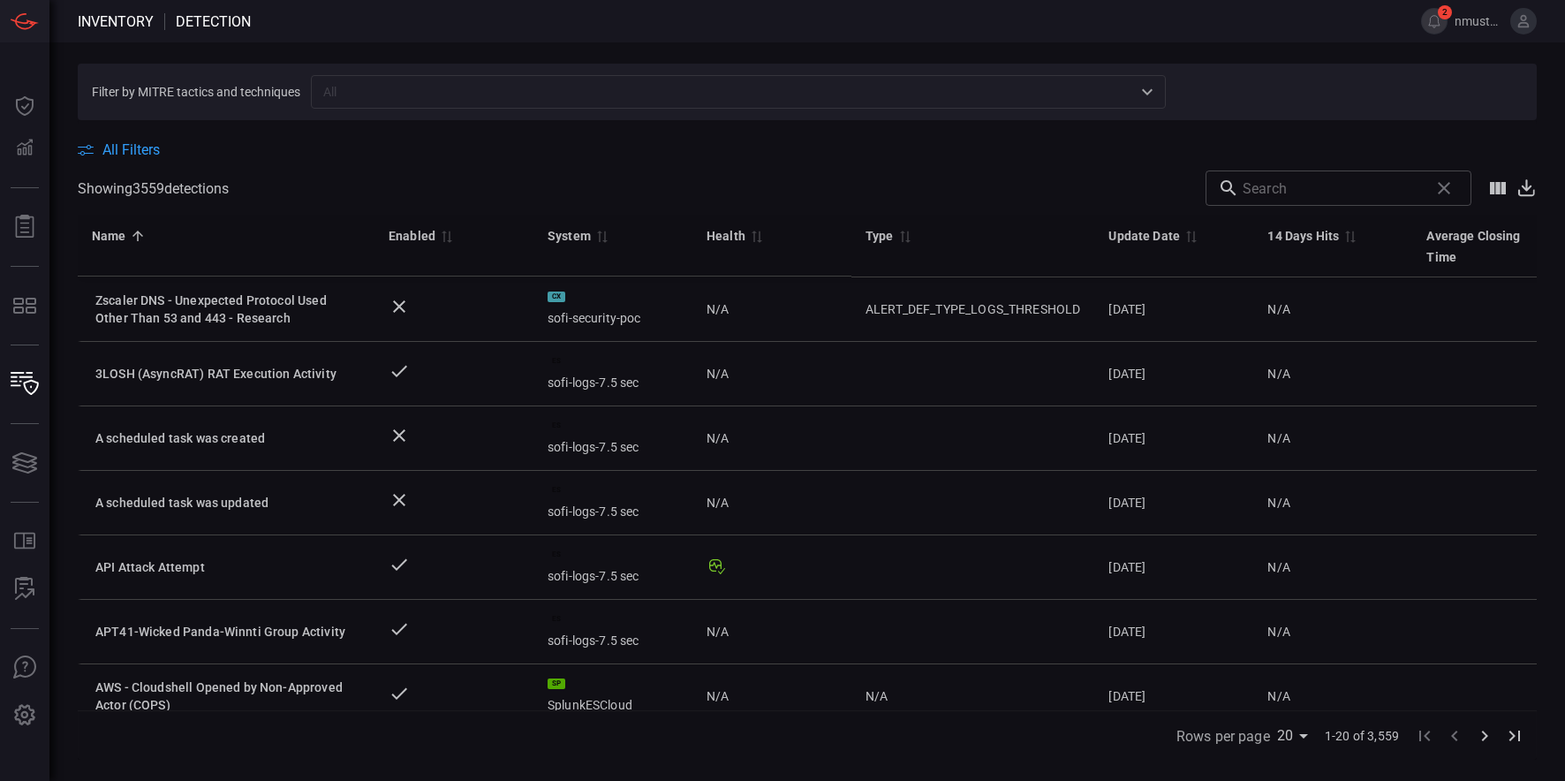
click at [110, 148] on span "All Filters" at bounding box center [130, 149] width 57 height 17
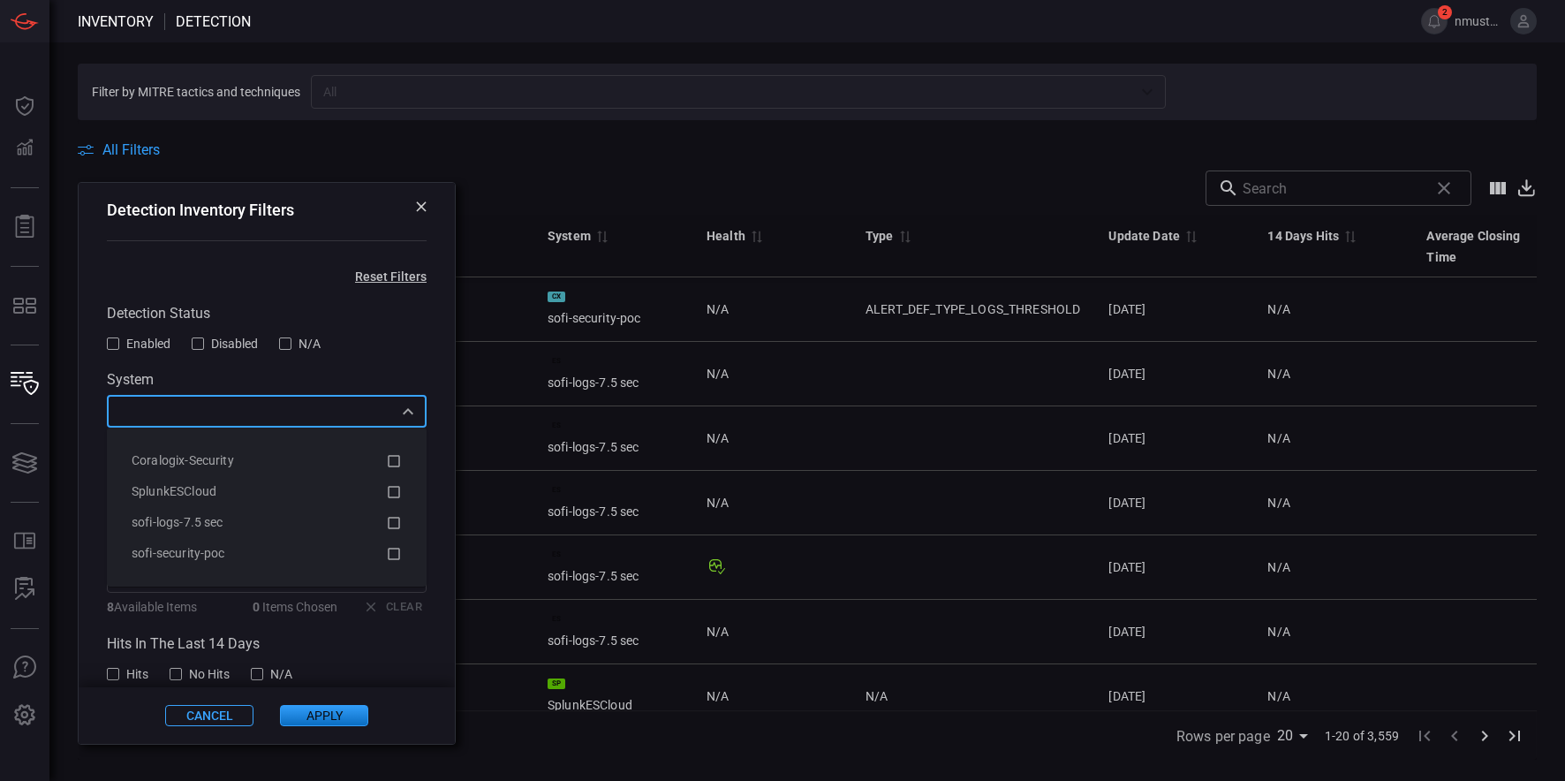
click at [216, 413] on input "text" at bounding box center [252, 411] width 280 height 22
click at [222, 453] on span "Coralogix-Security" at bounding box center [183, 460] width 102 height 14
click at [340, 720] on button "Apply" at bounding box center [324, 715] width 88 height 21
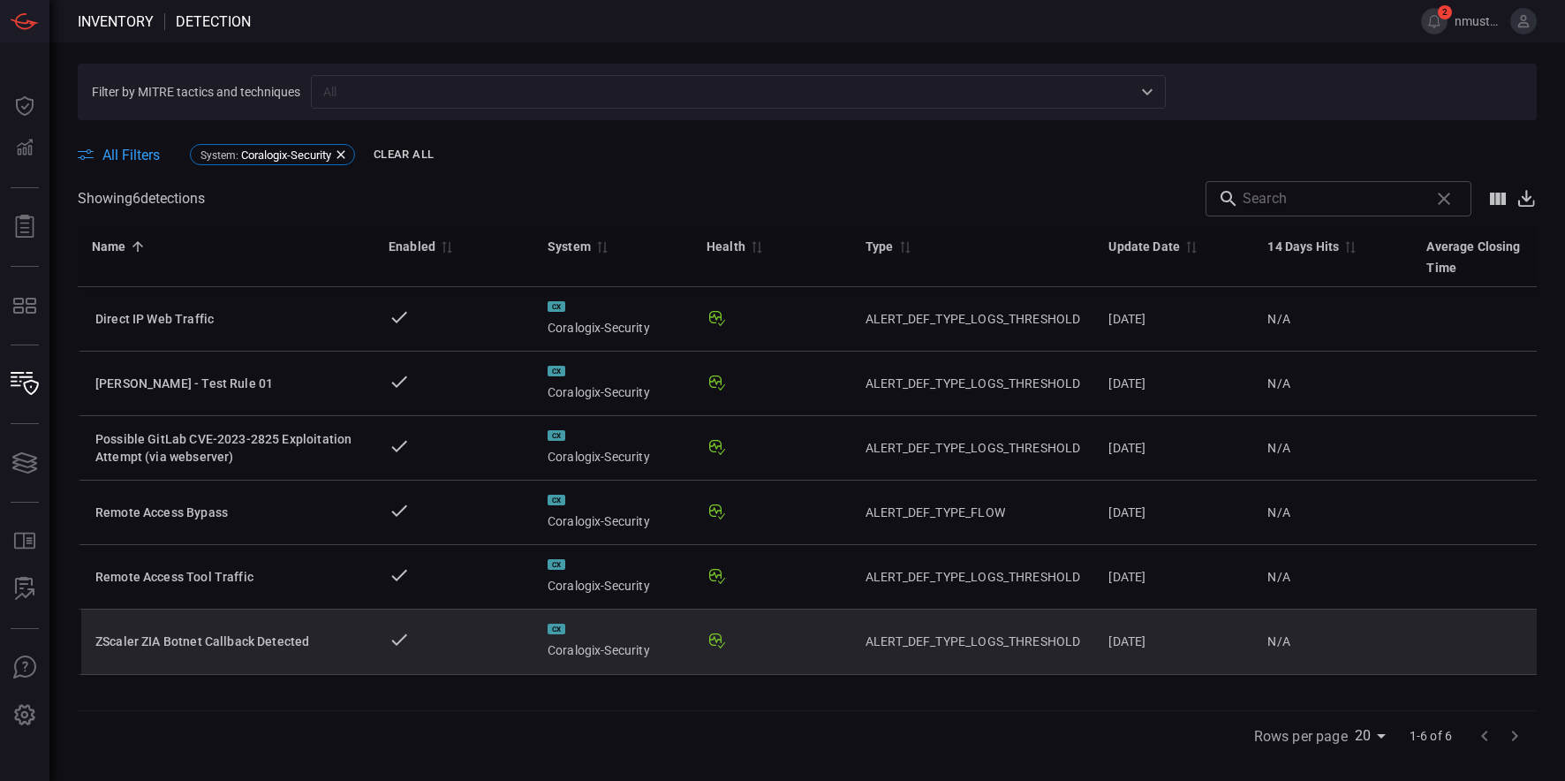
click at [187, 640] on div "ZScaler ZIA Botnet Callback Detected" at bounding box center [227, 641] width 265 height 18
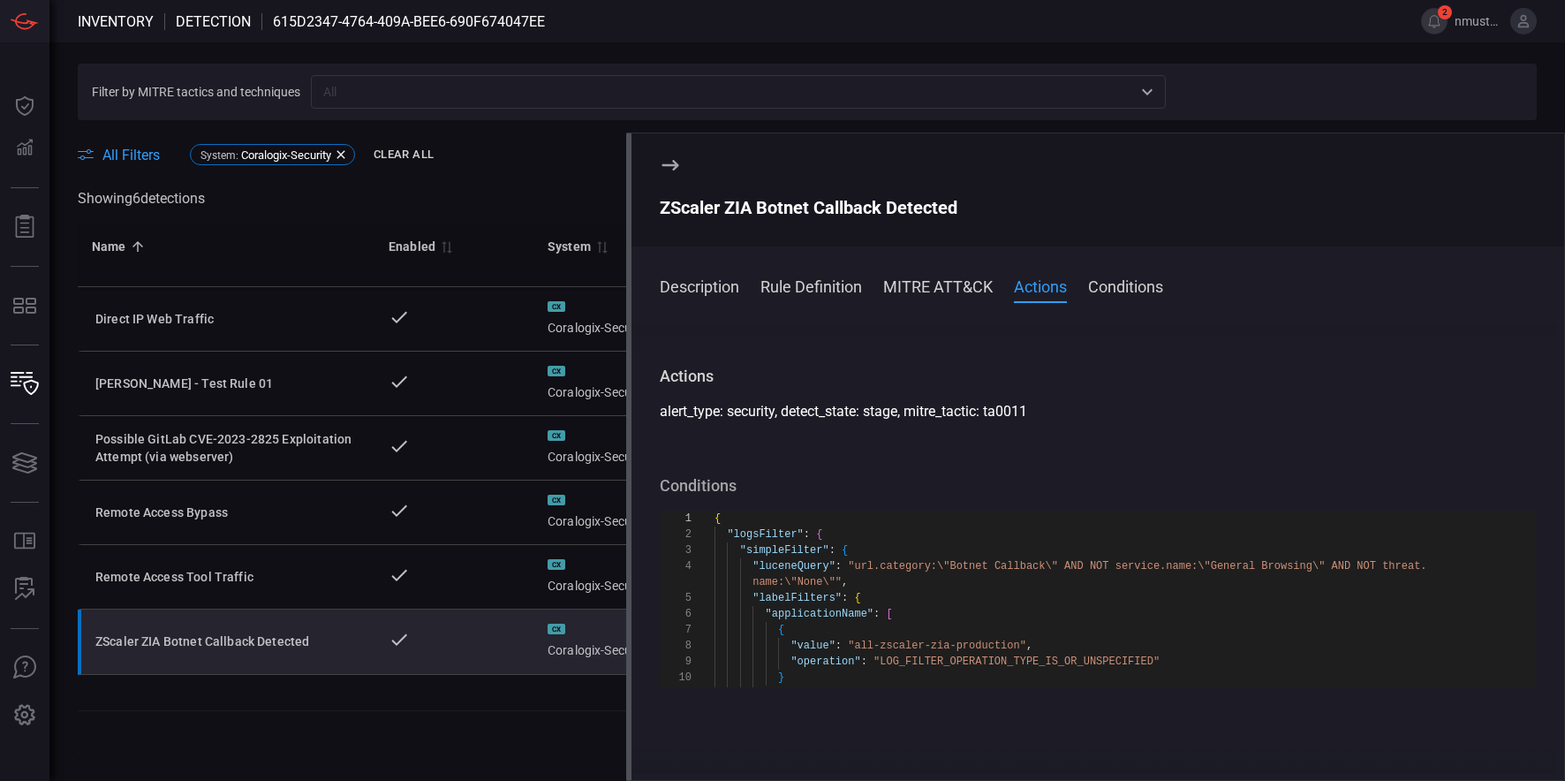
scroll to position [420, 0]
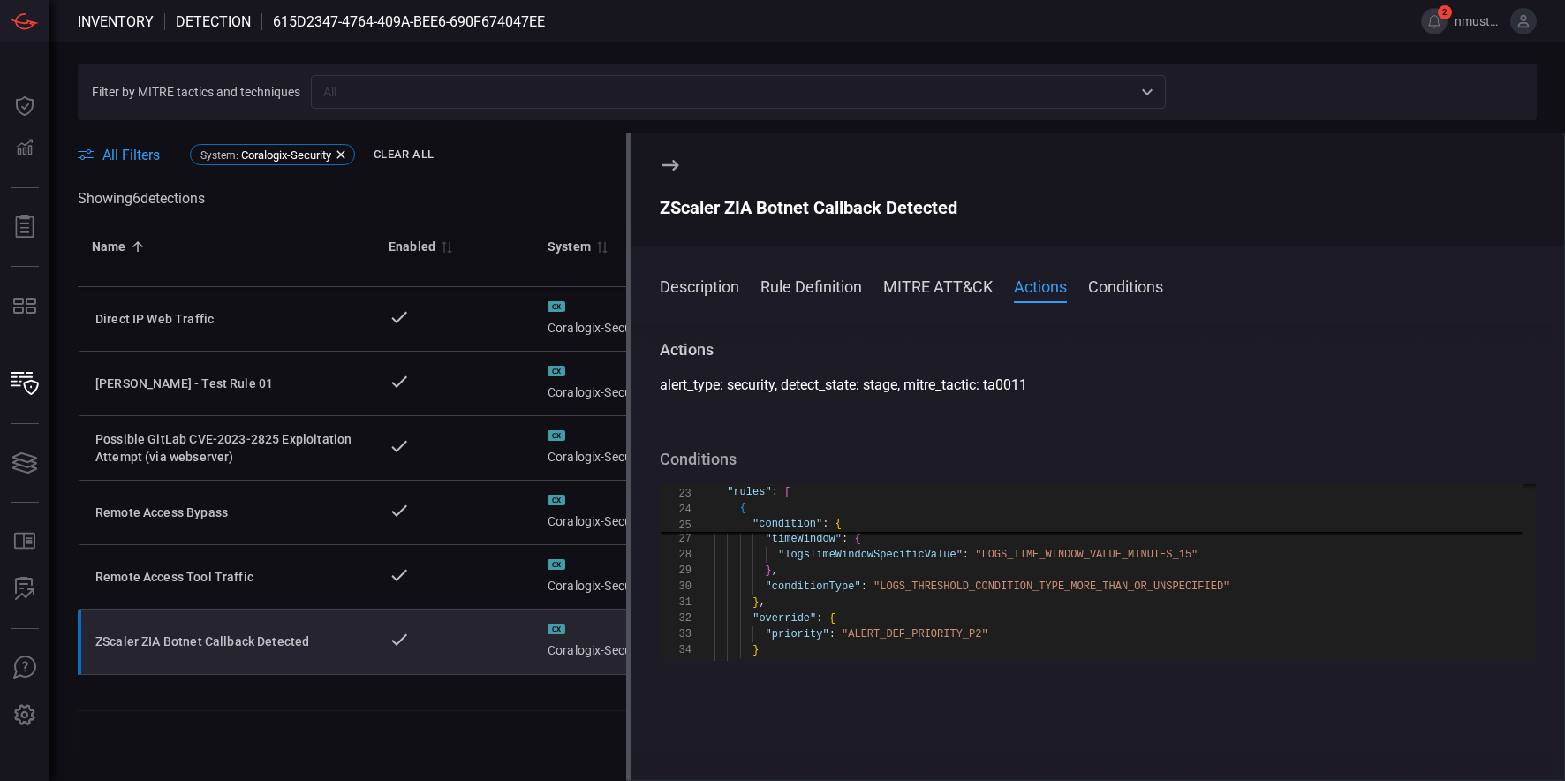
click at [1157, 285] on button "Conditions" at bounding box center [1125, 285] width 75 height 21
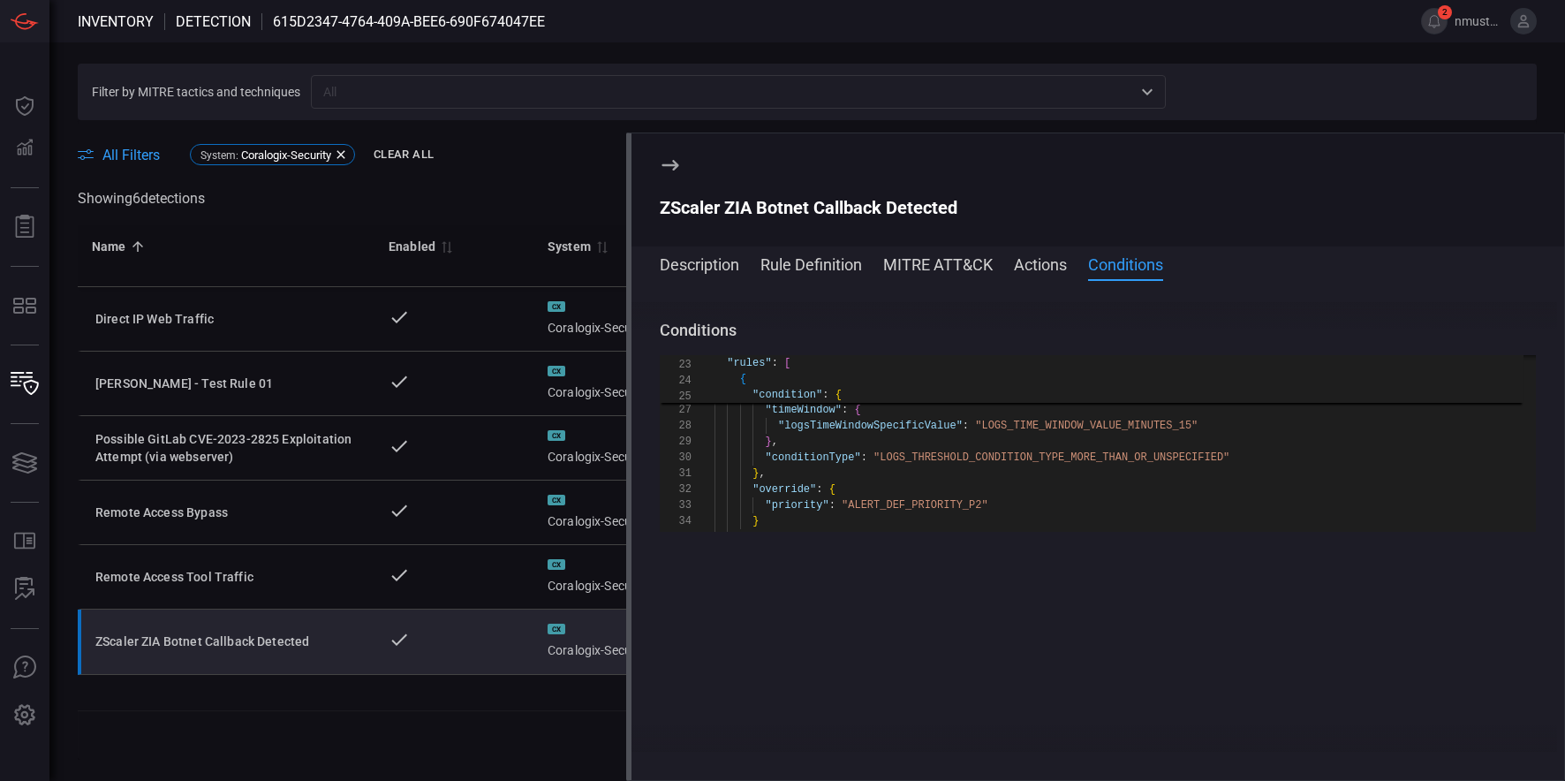
click at [1054, 266] on button "Actions" at bounding box center [1040, 263] width 53 height 21
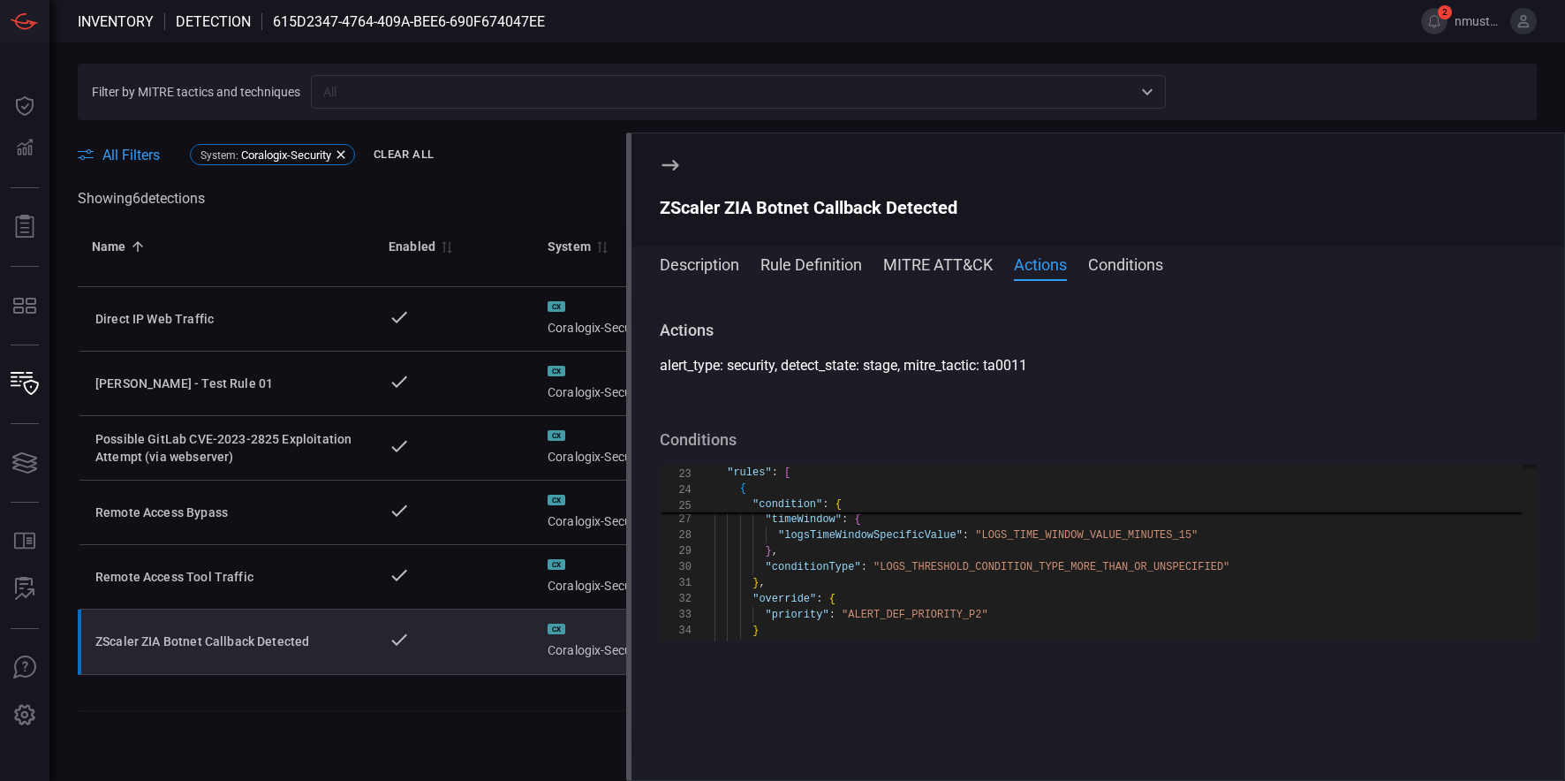
click at [942, 261] on button "MITRE ATT&CK" at bounding box center [938, 263] width 110 height 21
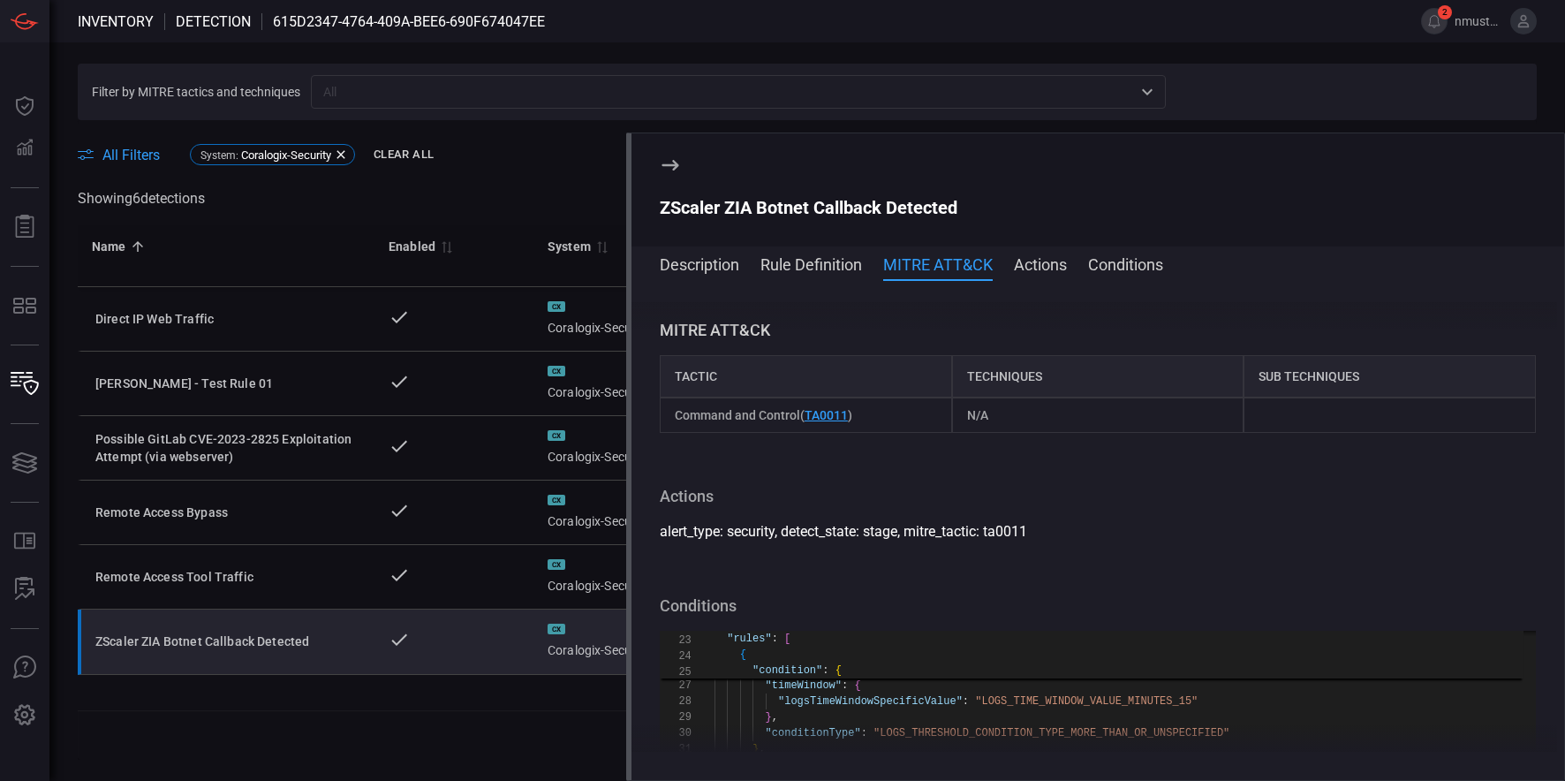
click at [813, 269] on button "Rule Definition" at bounding box center [811, 263] width 102 height 21
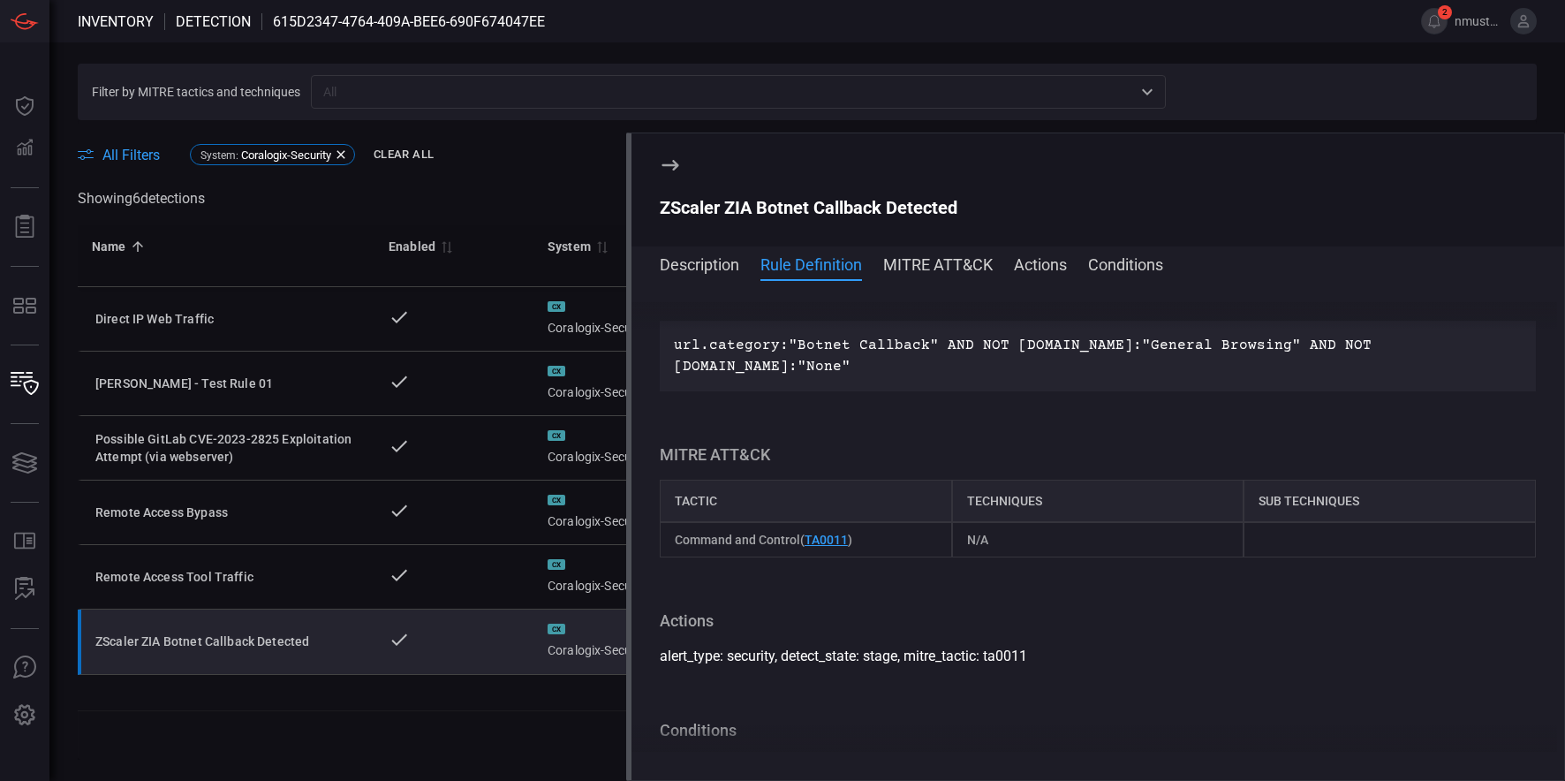
scroll to position [113, 0]
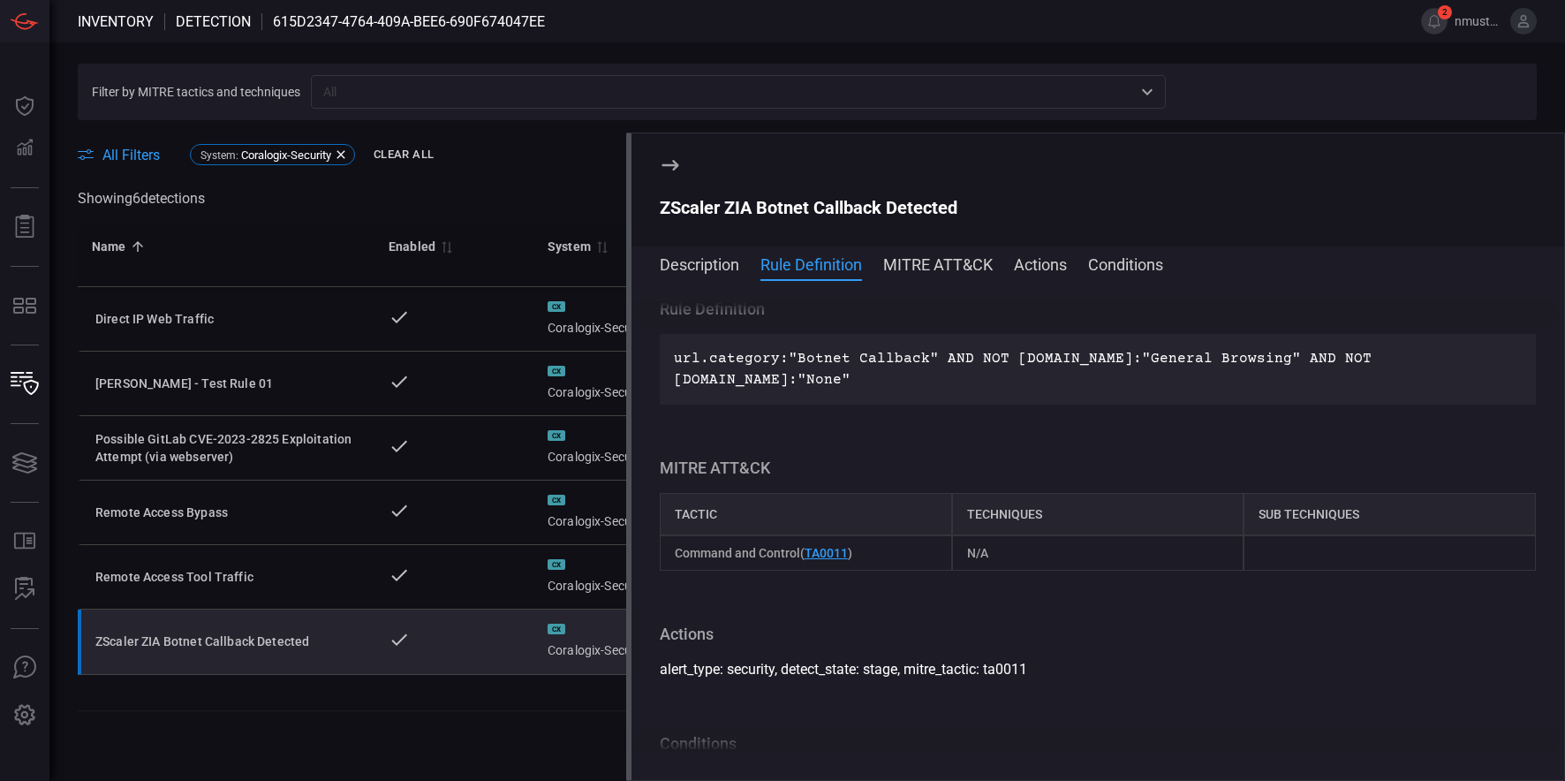
click at [668, 165] on icon at bounding box center [670, 165] width 17 height 11
